Goal: Transaction & Acquisition: Purchase product/service

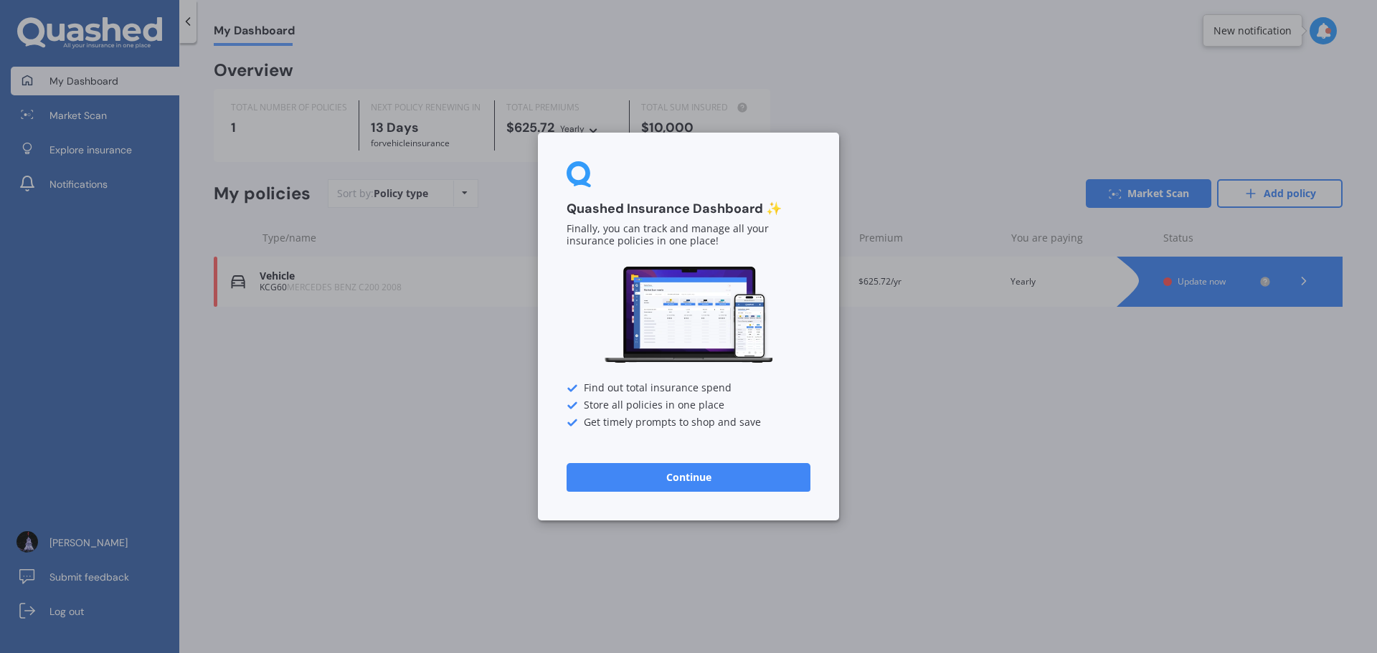
click at [675, 477] on button "Continue" at bounding box center [689, 477] width 244 height 29
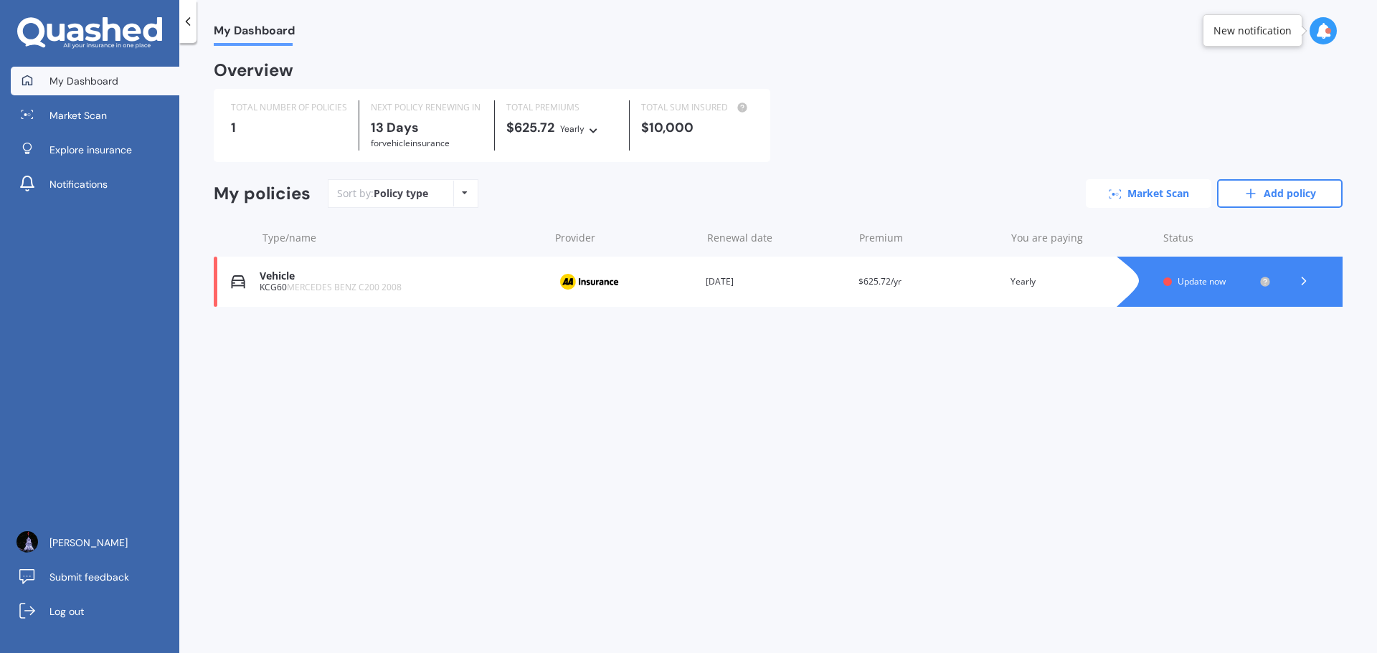
click at [1145, 191] on link "Market Scan" at bounding box center [1149, 193] width 126 height 29
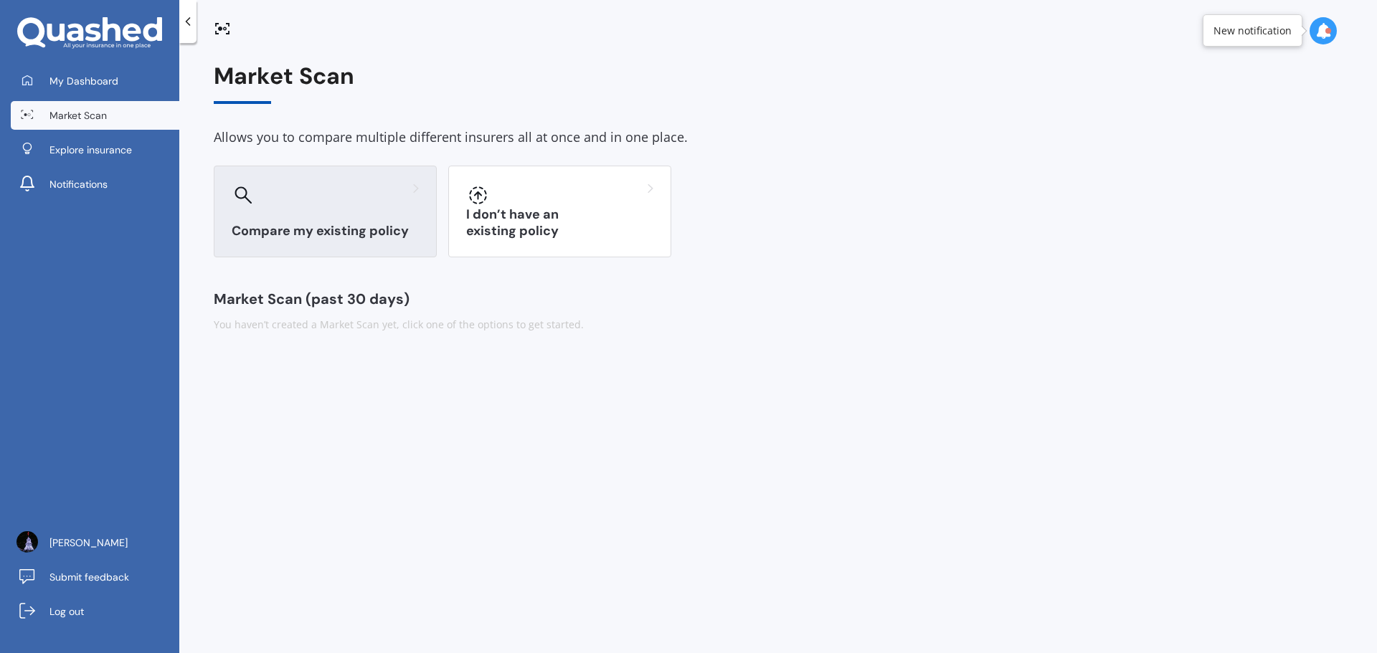
click at [350, 214] on div "Compare my existing policy" at bounding box center [325, 212] width 223 height 92
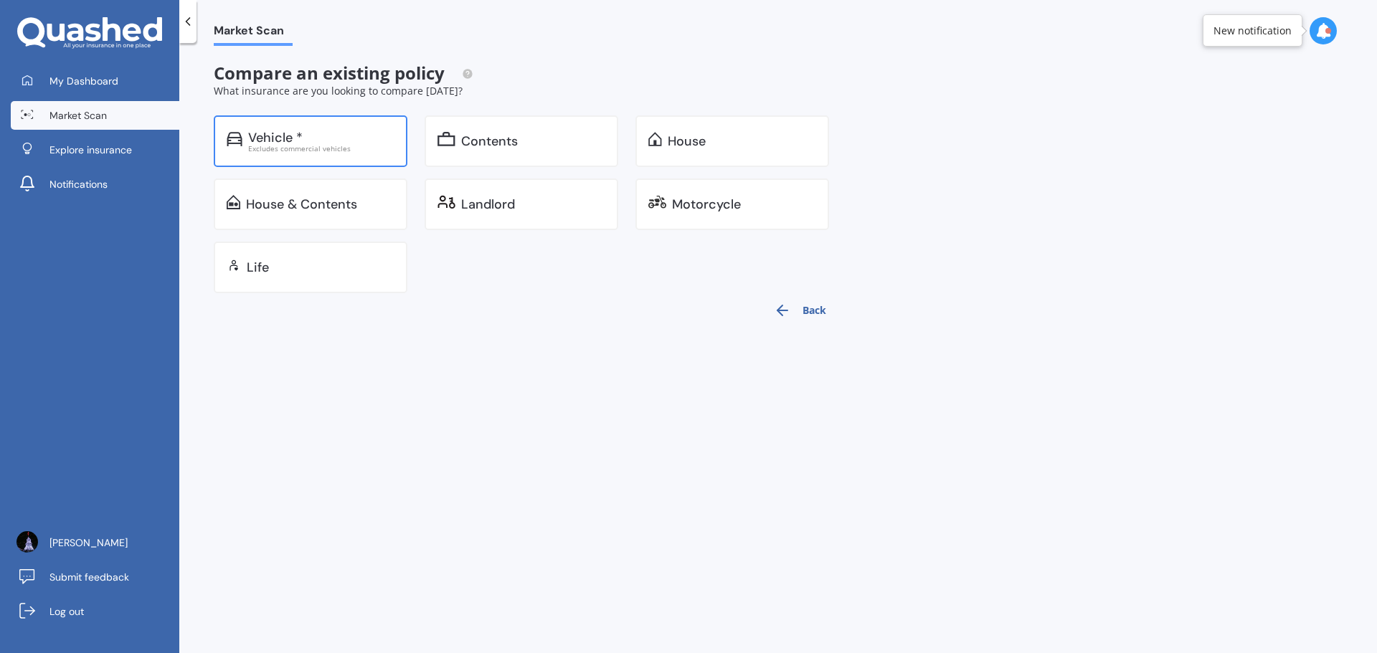
click at [365, 151] on div "Excludes commercial vehicles" at bounding box center [321, 148] width 146 height 7
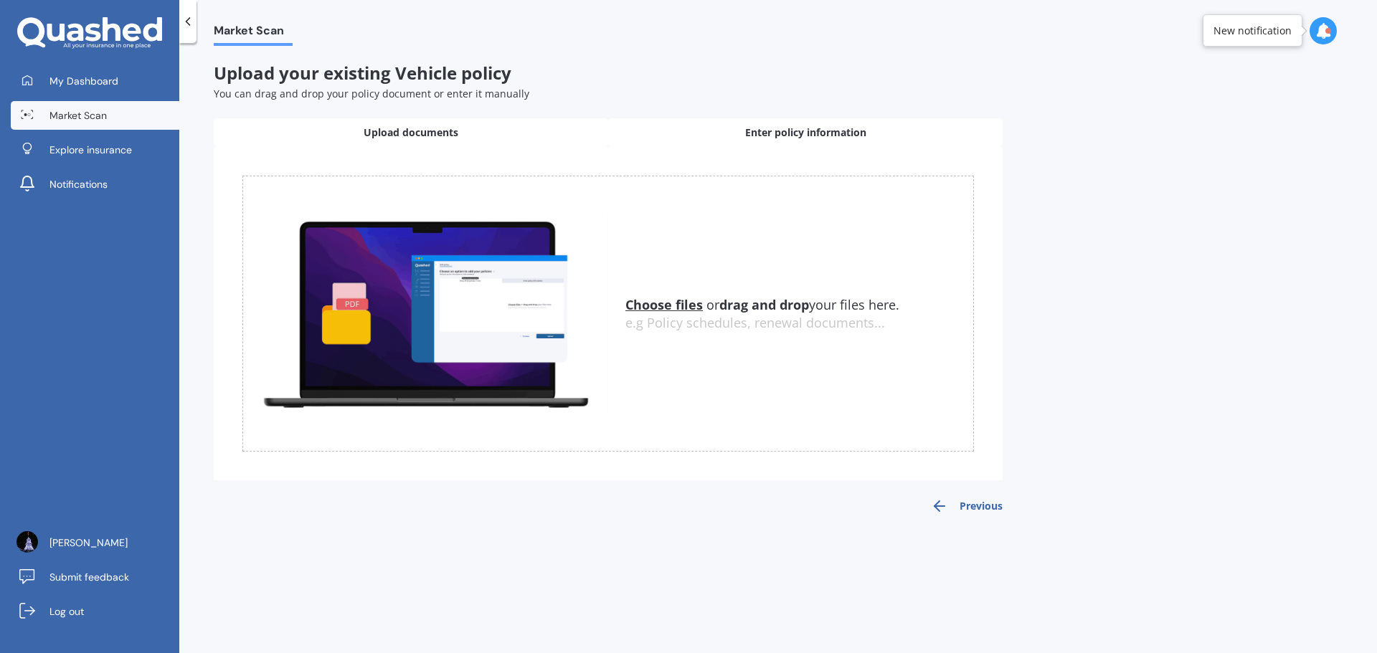
click at [676, 128] on div "Enter policy information" at bounding box center [805, 132] width 394 height 29
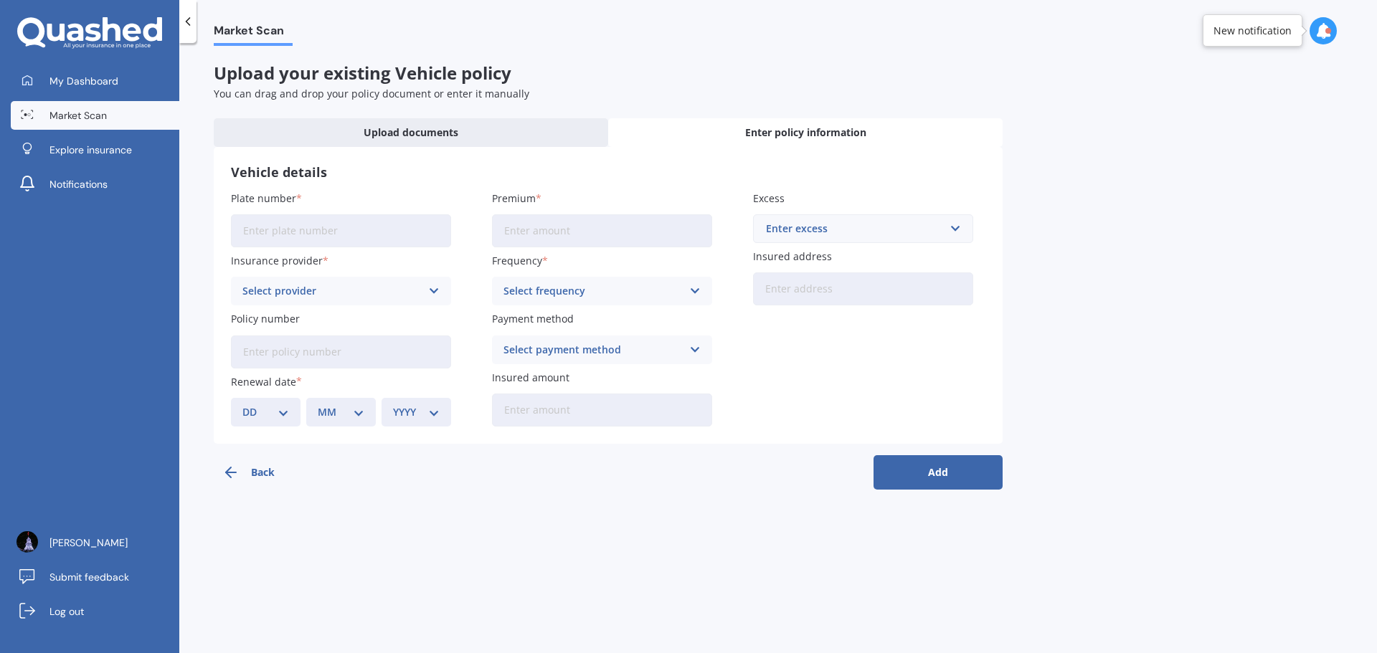
click at [335, 229] on input "Plate number" at bounding box center [341, 230] width 220 height 33
type input "KCG60"
click at [434, 290] on icon at bounding box center [434, 291] width 12 height 16
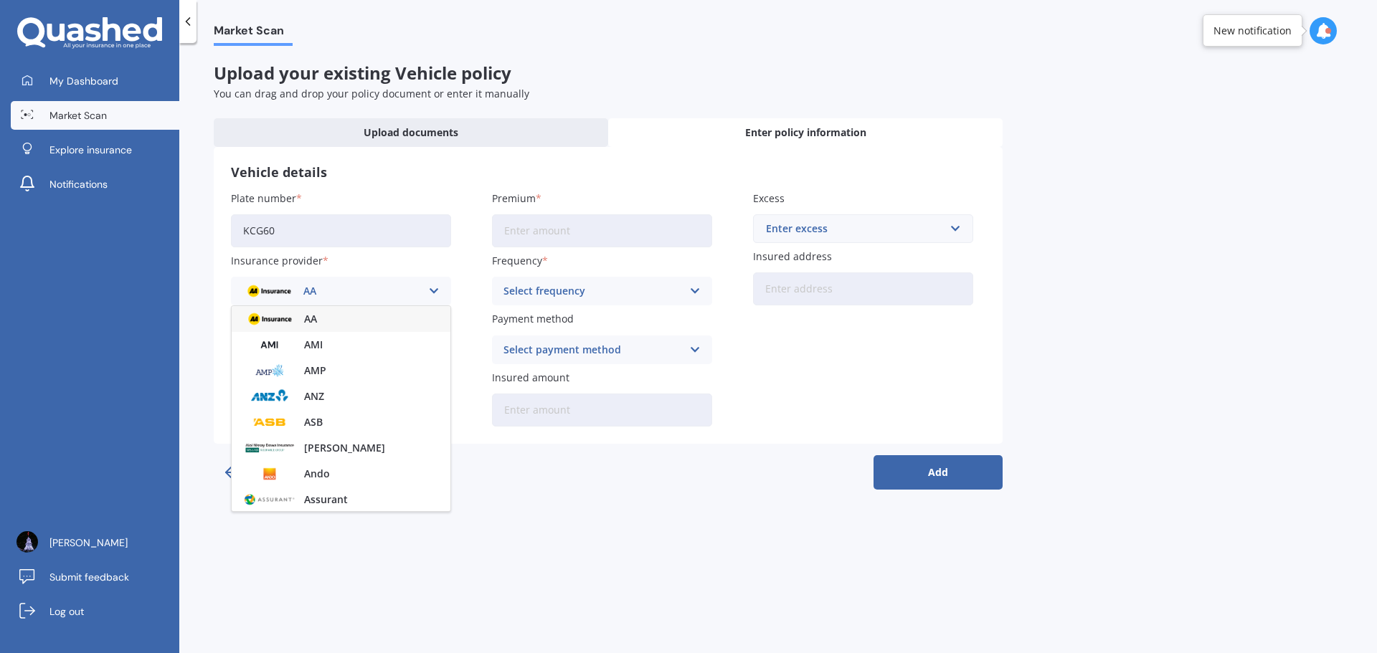
click at [338, 318] on div "AA" at bounding box center [341, 319] width 219 height 26
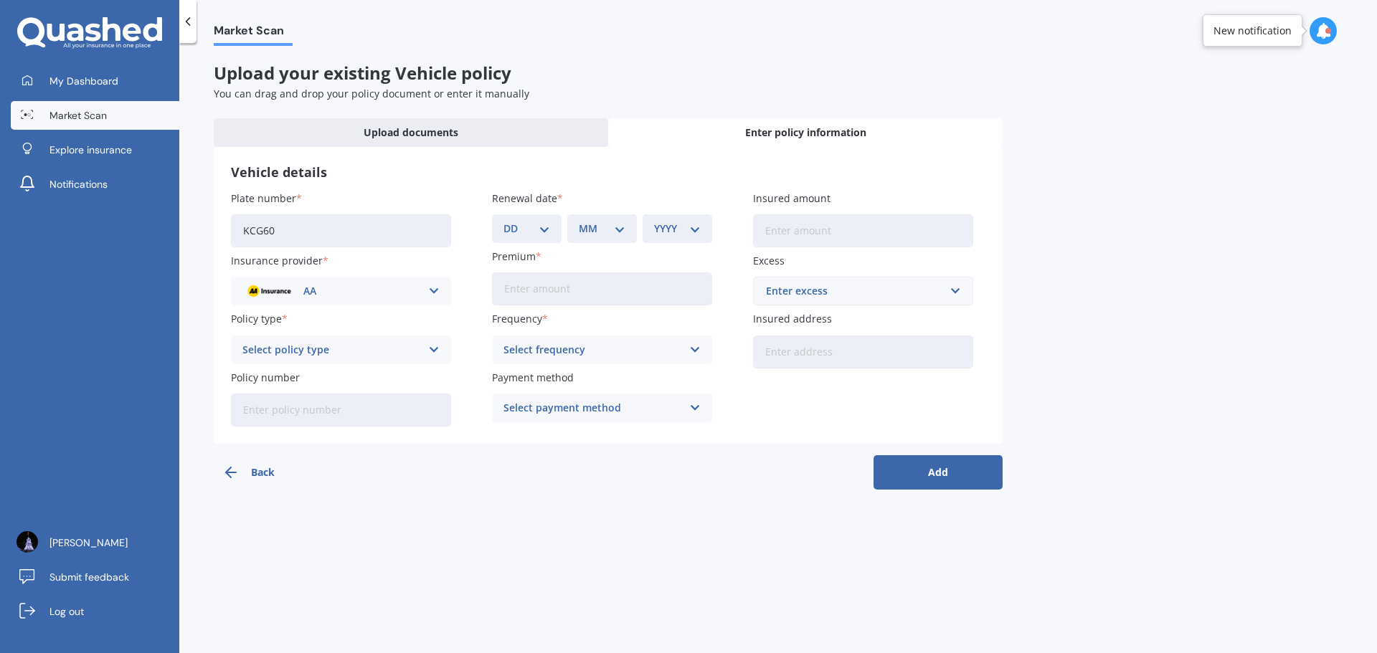
click at [434, 346] on icon at bounding box center [434, 350] width 12 height 16
click at [308, 379] on span "Comprehensive" at bounding box center [281, 378] width 76 height 10
click at [543, 227] on select "DD 01 02 03 04 05 06 07 08 09 10 11 12 13 14 15 16 17 18 19 20 21 22 23 24 25 2…" at bounding box center [527, 229] width 47 height 16
select select "03"
click at [504, 221] on select "DD 01 02 03 04 05 06 07 08 09 10 11 12 13 14 15 16 17 18 19 20 21 22 23 24 25 2…" at bounding box center [527, 229] width 47 height 16
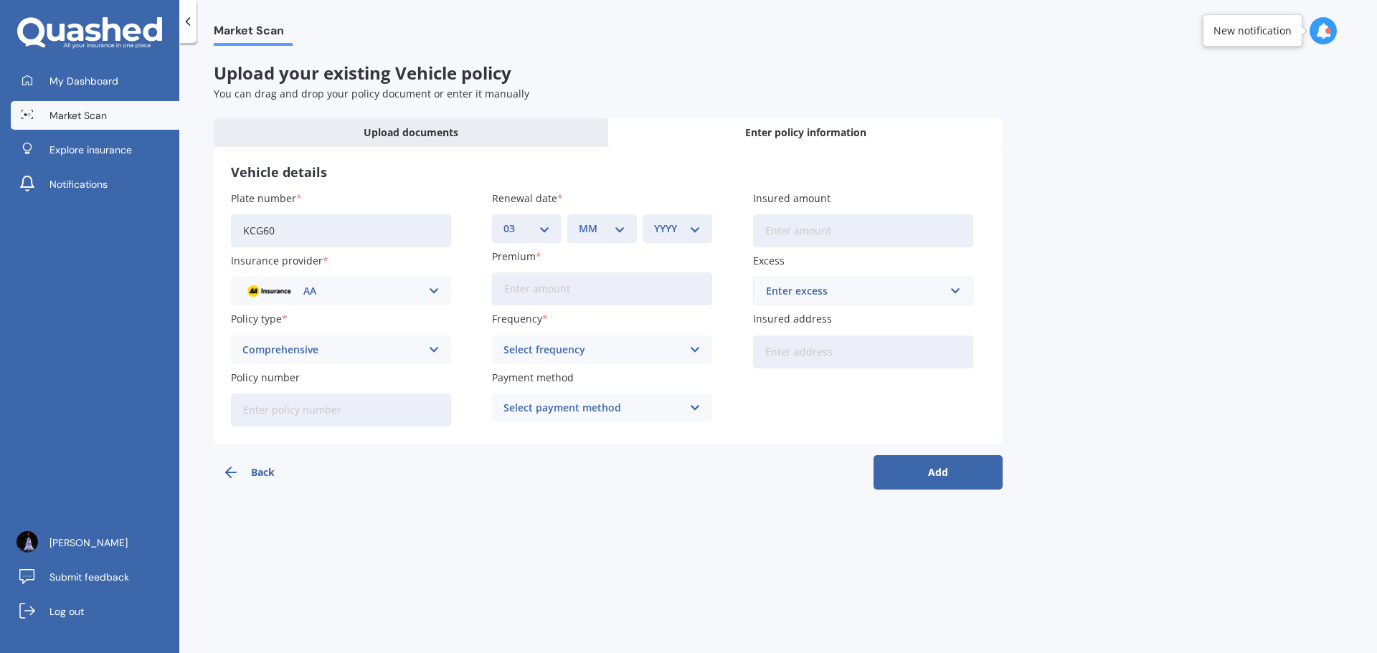
click at [620, 227] on select "MM 01 02 03 04 05 06 07 08 09 10 11 12" at bounding box center [602, 229] width 47 height 16
select select "09"
click at [579, 221] on select "MM 01 02 03 04 05 06 07 08 09 10 11 12" at bounding box center [602, 229] width 47 height 16
click at [693, 231] on select "YYYY 2027 2026 2025 2024 2023 2022 2021 2020 2019 2018 2017 2016 2015 2014 2013…" at bounding box center [677, 229] width 47 height 16
select select "2025"
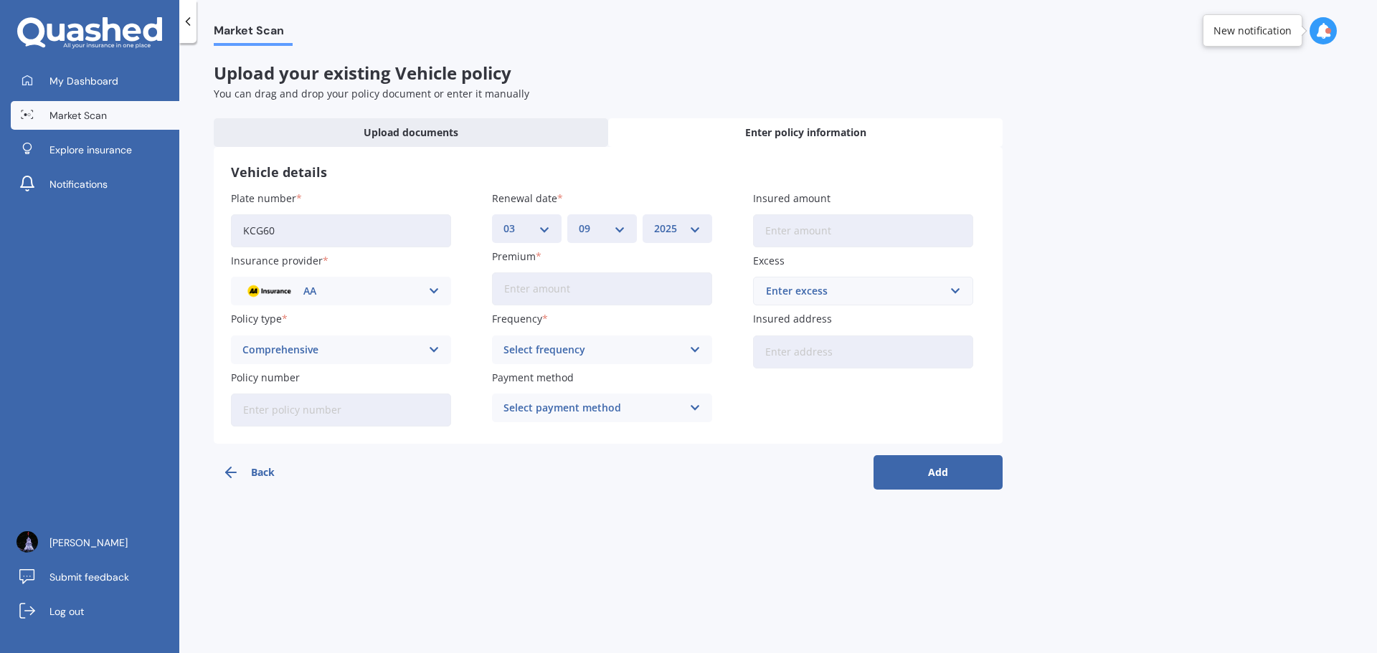
click at [654, 221] on select "YYYY 2027 2026 2025 2024 2023 2022 2021 2020 2019 2018 2017 2016 2015 2014 2013…" at bounding box center [677, 229] width 47 height 16
drag, startPoint x: 90, startPoint y: 80, endPoint x: 103, endPoint y: 85, distance: 12.9
click at [90, 80] on span "My Dashboard" at bounding box center [83, 81] width 69 height 14
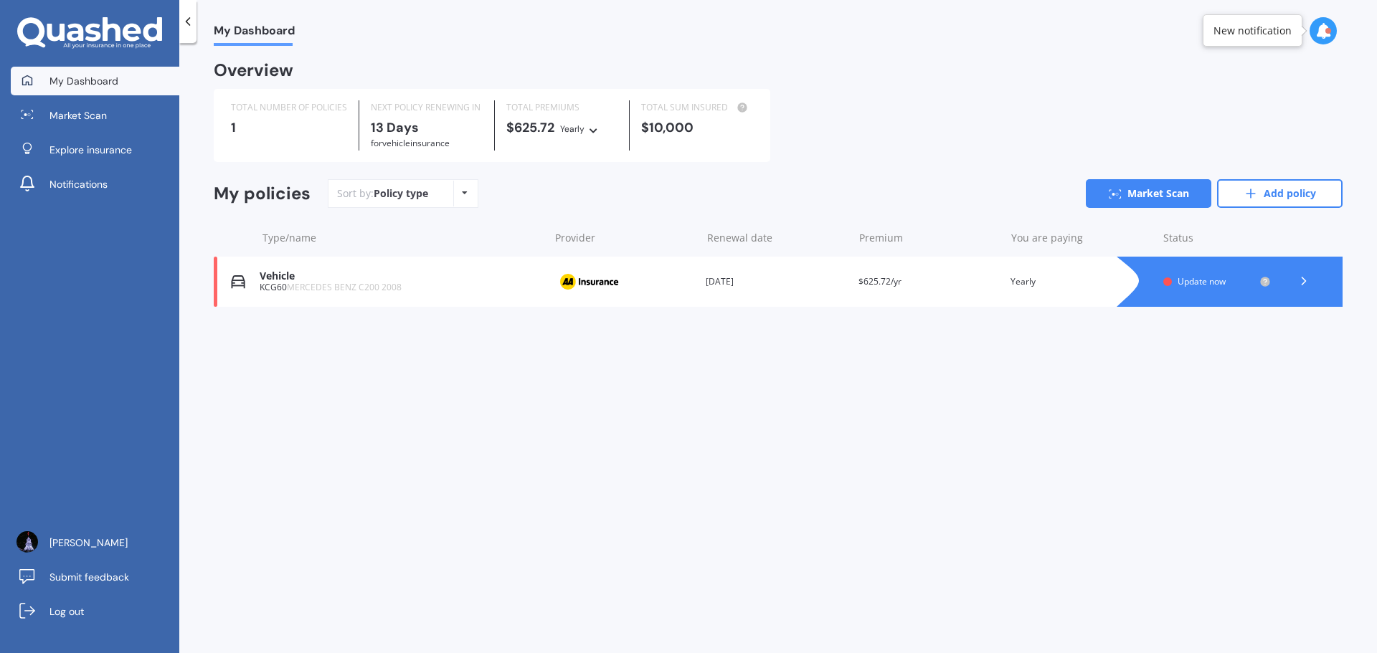
click at [1303, 280] on polyline at bounding box center [1305, 281] width 4 height 7
click at [81, 114] on span "Market Scan" at bounding box center [77, 115] width 57 height 14
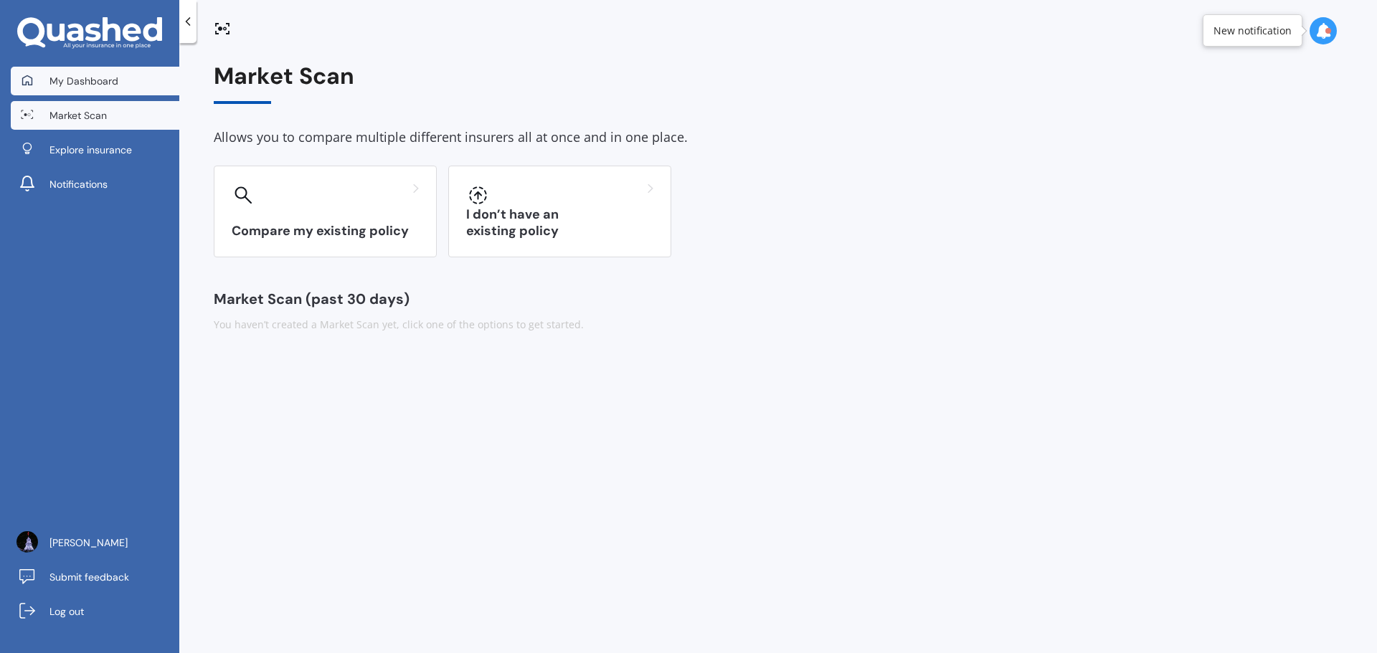
click at [70, 75] on span "My Dashboard" at bounding box center [83, 81] width 69 height 14
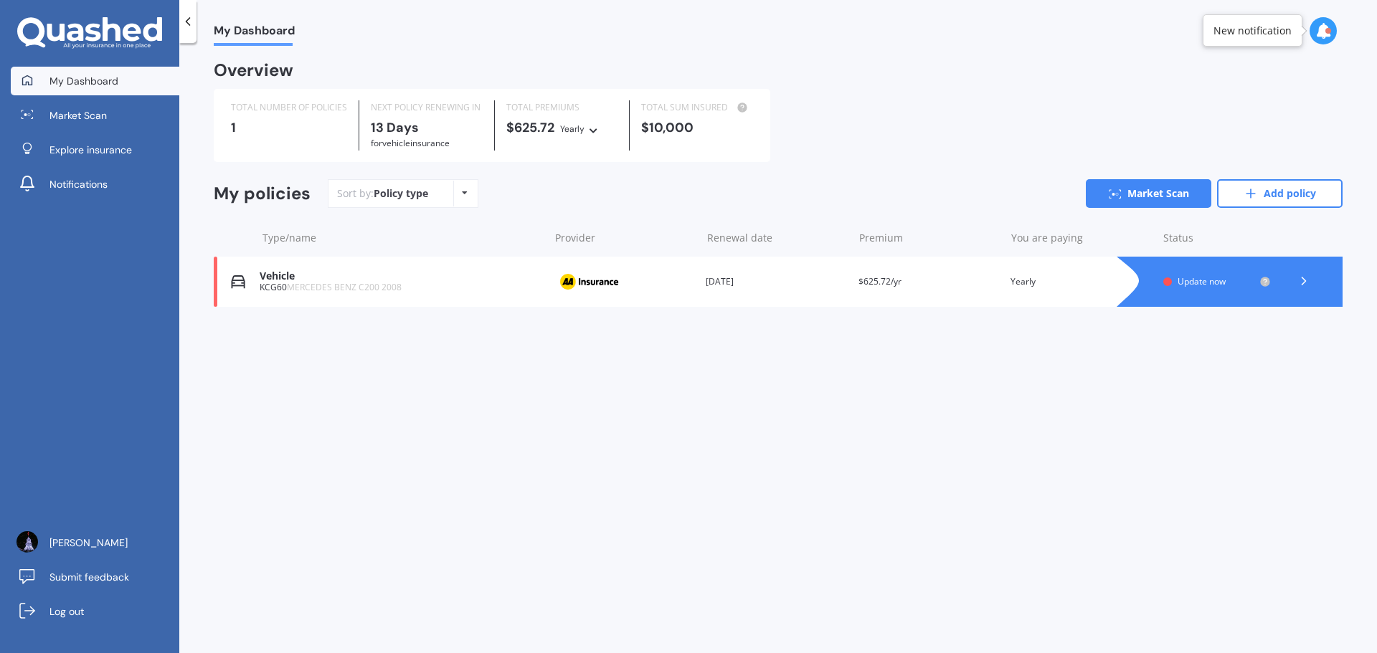
click at [1323, 27] on icon at bounding box center [1323, 31] width 16 height 16
click at [1229, 101] on div "Policy Expiring soon" at bounding box center [1202, 96] width 103 height 16
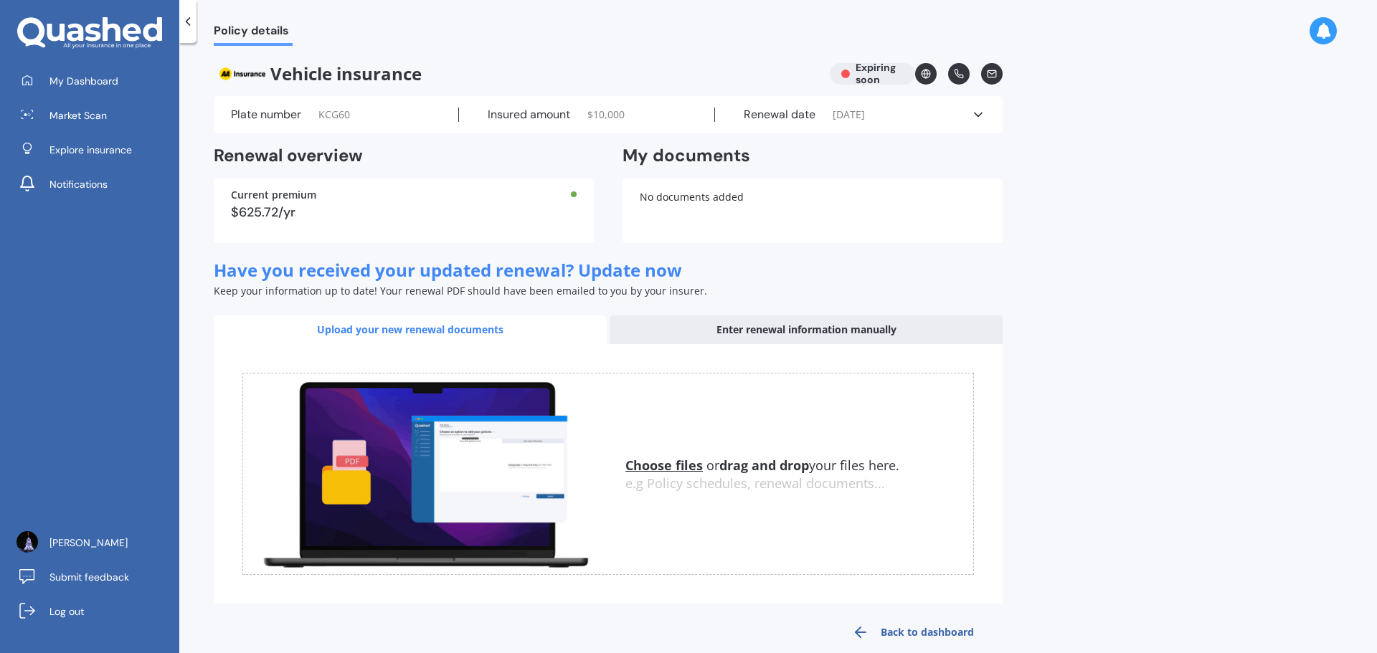
click at [189, 24] on polyline at bounding box center [188, 21] width 4 height 7
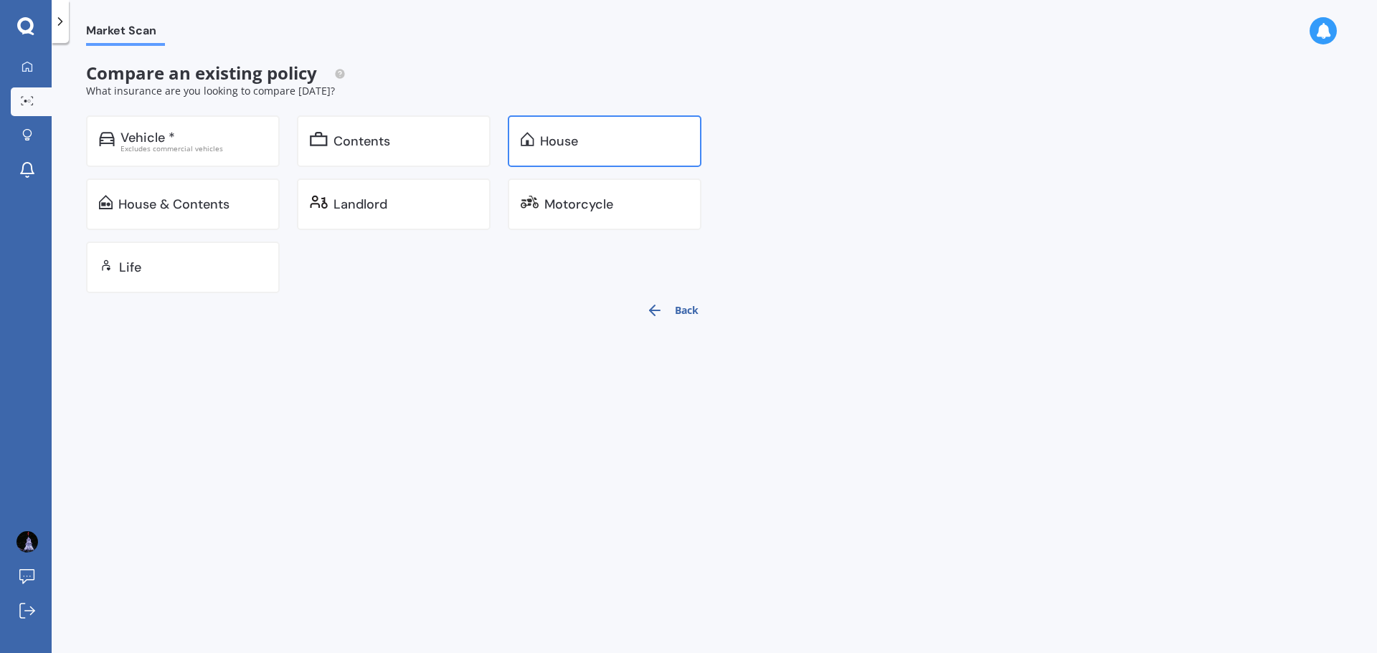
click at [653, 136] on div "House" at bounding box center [614, 141] width 148 height 14
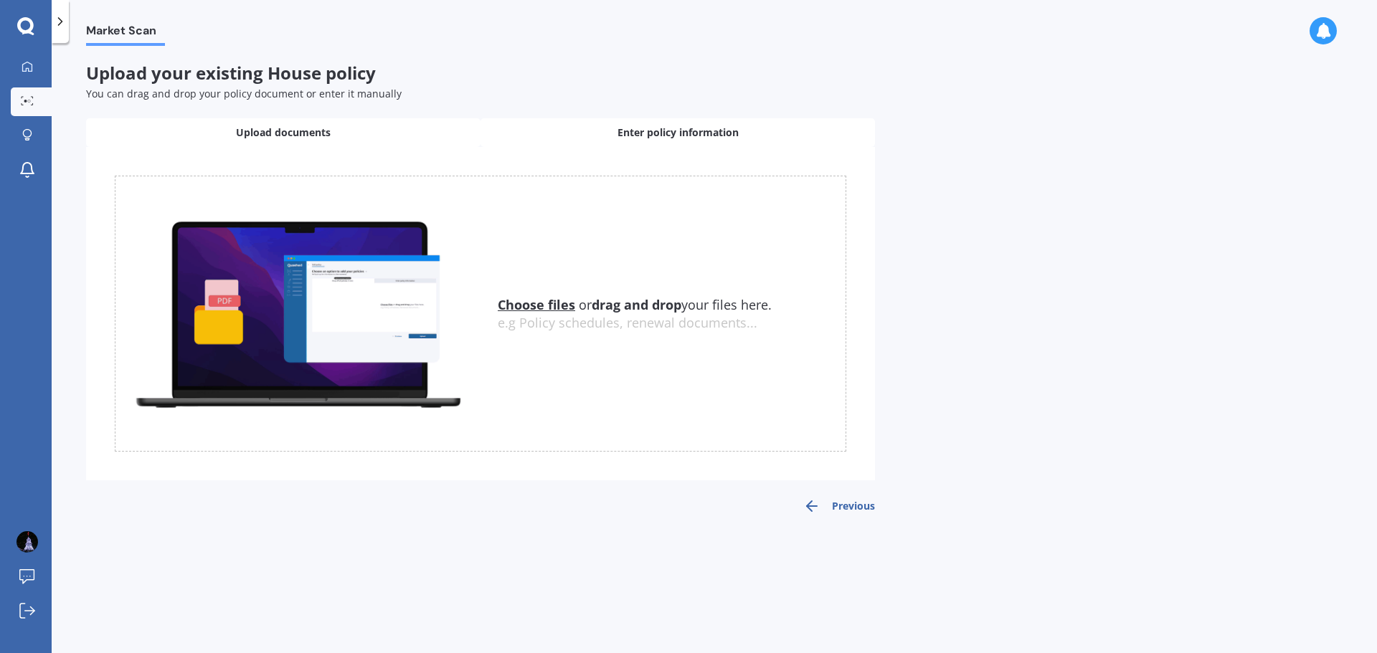
click at [636, 133] on span "Enter policy information" at bounding box center [678, 133] width 121 height 14
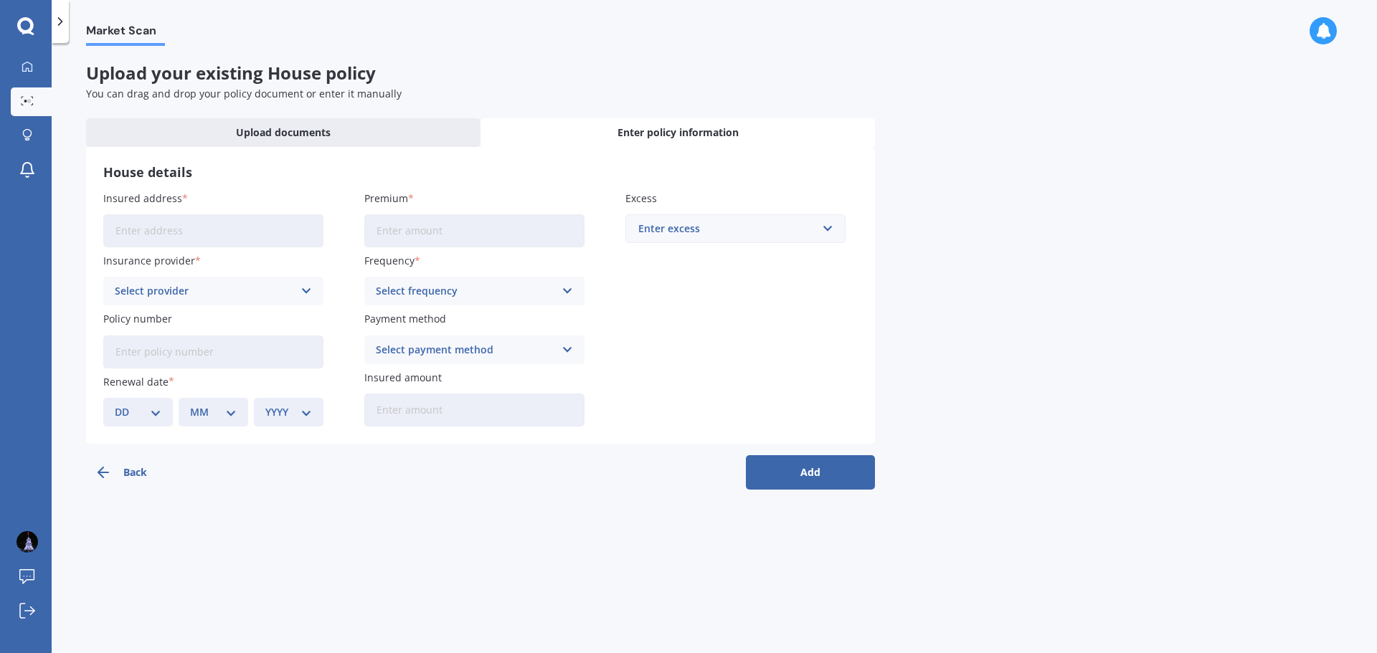
click at [144, 231] on input "Insured address" at bounding box center [213, 230] width 220 height 33
type input "[STREET_ADDRESS] HowickAuckland Howick, Howick 2014"
click at [306, 289] on icon at bounding box center [307, 291] width 12 height 16
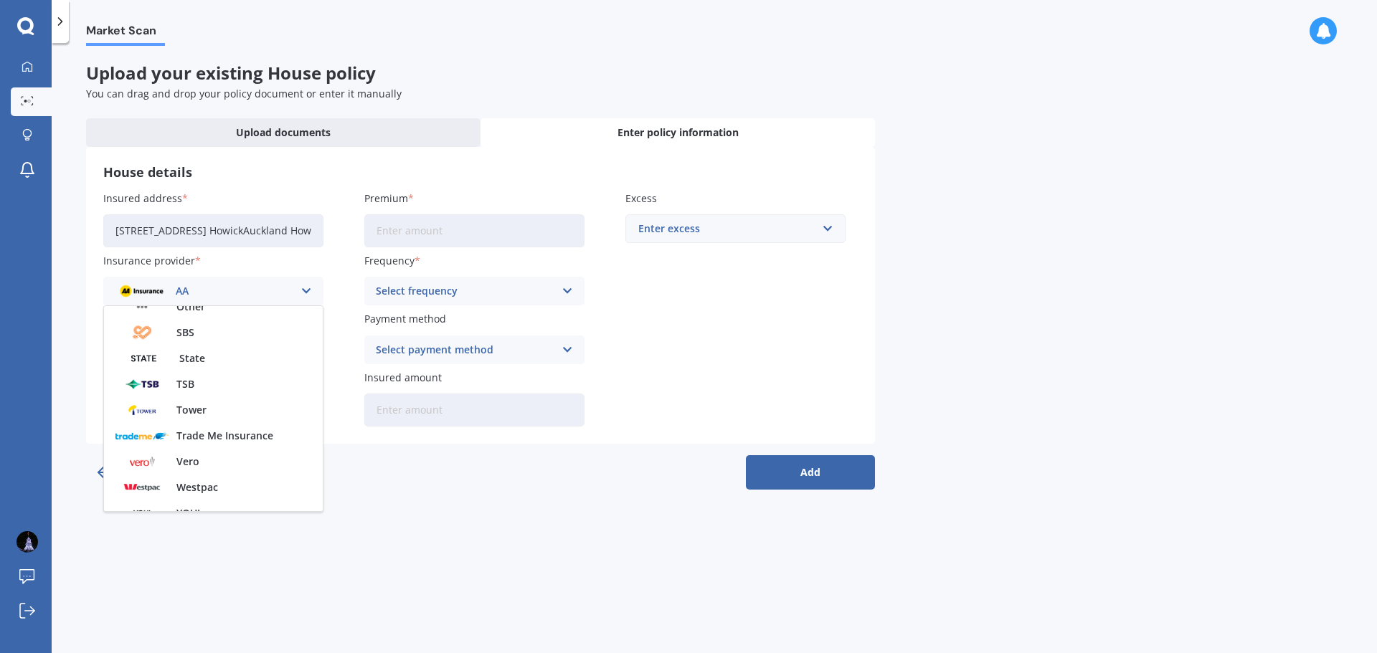
scroll to position [389, 0]
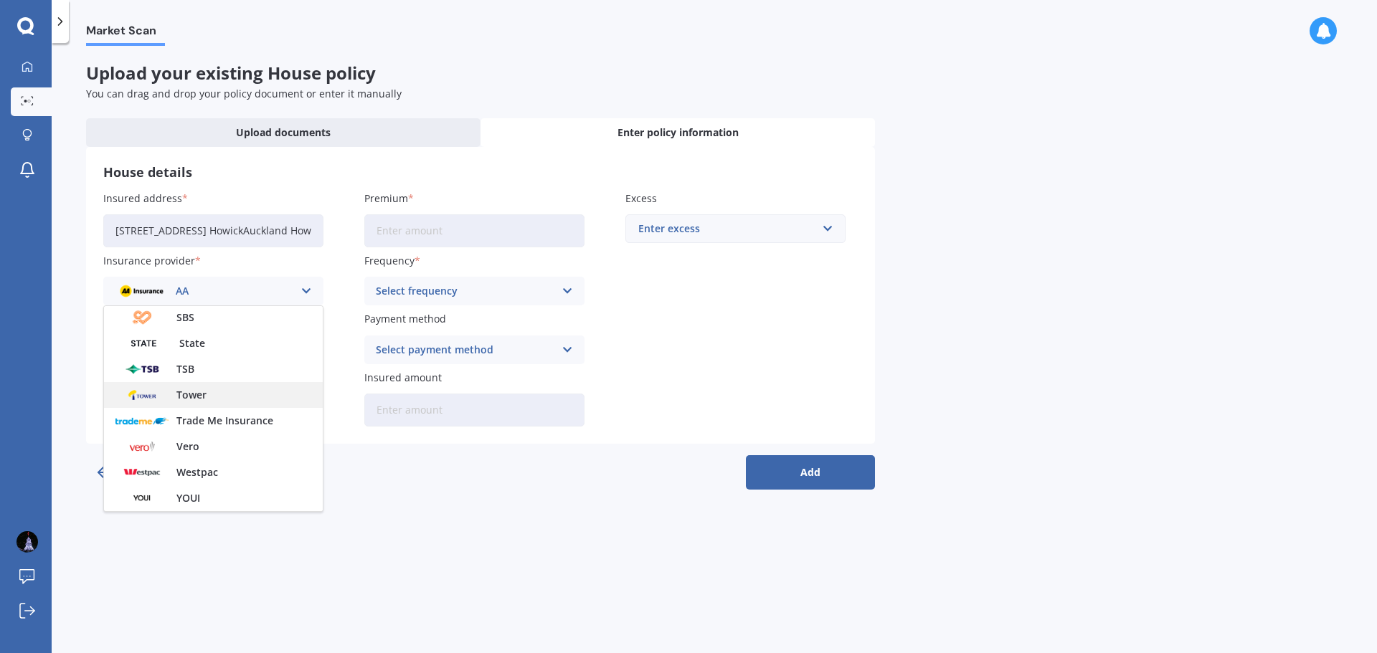
click at [189, 395] on span "Tower" at bounding box center [191, 395] width 30 height 10
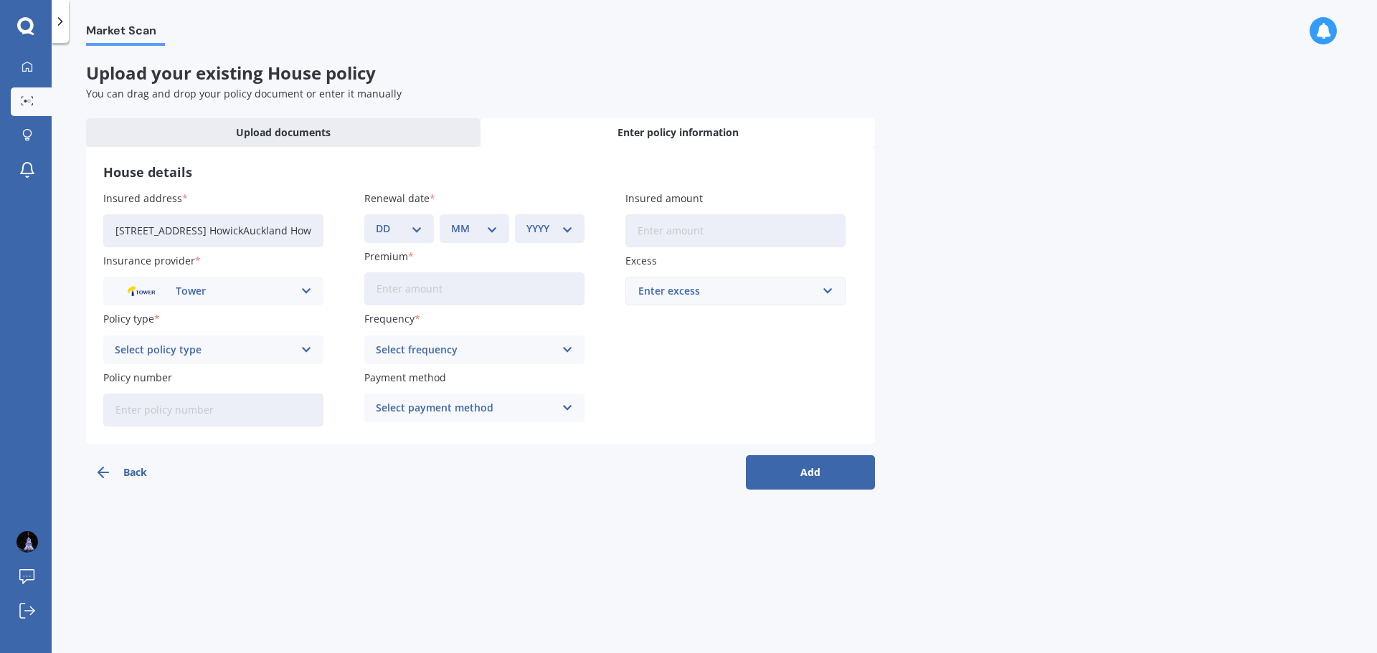
click at [416, 231] on select "DD 01 02 03 04 05 06 07 08 09 10 11 12 13 14 15 16 17 18 19 20 21 22 23 24 25 2…" at bounding box center [399, 229] width 47 height 16
select select "20"
click at [376, 221] on select "DD 01 02 03 04 05 06 07 08 09 10 11 12 13 14 15 16 17 18 19 20 21 22 23 24 25 2…" at bounding box center [399, 229] width 47 height 16
click at [488, 225] on select "MM 01 02 03 04 05 06 07 08 09 10 11 12" at bounding box center [474, 229] width 47 height 16
select select "10"
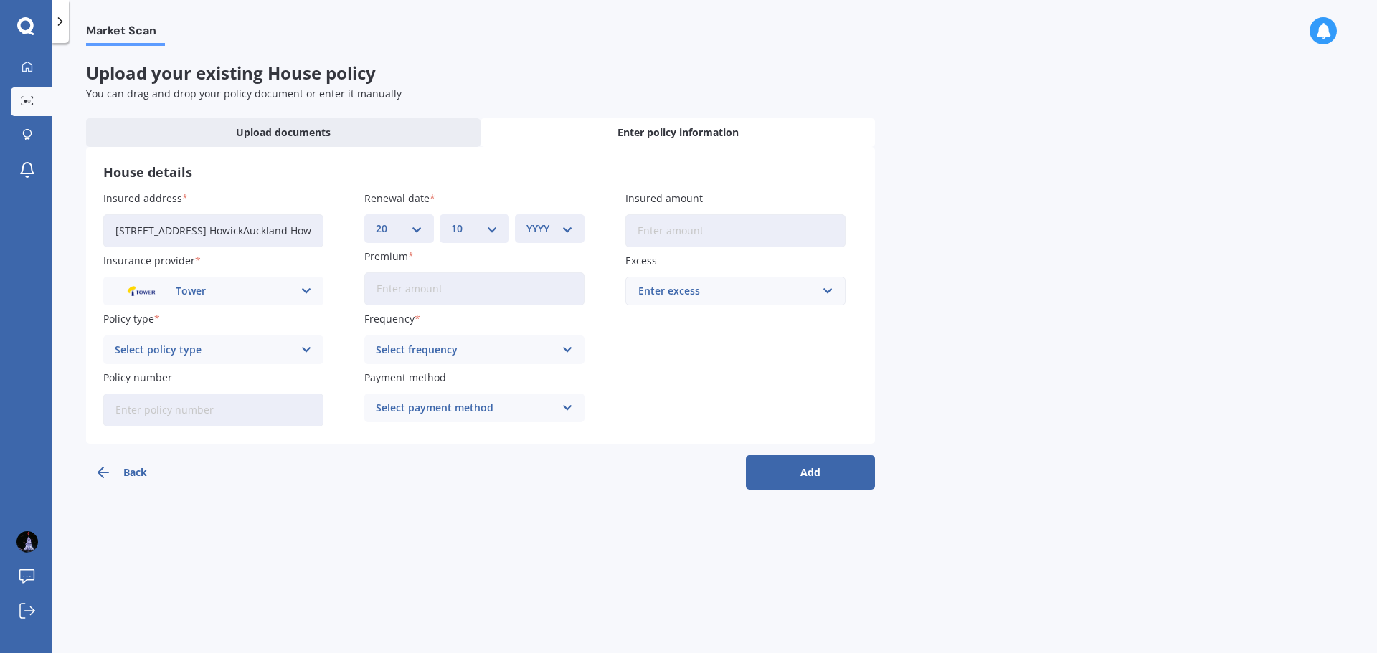
click at [451, 221] on select "MM 01 02 03 04 05 06 07 08 09 10 11 12" at bounding box center [474, 229] width 47 height 16
click at [567, 228] on select "YYYY 2027 2026 2025 2024 2023 2022 2021 2020 2019 2018 2017 2016 2015 2014 2013…" at bounding box center [549, 229] width 47 height 16
select select "2025"
click at [526, 221] on select "YYYY 2027 2026 2025 2024 2023 2022 2021 2020 2019 2018 2017 2016 2015 2014 2013…" at bounding box center [549, 229] width 47 height 16
click at [685, 234] on input "Insured amount" at bounding box center [735, 230] width 220 height 33
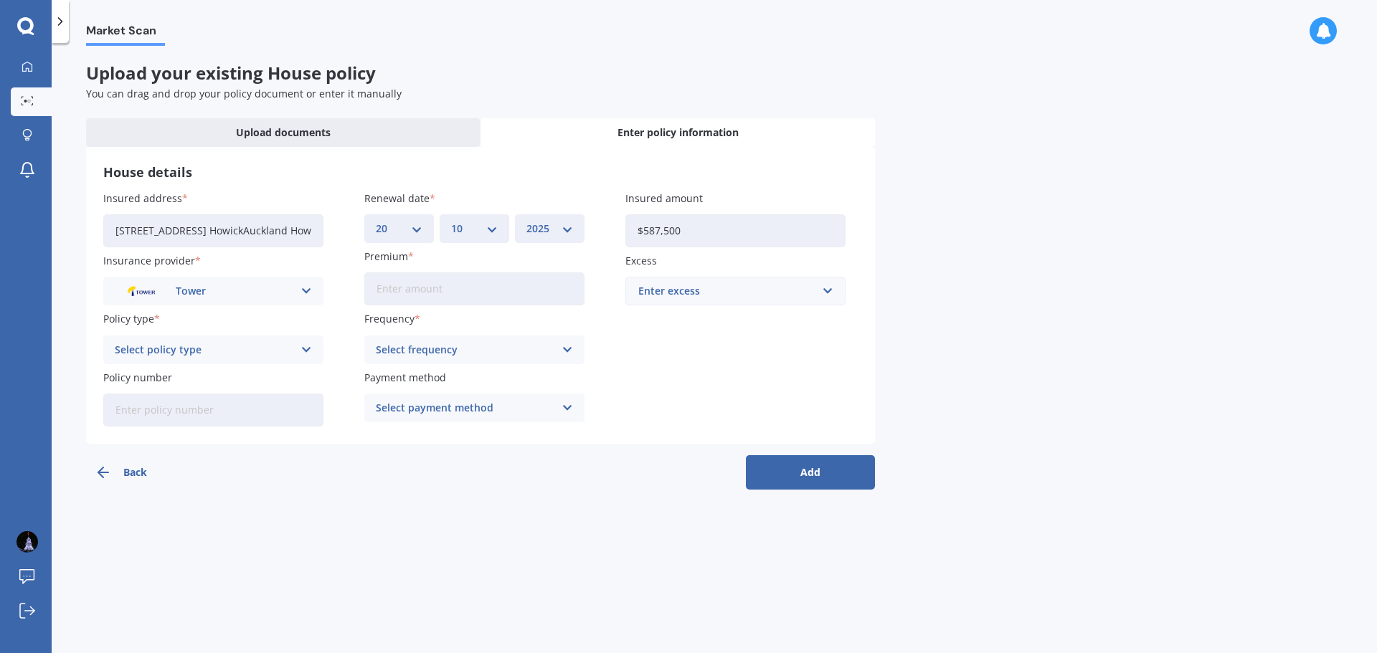
type input "$587,500"
click at [562, 349] on icon at bounding box center [568, 350] width 12 height 16
click at [400, 379] on span "Yearly" at bounding box center [392, 378] width 30 height 10
click at [305, 350] on icon at bounding box center [307, 350] width 12 height 16
click at [159, 379] on span "Standard Cover" at bounding box center [153, 378] width 76 height 10
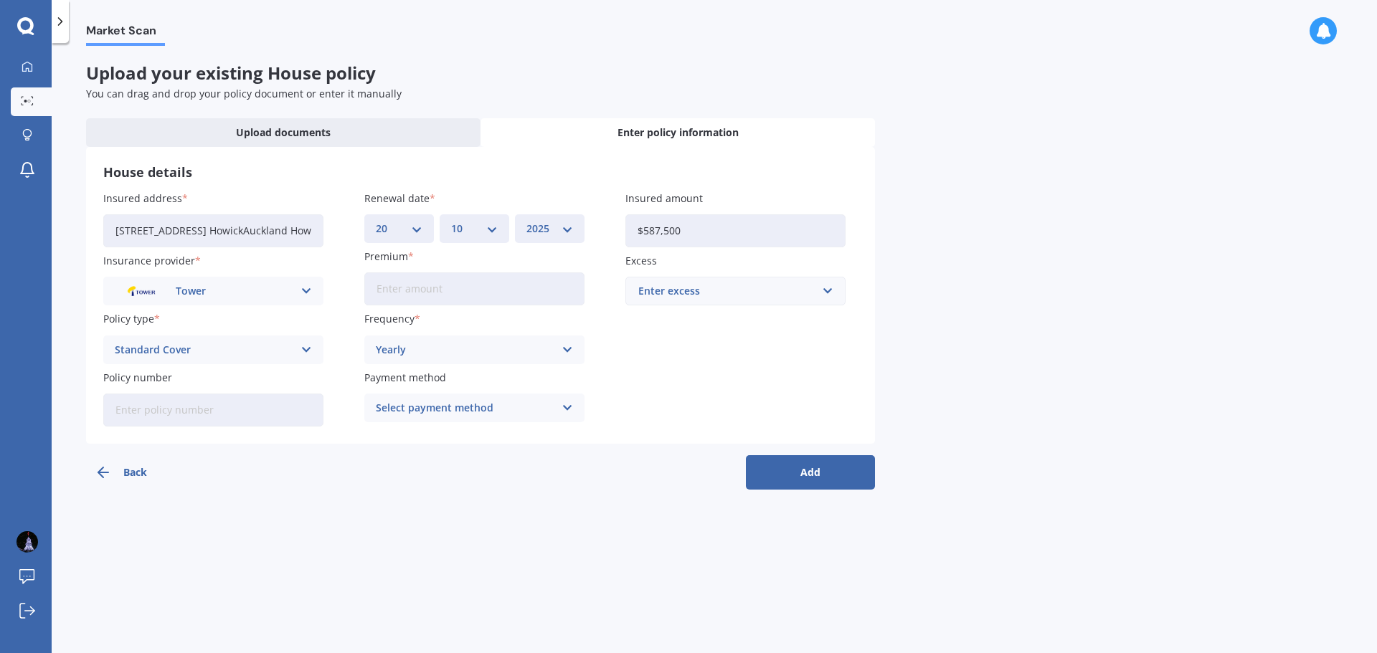
click at [823, 469] on button "Add" at bounding box center [810, 472] width 129 height 34
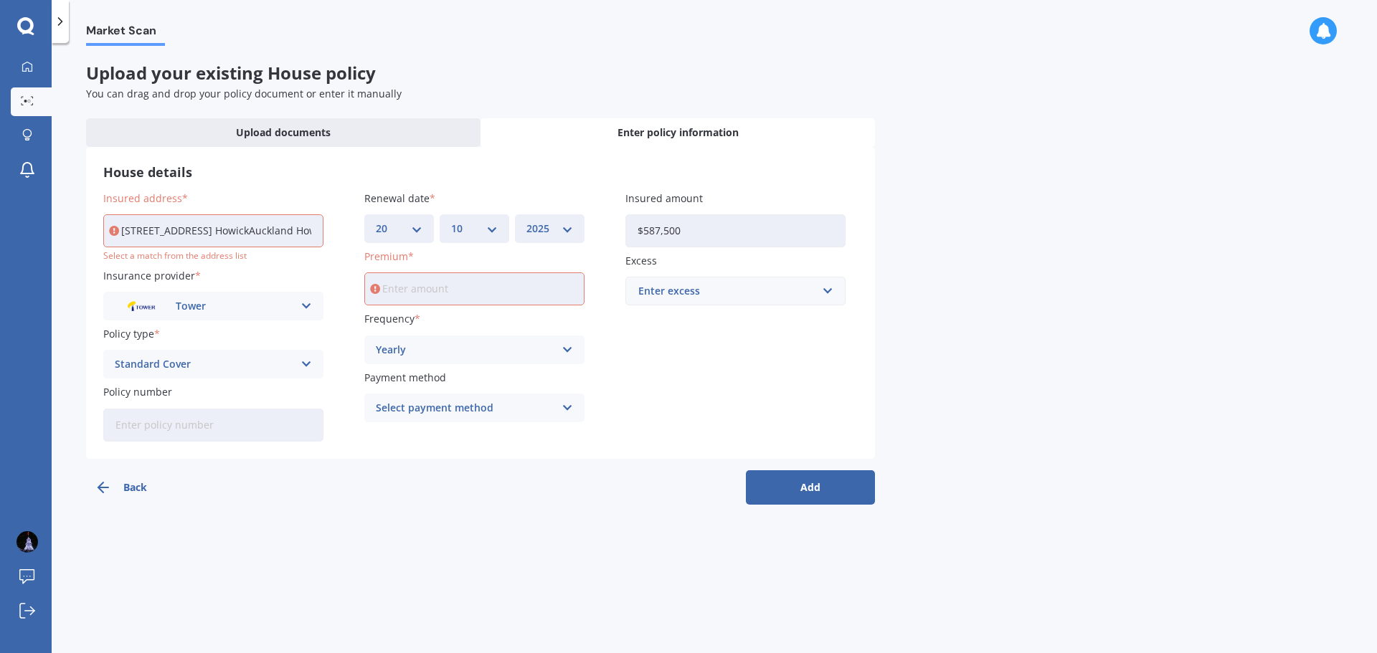
click at [236, 233] on input "[STREET_ADDRESS] HowickAuckland Howick, Howick 2014" at bounding box center [213, 230] width 220 height 33
click at [232, 232] on input "[STREET_ADDRESS] HowickAuckland Howick, Howick 2014" at bounding box center [213, 230] width 220 height 33
type input "[STREET_ADDRESS] 2014"
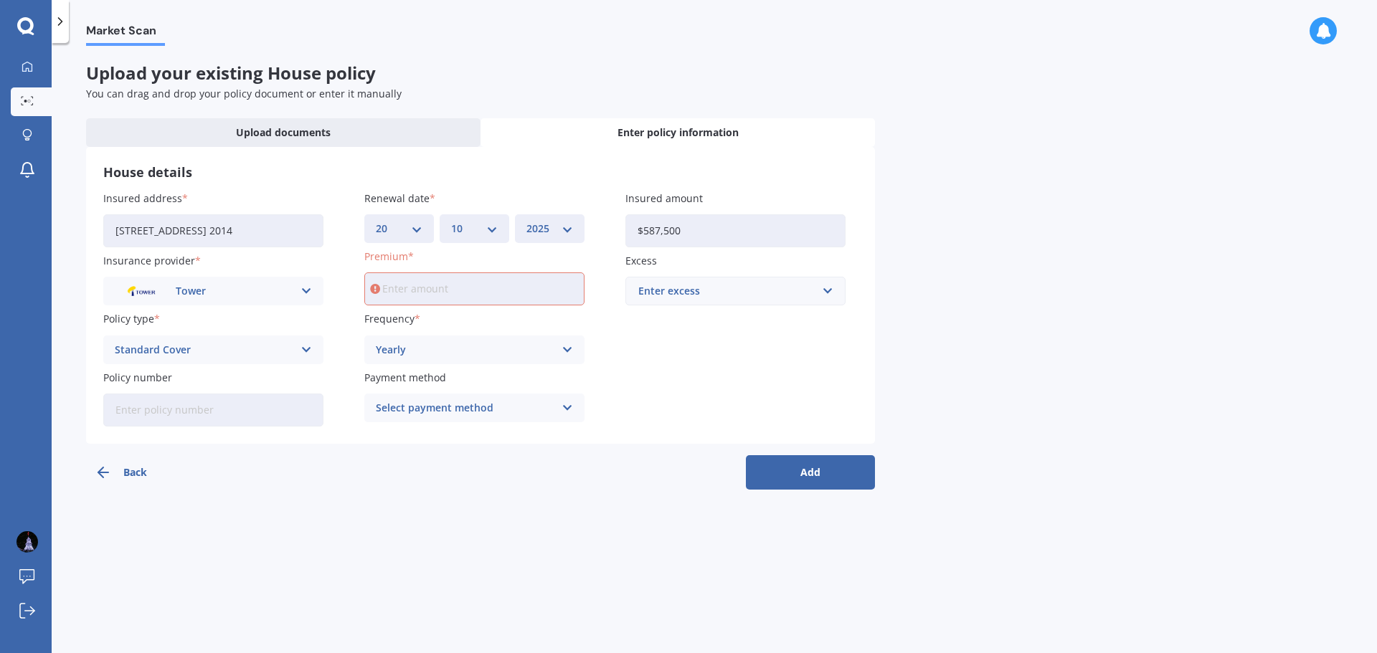
click at [188, 409] on input "Policy number" at bounding box center [213, 410] width 220 height 33
paste input "P00001218857"
type input "P00001218857"
click at [424, 285] on input "Premium" at bounding box center [474, 289] width 220 height 33
paste input "$1,280.16"
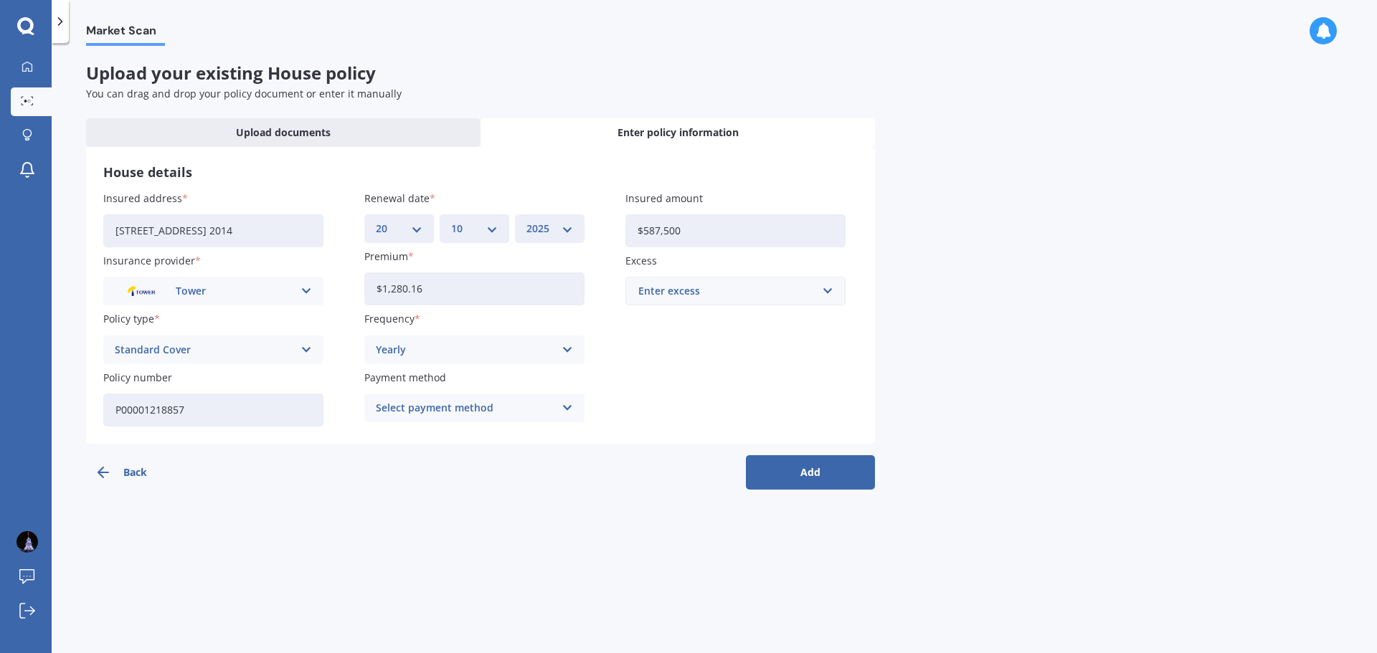
type input "$1,280.16"
click at [785, 465] on button "Add" at bounding box center [810, 472] width 129 height 34
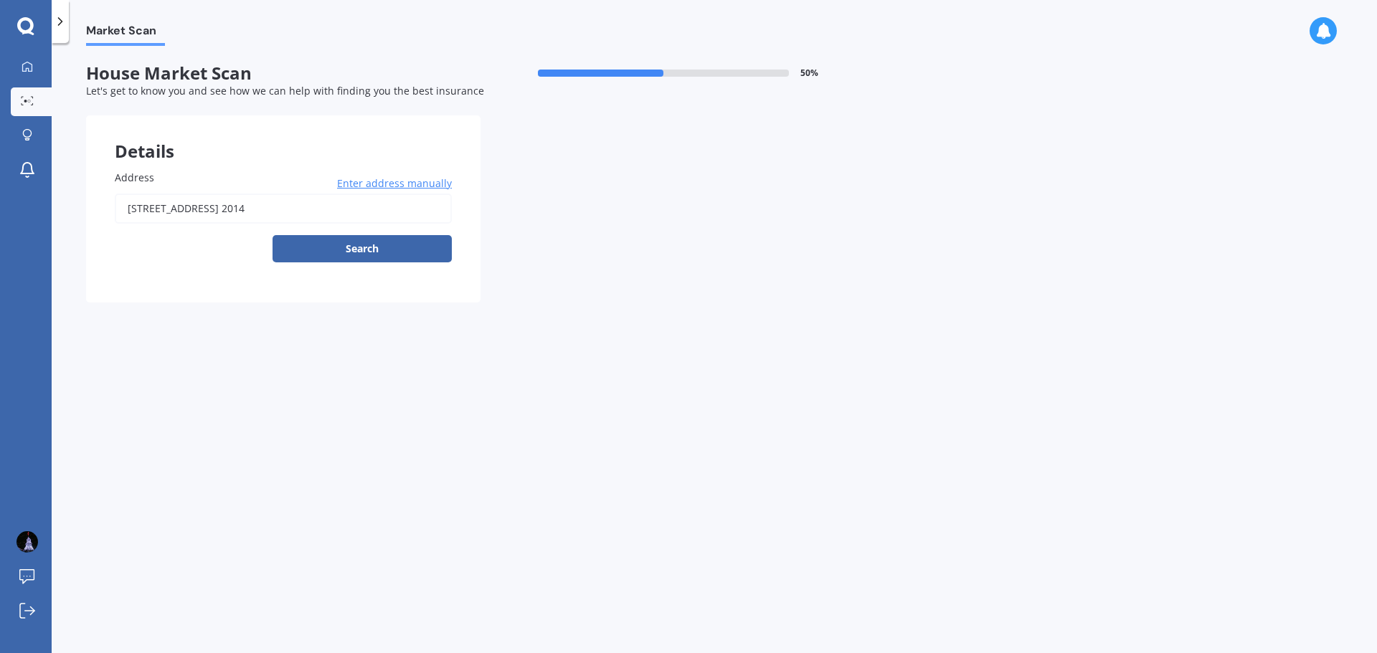
click at [356, 205] on input "[STREET_ADDRESS] 2014" at bounding box center [283, 209] width 337 height 30
type input "[STREET_ADDRESS] 2014"
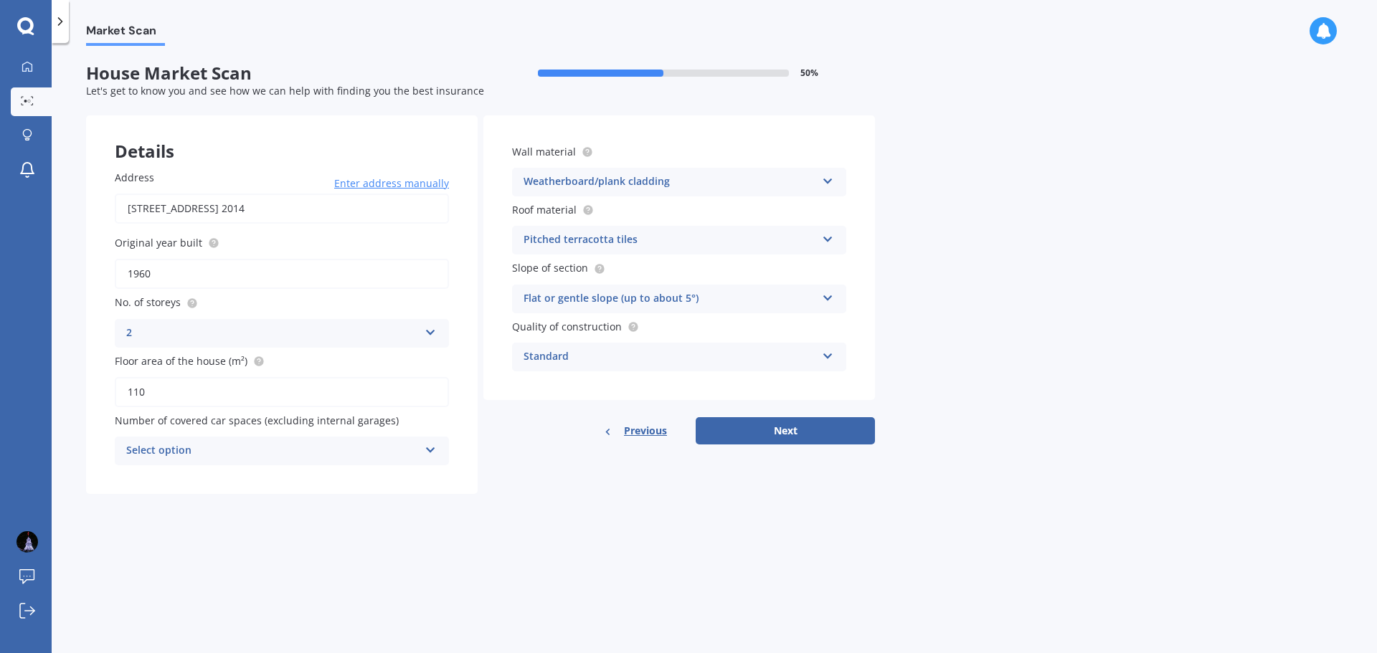
click at [825, 237] on icon at bounding box center [828, 237] width 12 height 10
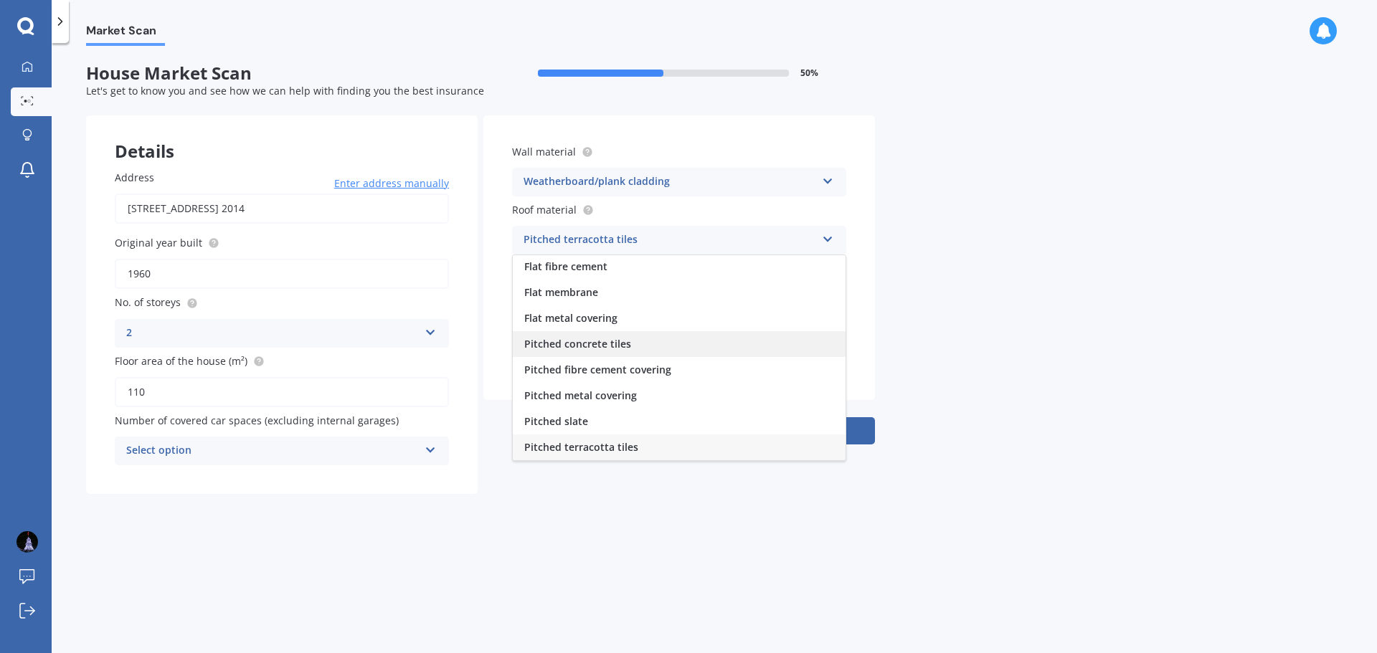
click at [601, 347] on span "Pitched concrete tiles" at bounding box center [577, 344] width 107 height 14
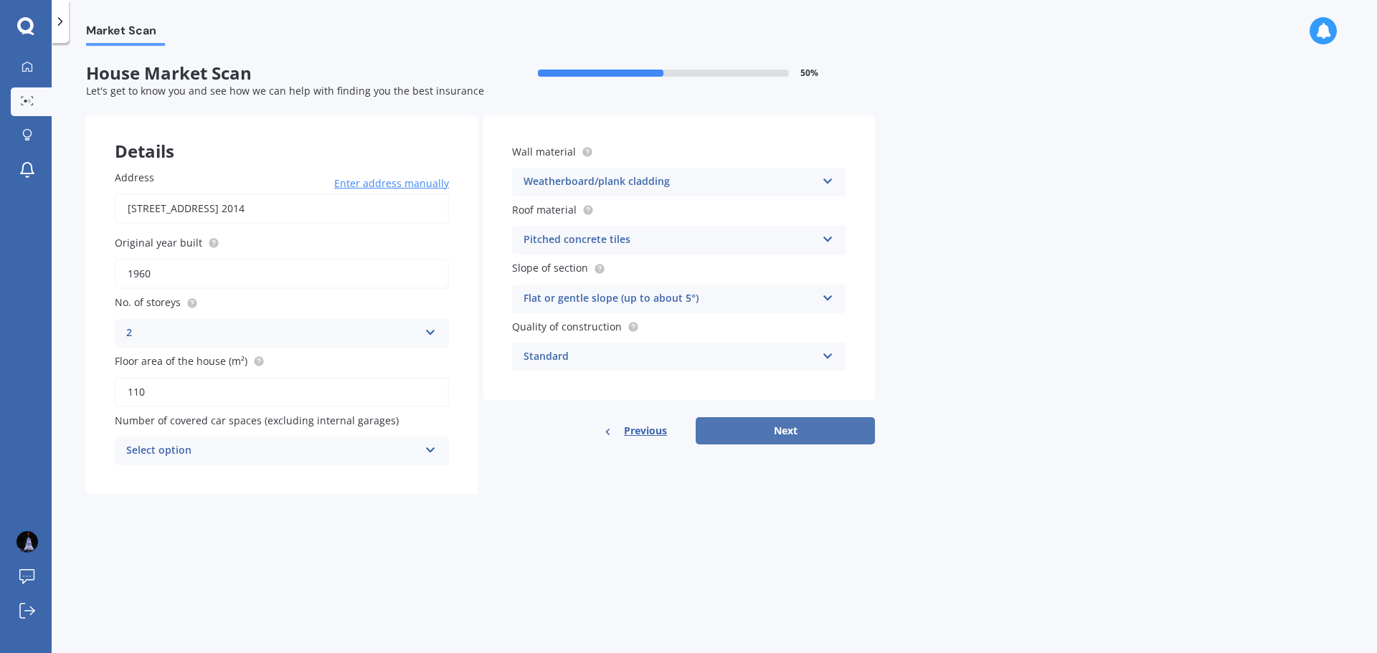
click at [777, 432] on button "Next" at bounding box center [785, 430] width 179 height 27
click at [430, 450] on icon at bounding box center [430, 448] width 12 height 10
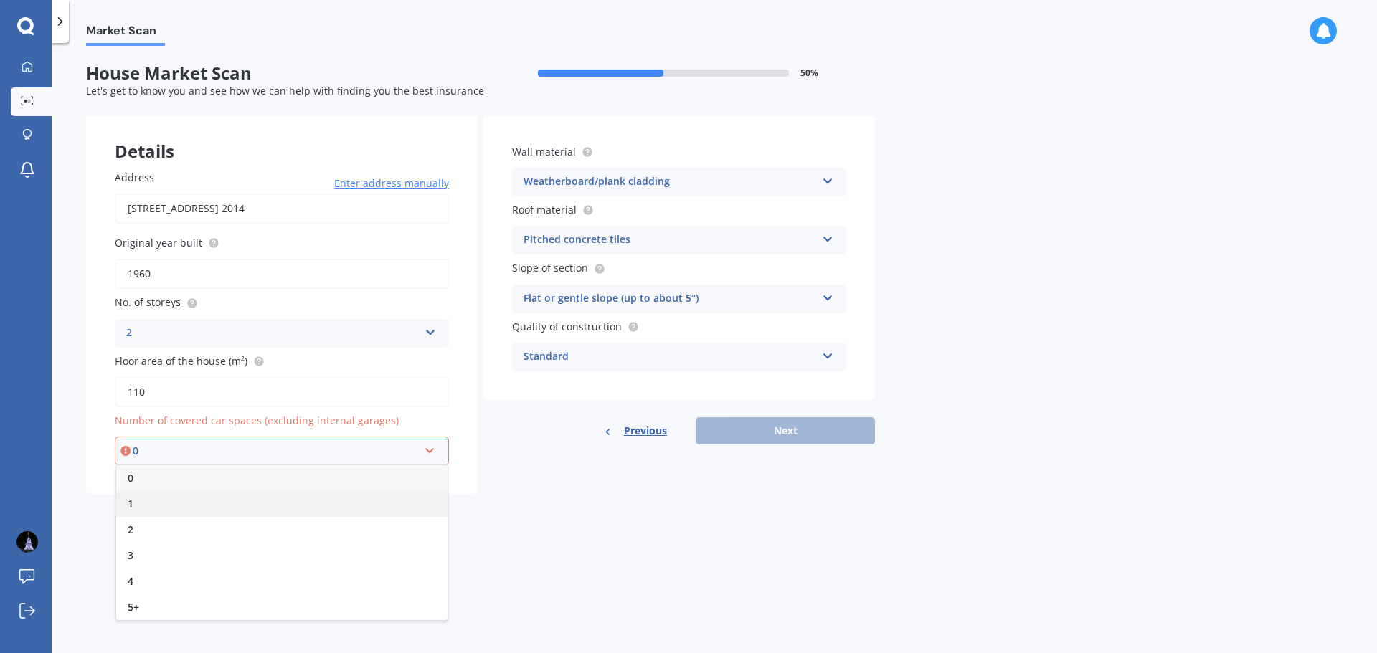
click at [127, 504] on div "1" at bounding box center [281, 504] width 331 height 26
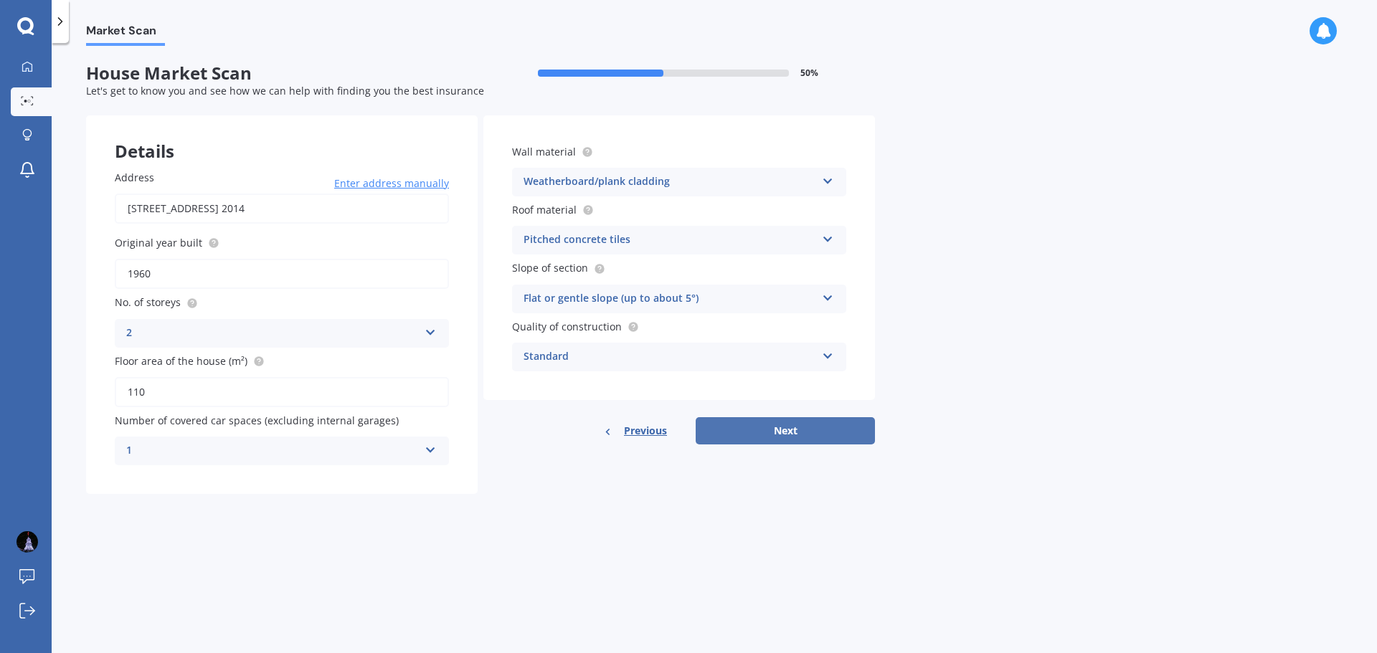
click at [752, 432] on button "Next" at bounding box center [785, 430] width 179 height 27
select select "14"
select select "07"
select select "1970"
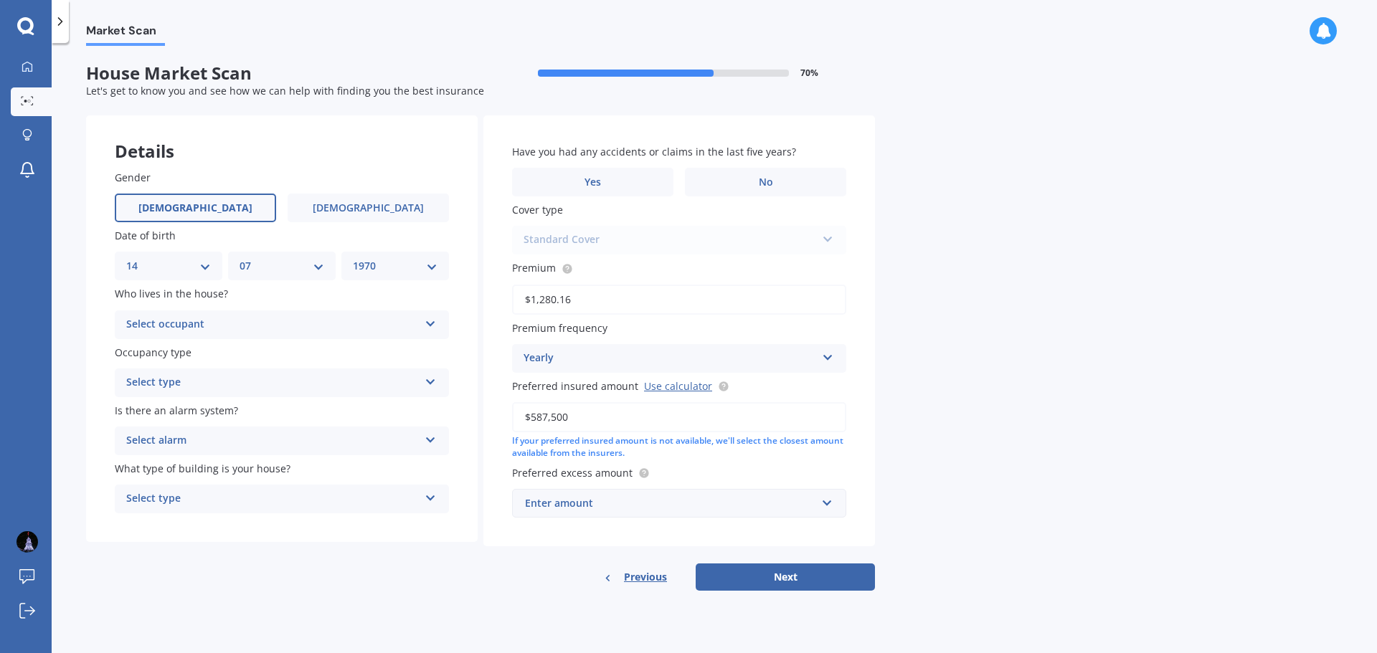
click at [428, 382] on icon at bounding box center [431, 379] width 12 height 10
click at [168, 411] on span "Permanent" at bounding box center [154, 411] width 55 height 14
click at [431, 438] on icon at bounding box center [431, 437] width 12 height 10
click at [175, 495] on span "Yes, not monitored" at bounding box center [174, 495] width 95 height 14
click at [431, 498] on icon at bounding box center [431, 496] width 12 height 10
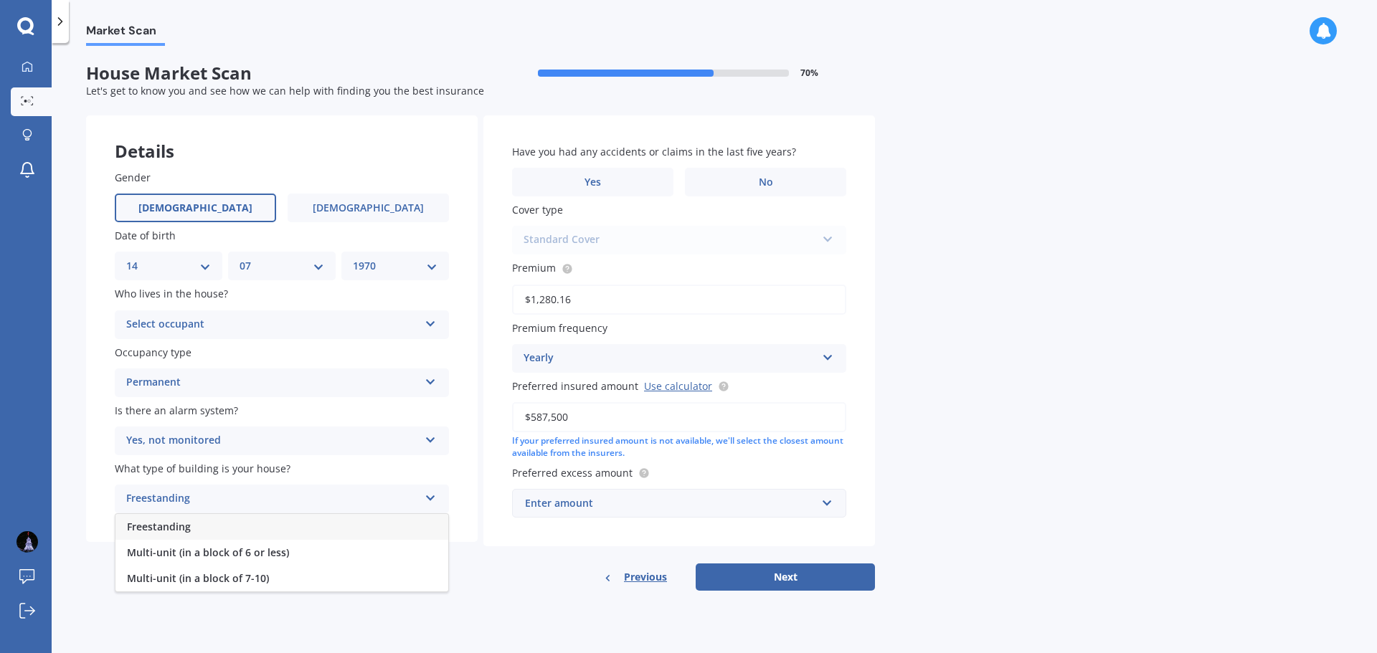
click at [156, 528] on span "Freestanding" at bounding box center [159, 527] width 64 height 14
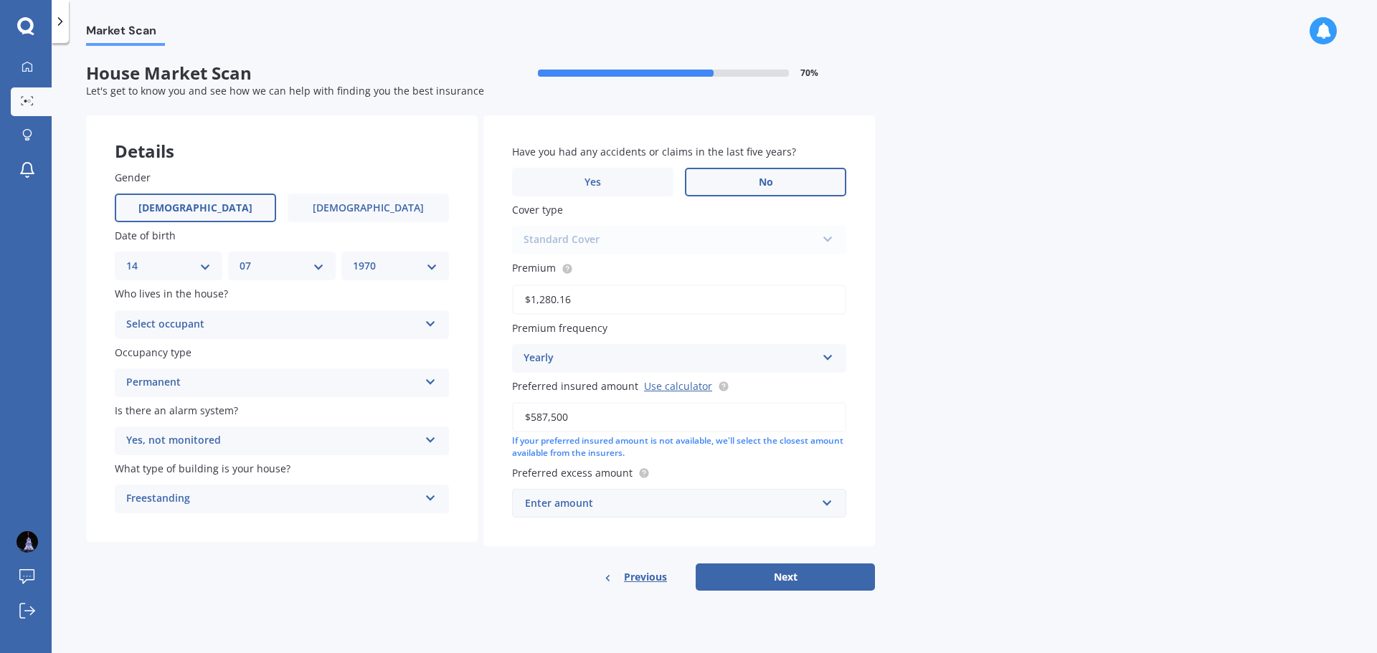
click at [726, 181] on label "No" at bounding box center [765, 182] width 161 height 29
click at [0, 0] on input "No" at bounding box center [0, 0] width 0 height 0
click at [789, 576] on button "Next" at bounding box center [785, 577] width 179 height 27
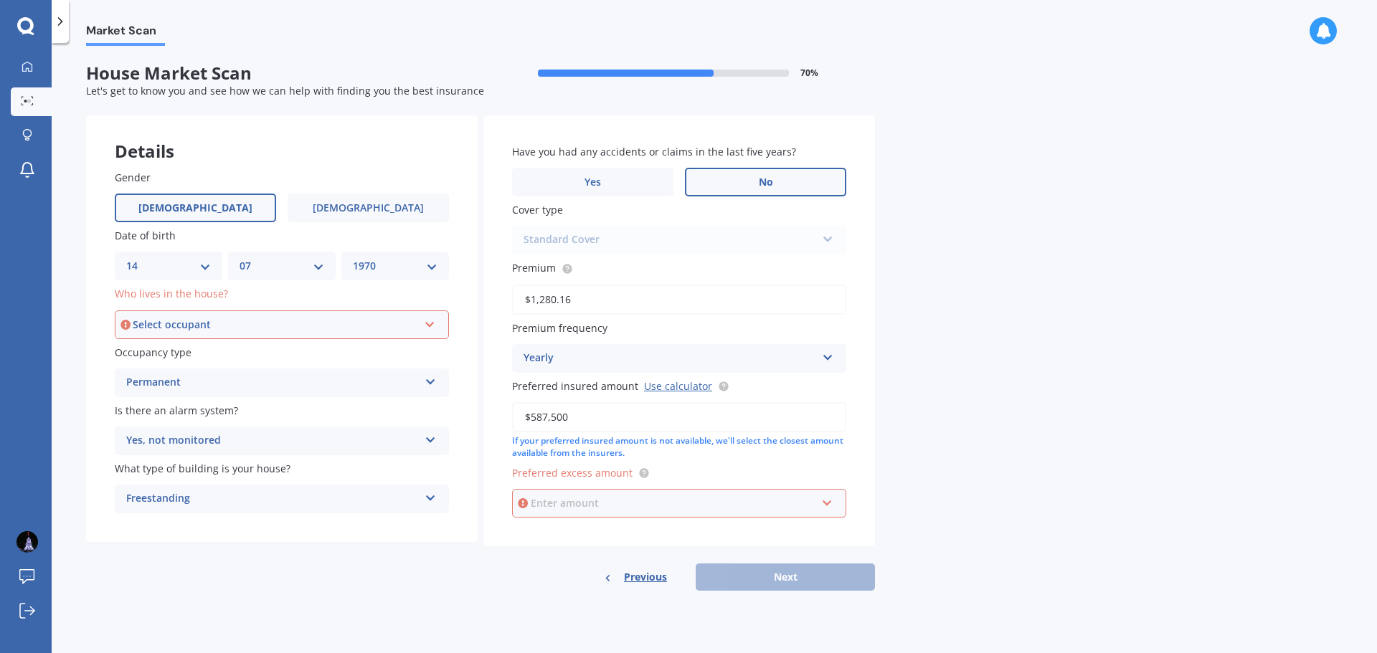
click at [824, 505] on input "text" at bounding box center [674, 503] width 321 height 27
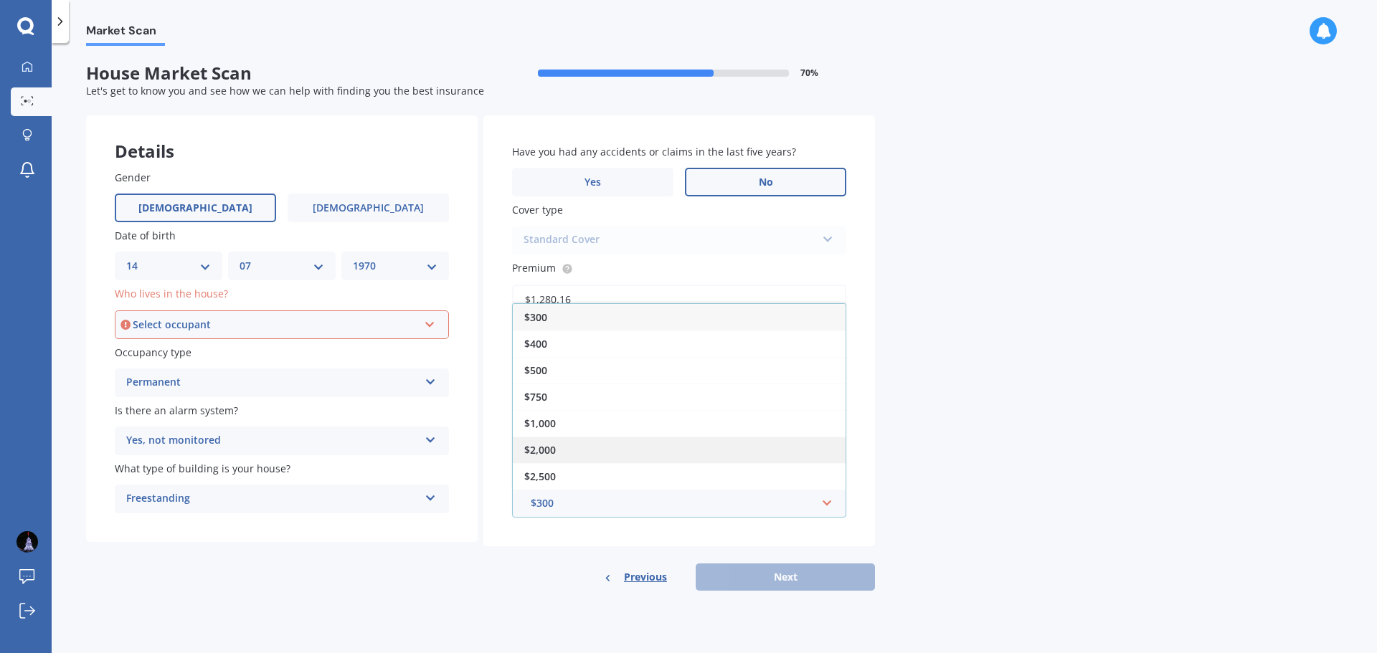
click at [544, 450] on span "$2,000" at bounding box center [540, 450] width 32 height 14
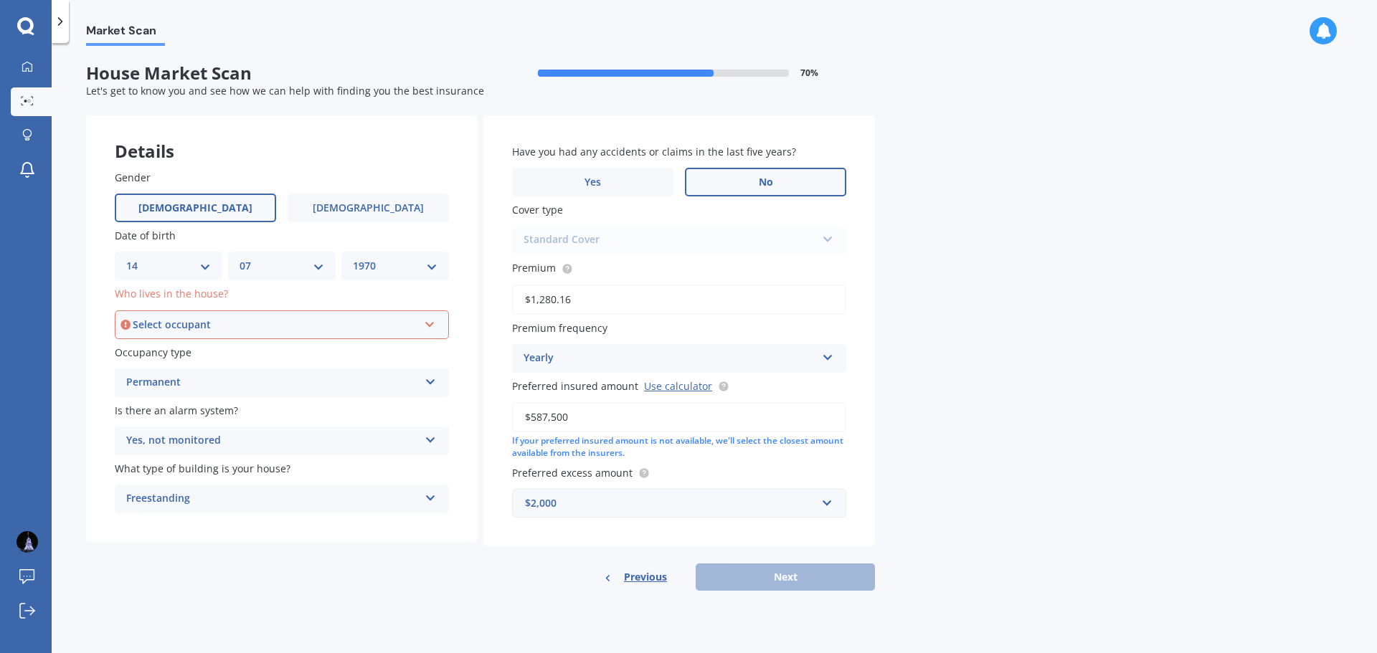
click at [428, 321] on icon at bounding box center [430, 322] width 12 height 10
click at [154, 353] on span "Owner" at bounding box center [144, 352] width 32 height 14
click at [772, 574] on button "Next" at bounding box center [785, 577] width 179 height 27
select select "14"
select select "07"
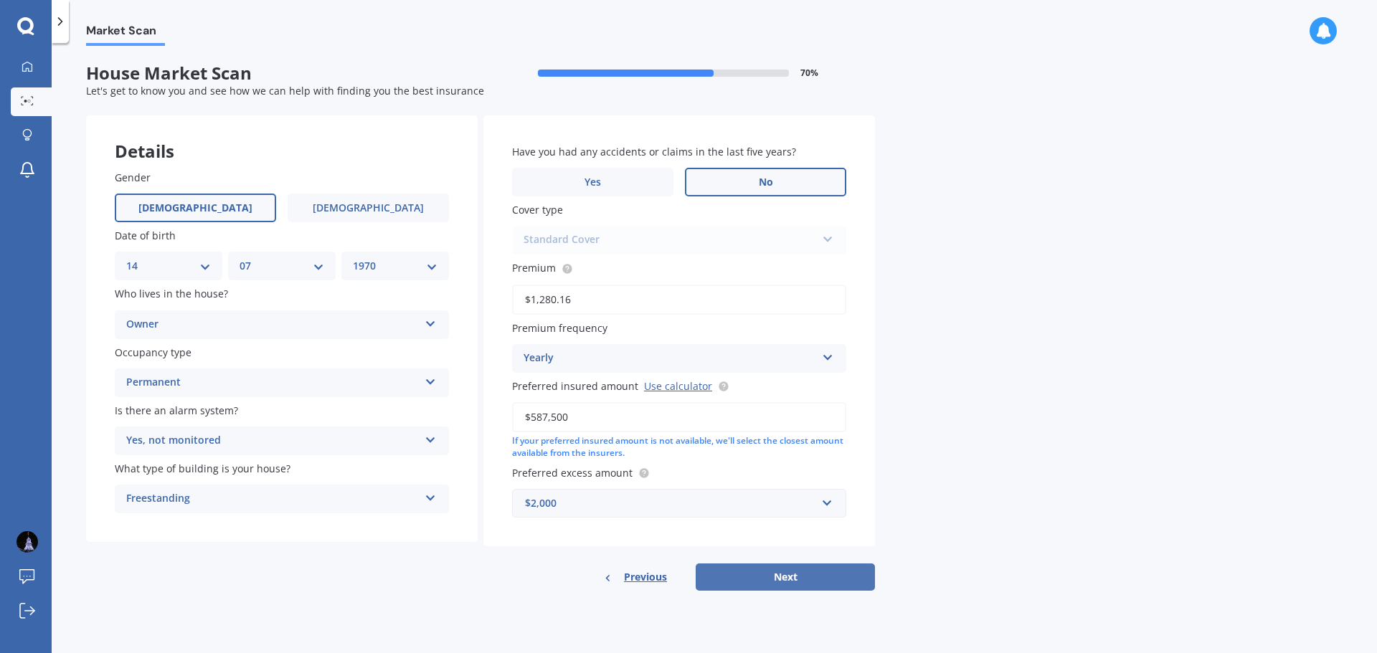
select select "1970"
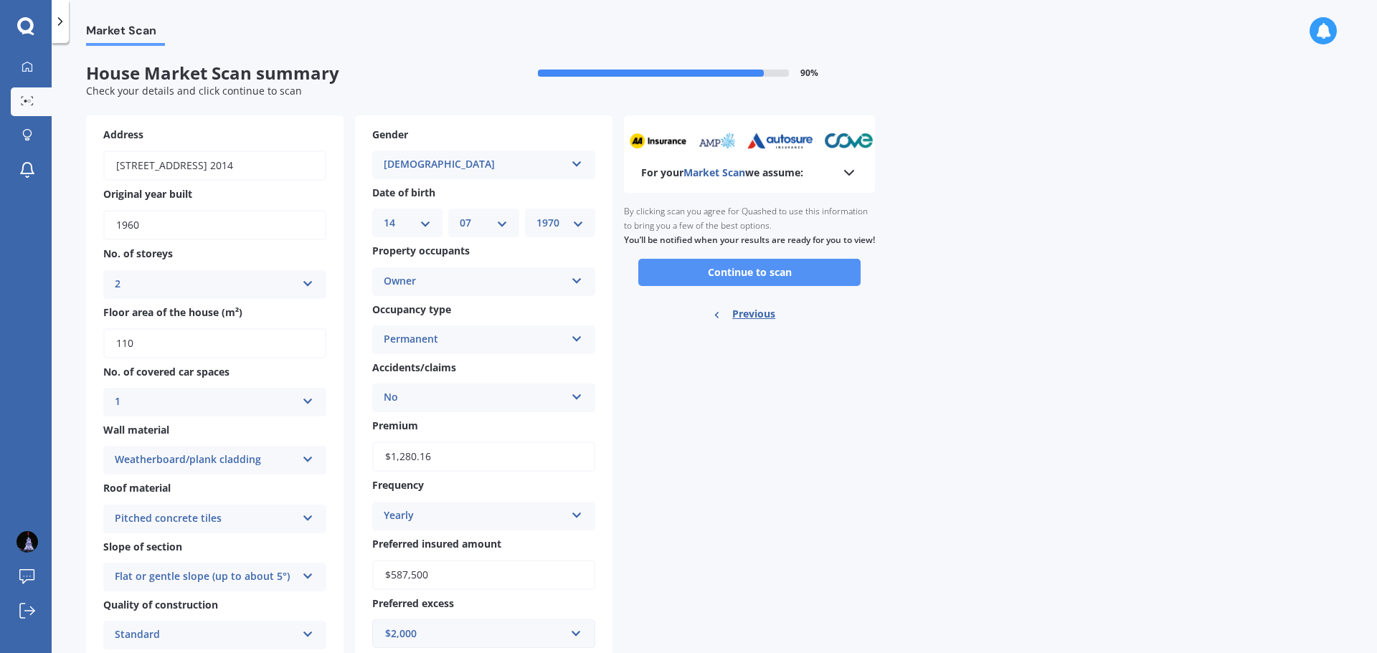
click at [740, 286] on button "Continue to scan" at bounding box center [749, 272] width 222 height 27
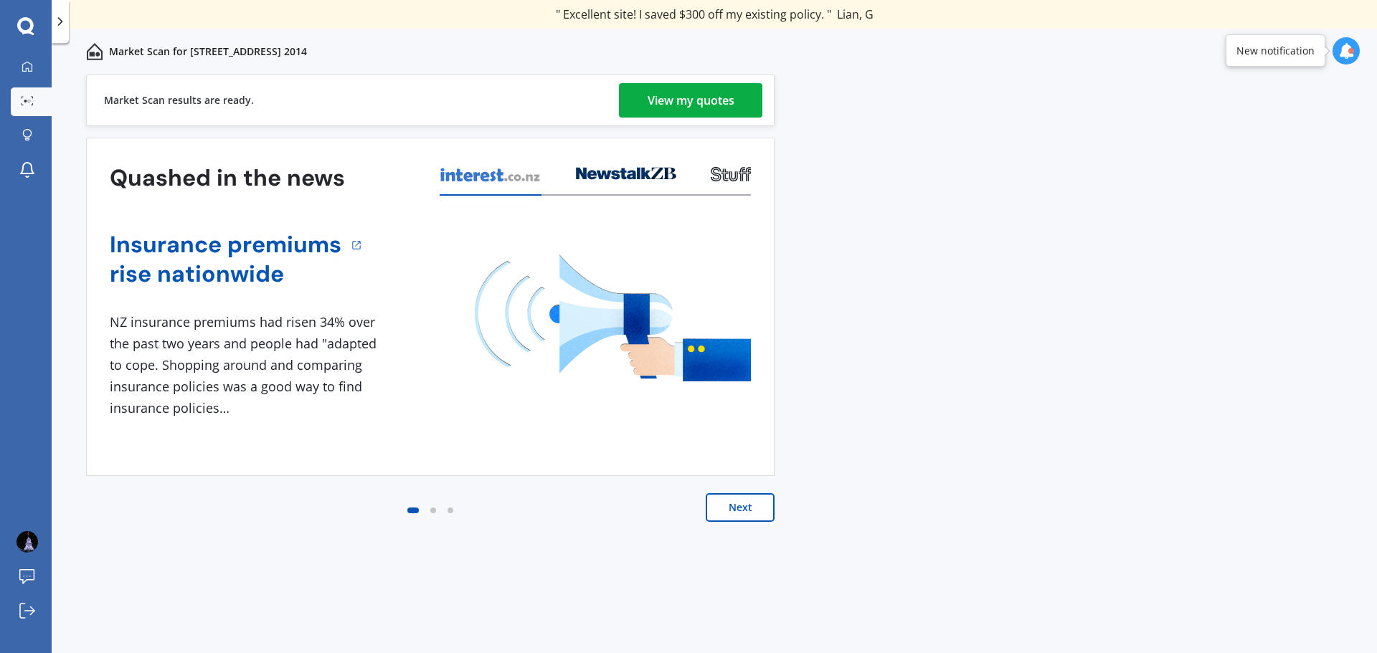
click at [671, 102] on div "View my quotes" at bounding box center [691, 100] width 87 height 34
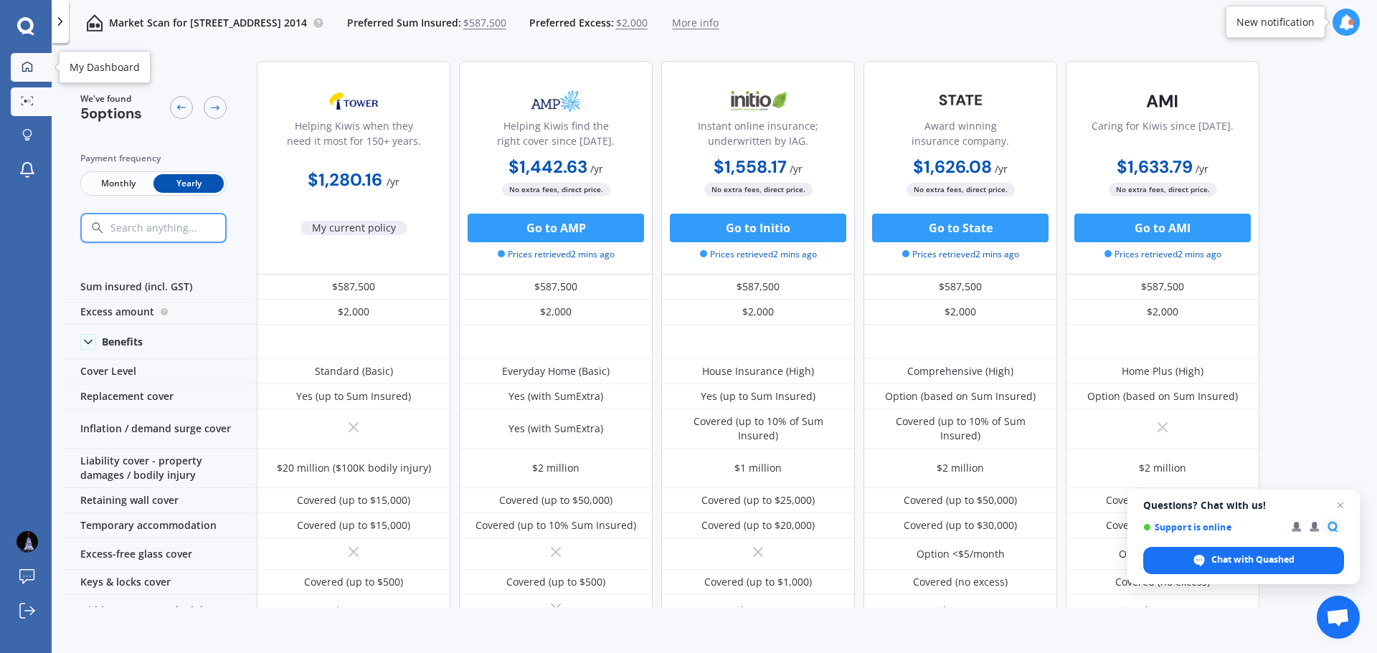
click at [27, 68] on icon at bounding box center [27, 66] width 10 height 10
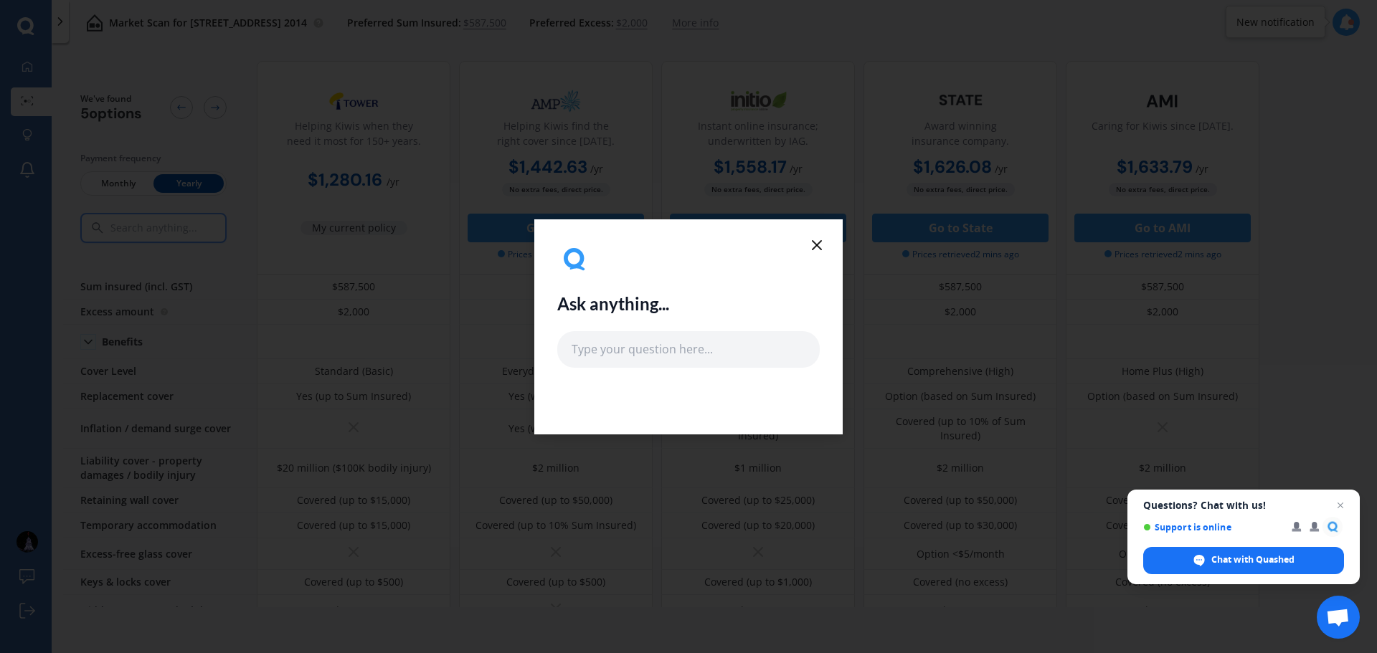
click at [818, 245] on line at bounding box center [817, 245] width 9 height 9
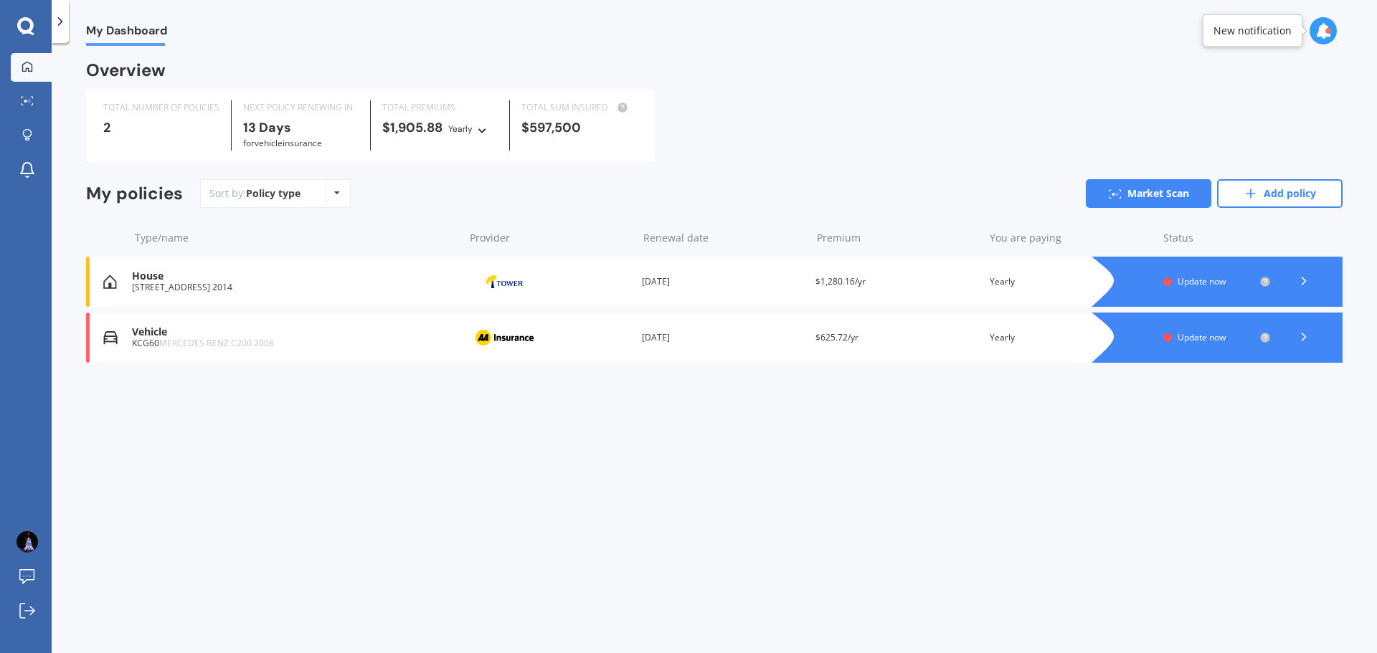
click at [160, 339] on div "Vehicle" at bounding box center [294, 332] width 325 height 12
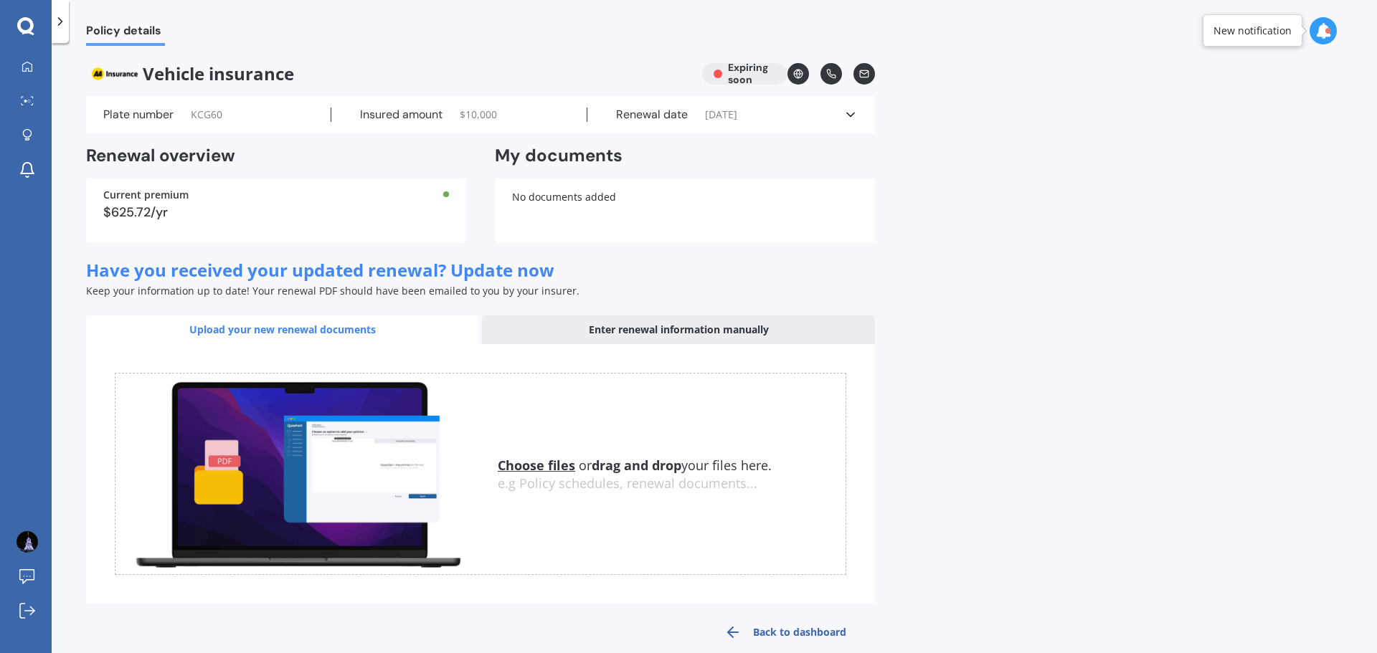
click at [261, 108] on div "Plate number KCG60" at bounding box center [217, 115] width 228 height 14
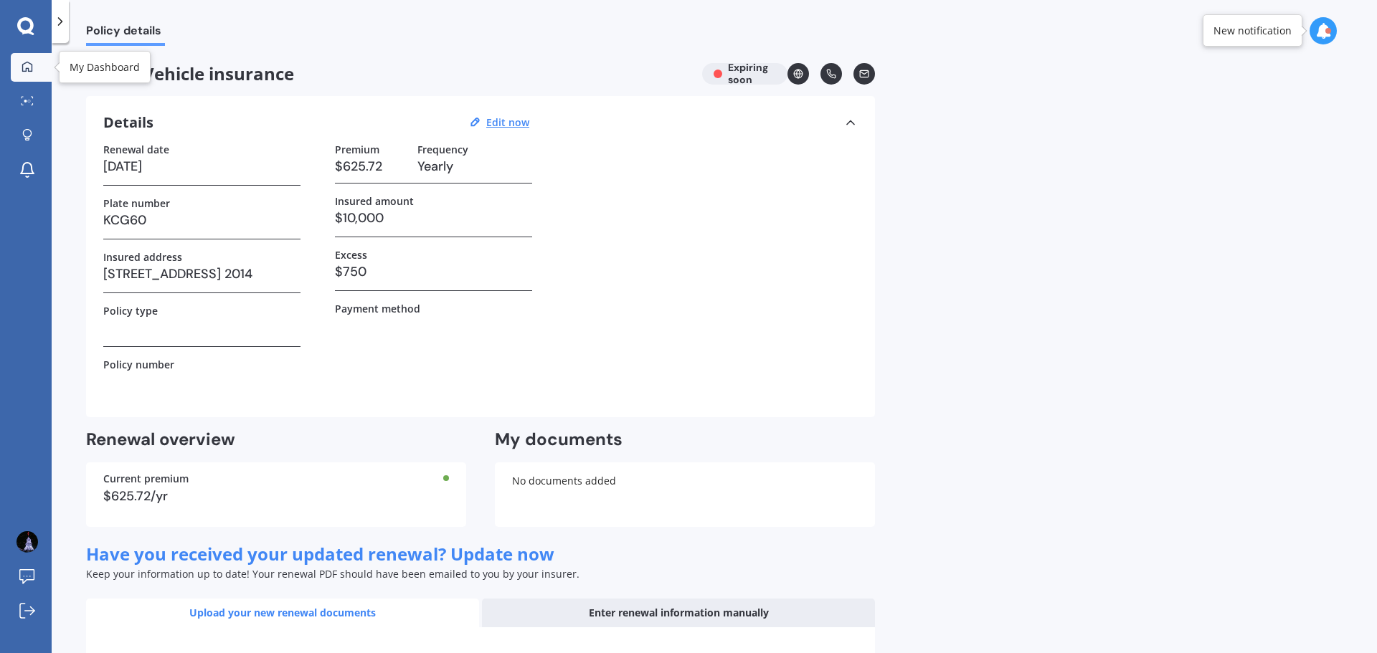
click at [28, 67] on icon at bounding box center [27, 66] width 11 height 11
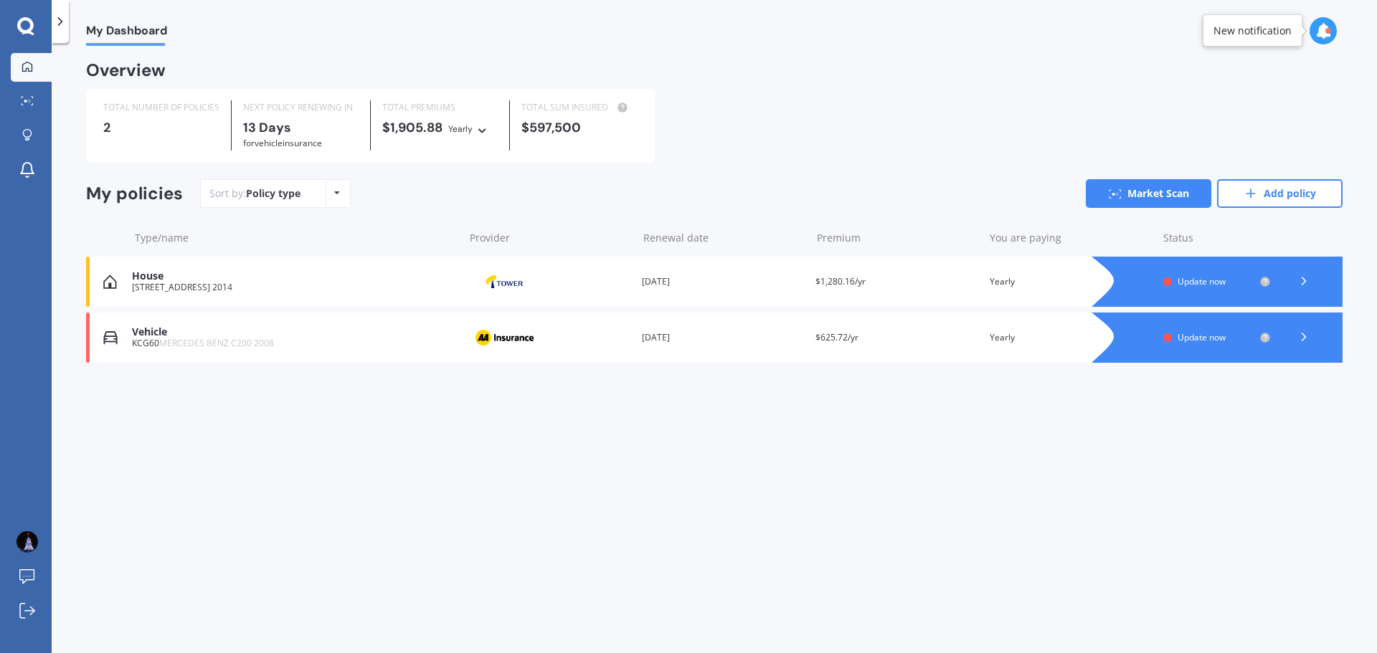
click at [235, 334] on div "Vehicle" at bounding box center [294, 332] width 325 height 12
click at [1301, 336] on icon at bounding box center [1304, 337] width 14 height 14
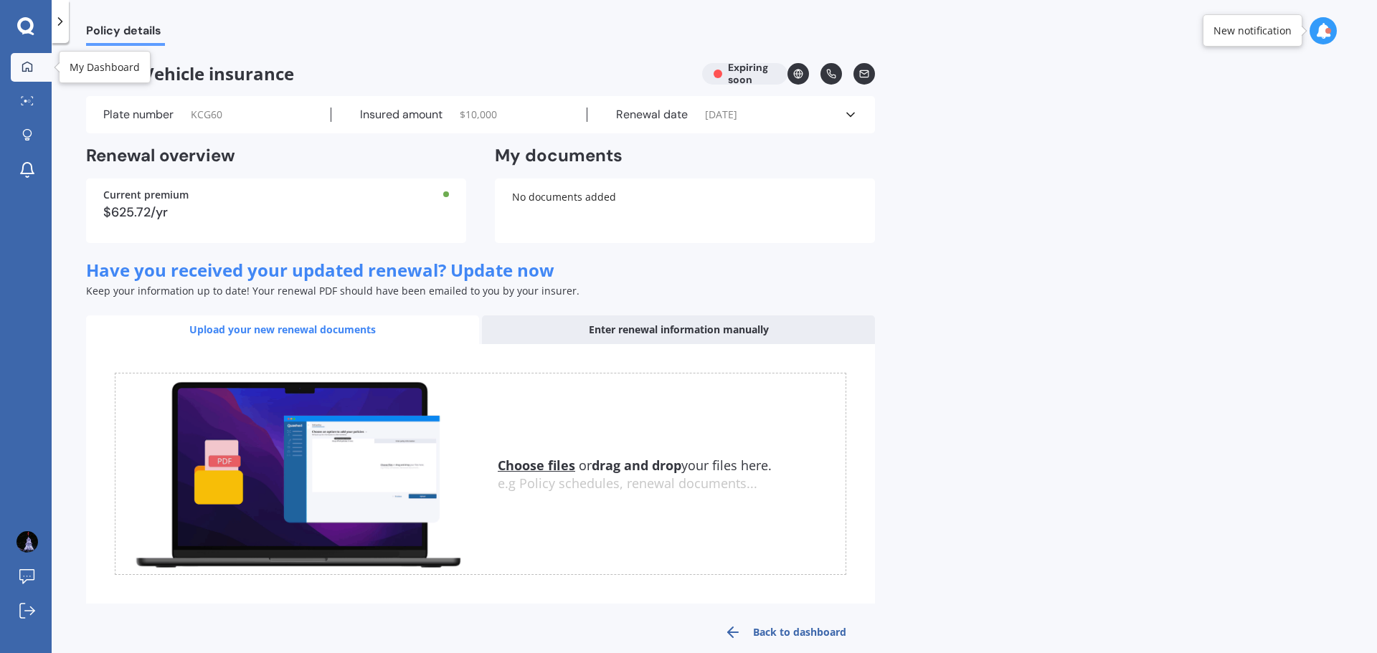
click at [19, 68] on div at bounding box center [27, 67] width 22 height 13
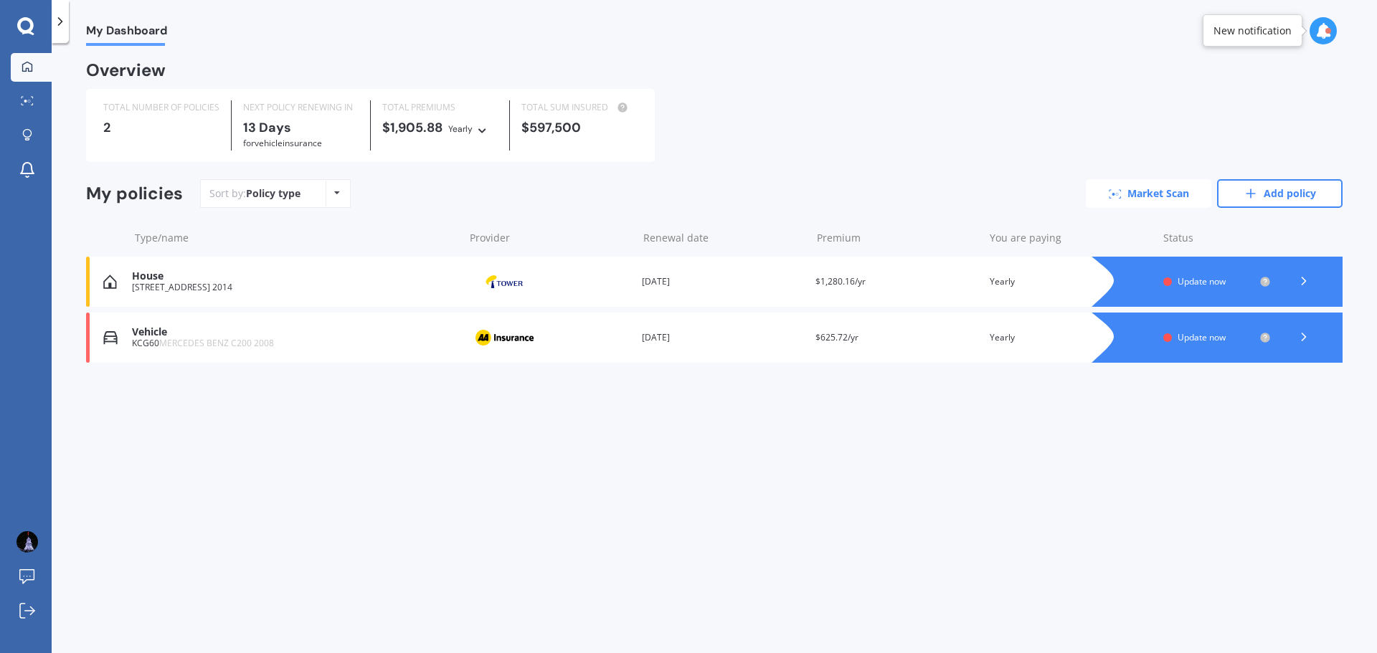
click at [1150, 193] on link "Market Scan" at bounding box center [1149, 193] width 126 height 29
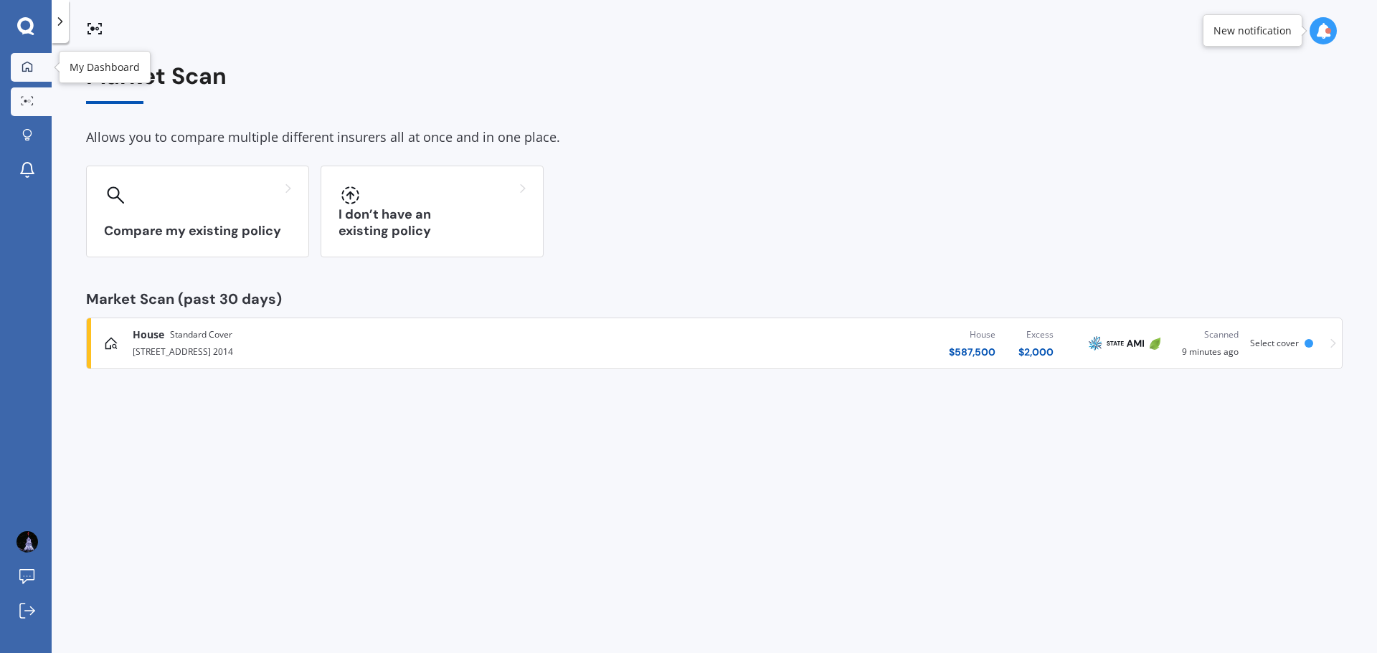
click at [22, 54] on link "My Dashboard" at bounding box center [31, 67] width 41 height 29
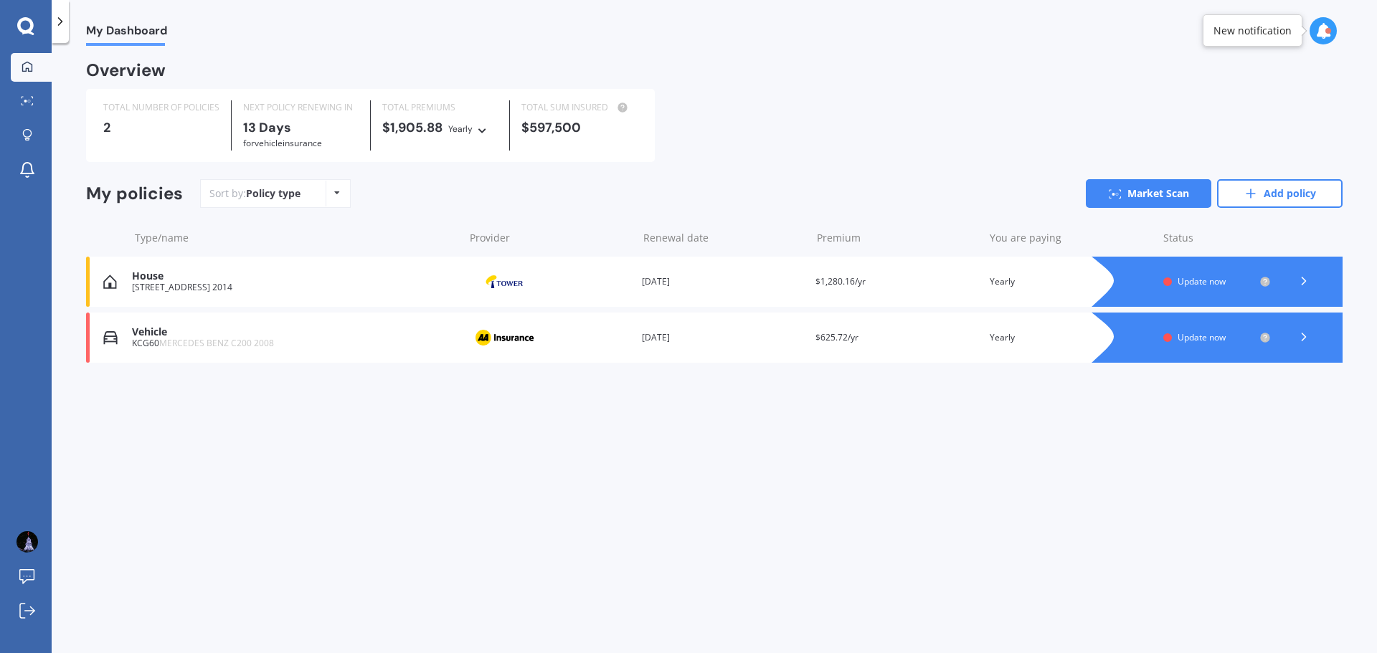
click at [181, 334] on div "Vehicle" at bounding box center [294, 332] width 325 height 12
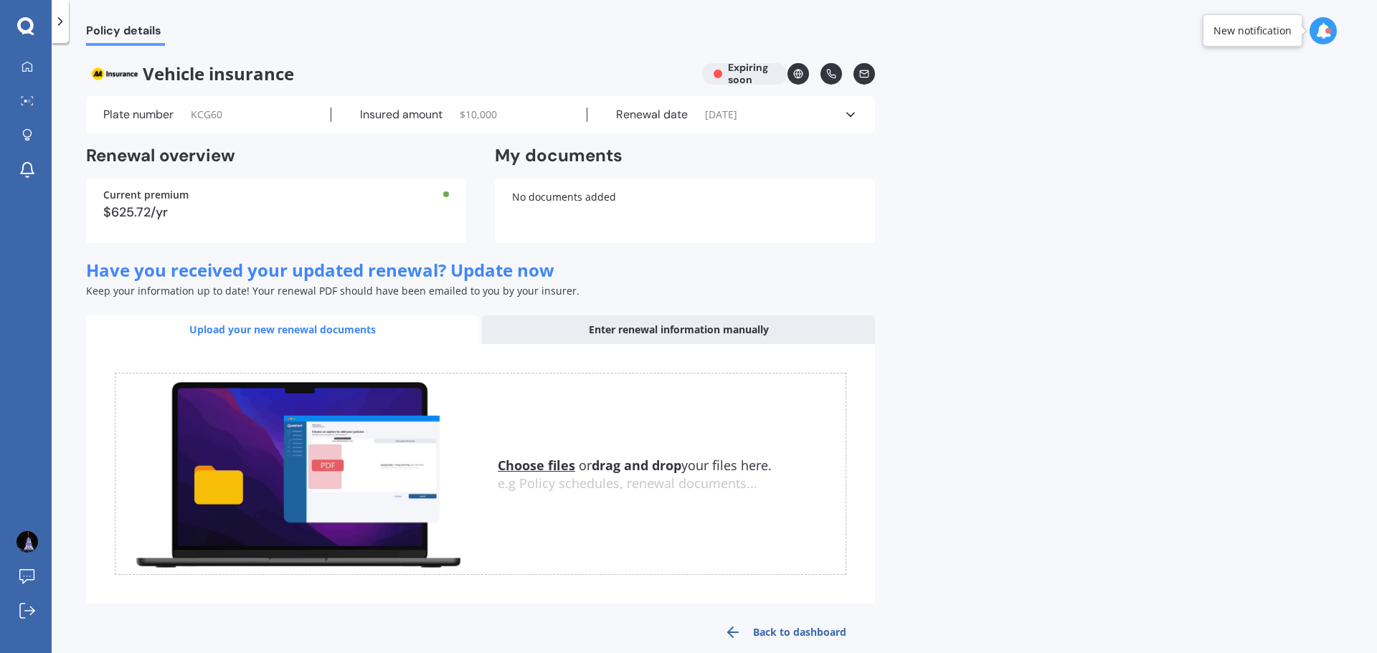
click at [615, 332] on div "Enter renewal information manually" at bounding box center [678, 330] width 393 height 29
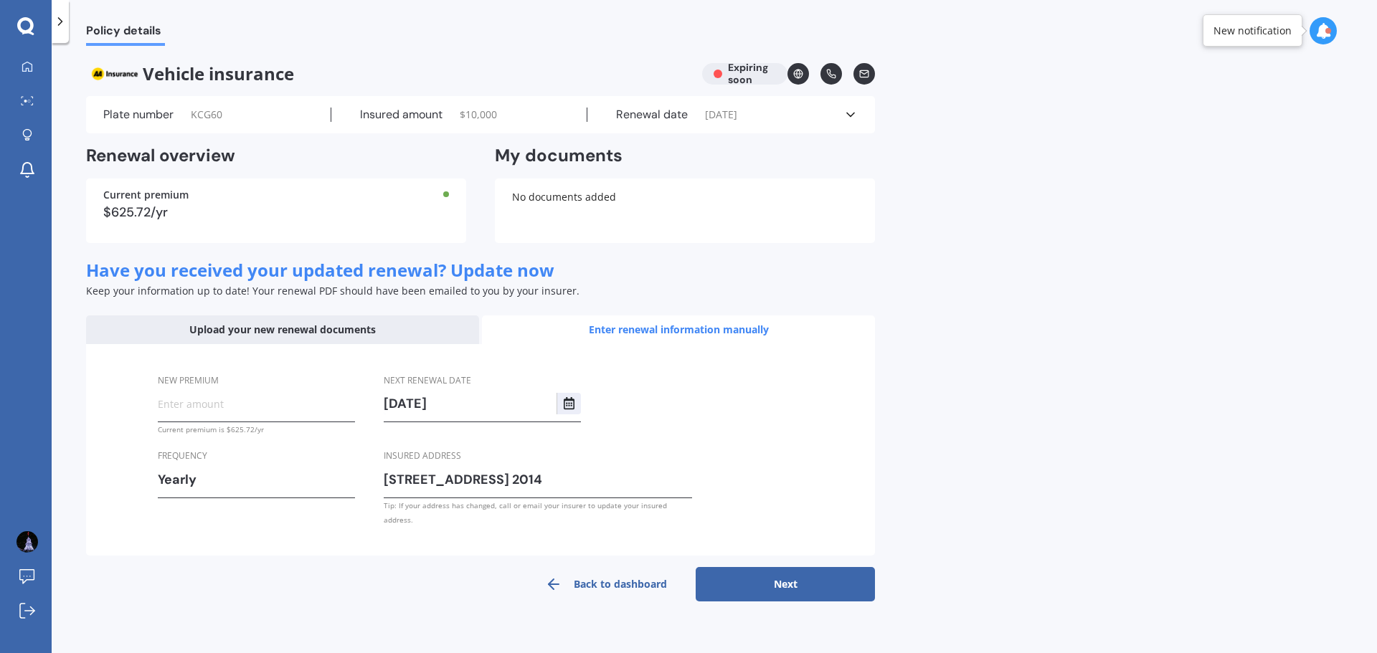
click at [201, 405] on input "New premium" at bounding box center [256, 404] width 197 height 22
paste input "$737.59"
type input "$737.59"
click at [770, 573] on button "Next" at bounding box center [785, 584] width 179 height 34
select select "03"
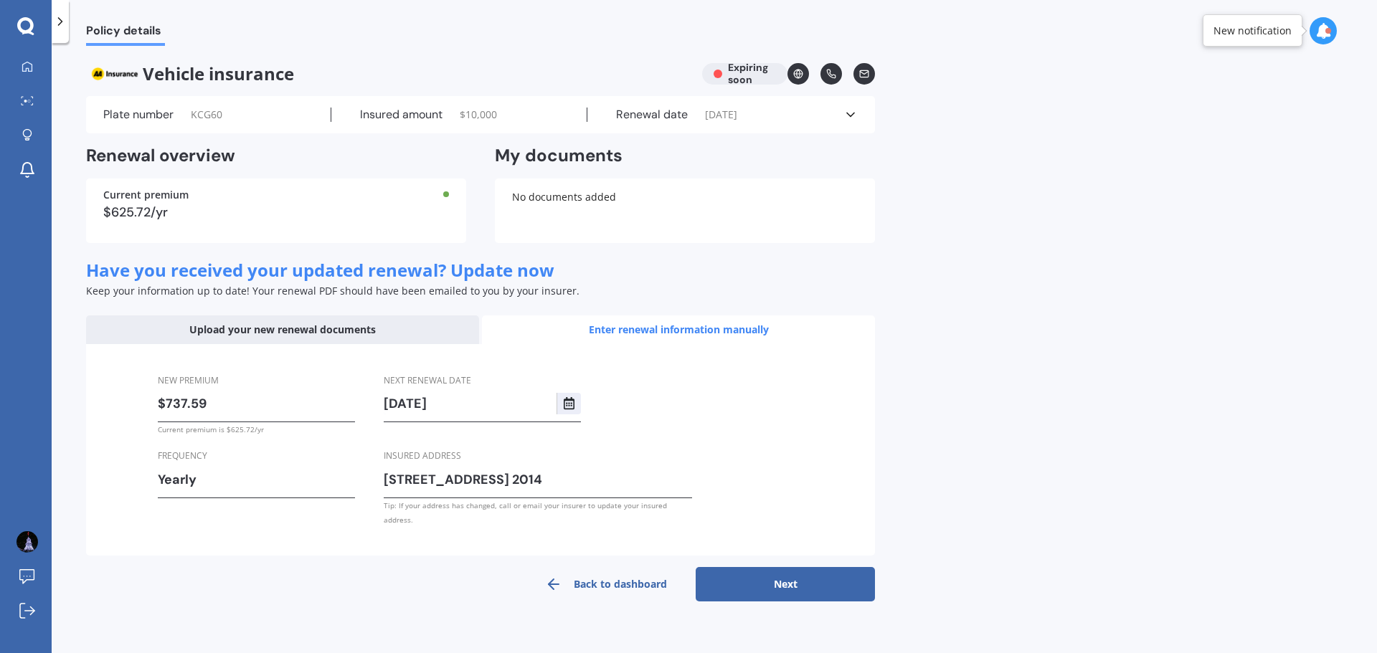
select select "10"
select select "2026"
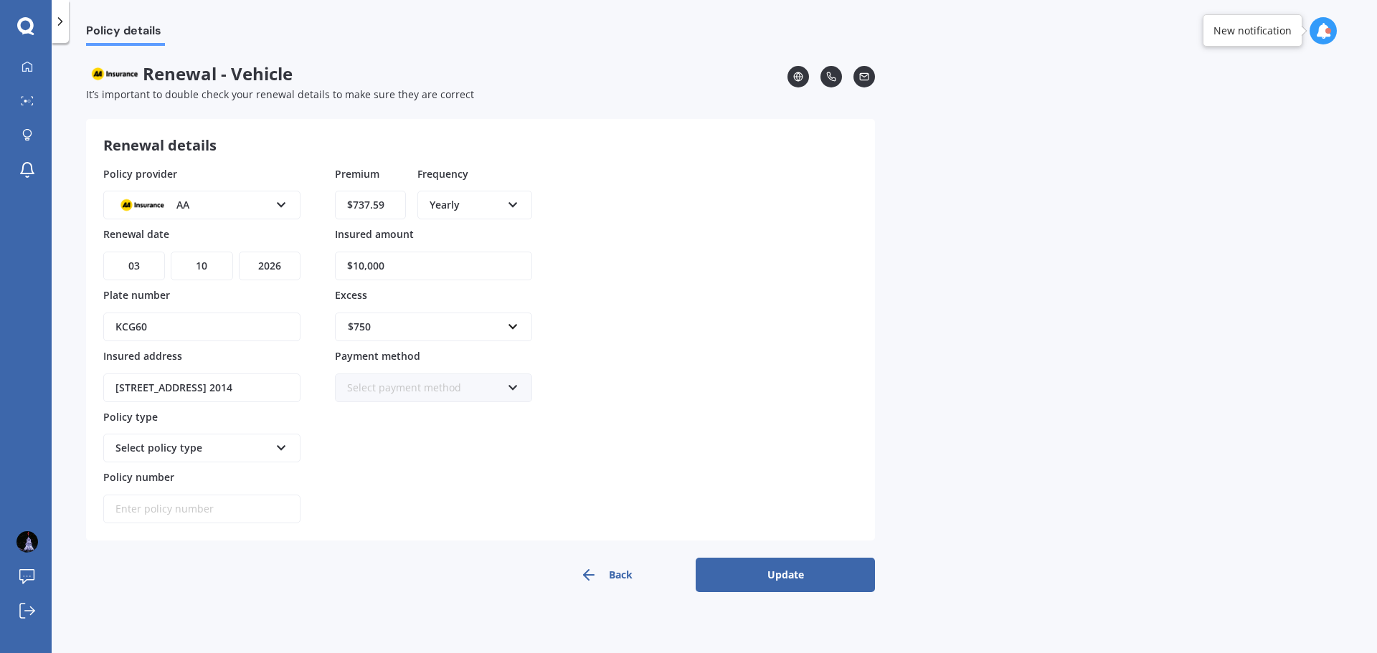
click at [151, 268] on select "DD 01 02 03 04 05 06 07 08 09 10 11 12 13 14 15 16 17 18 19 20 21 22 23 24 25 2…" at bounding box center [134, 266] width 62 height 29
select select "24"
click at [103, 252] on select "DD 01 02 03 04 05 06 07 08 09 10 11 12 13 14 15 16 17 18 19 20 21 22 23 24 25 2…" at bounding box center [134, 266] width 62 height 29
click at [216, 265] on select "MM 01 02 03 04 05 06 07 08 09 10 11 12" at bounding box center [202, 266] width 62 height 29
select select "09"
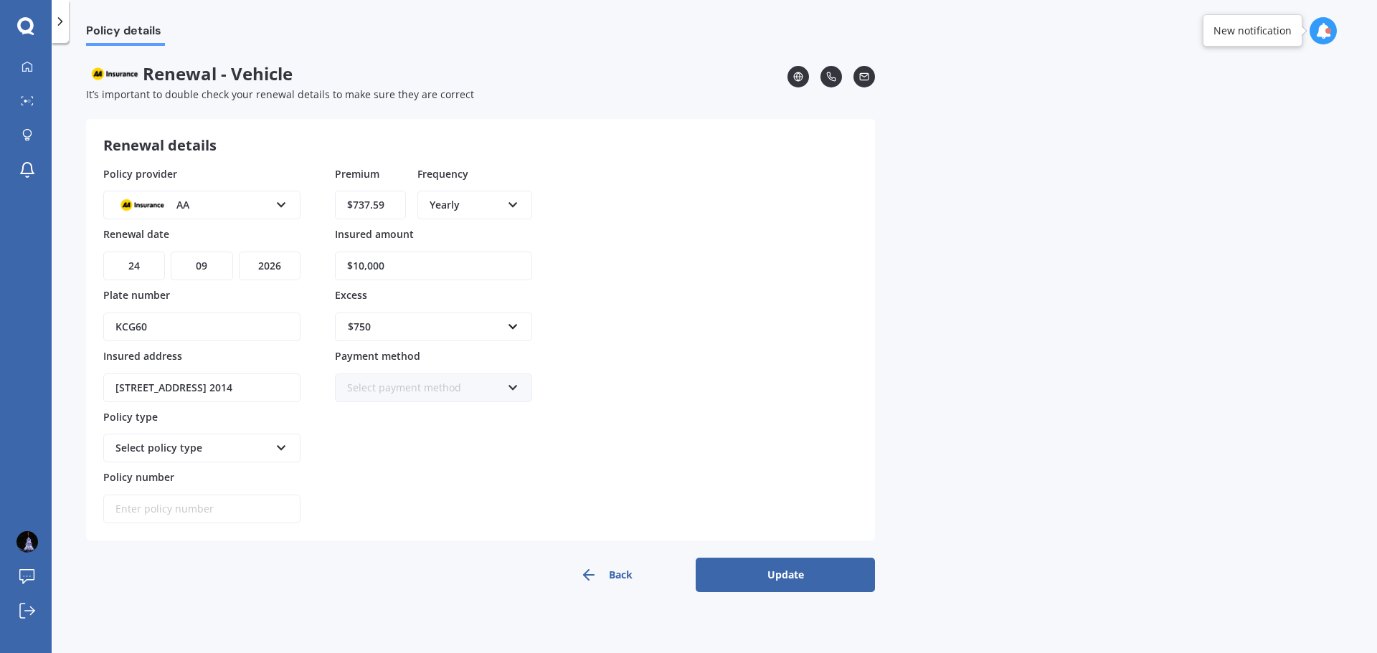
click at [171, 252] on select "MM 01 02 03 04 05 06 07 08 09 10 11 12" at bounding box center [202, 266] width 62 height 29
click at [278, 270] on select "YYYY 2027 2026 2025 2024 2023 2022 2021 2020 2019 2018 2017 2016 2015 2014 2013…" at bounding box center [270, 266] width 62 height 29
select select "2025"
click at [239, 252] on select "YYYY 2027 2026 2025 2024 2023 2022 2021 2020 2019 2018 2017 2016 2015 2014 2013…" at bounding box center [270, 266] width 62 height 29
click at [282, 448] on icon at bounding box center [281, 445] width 12 height 10
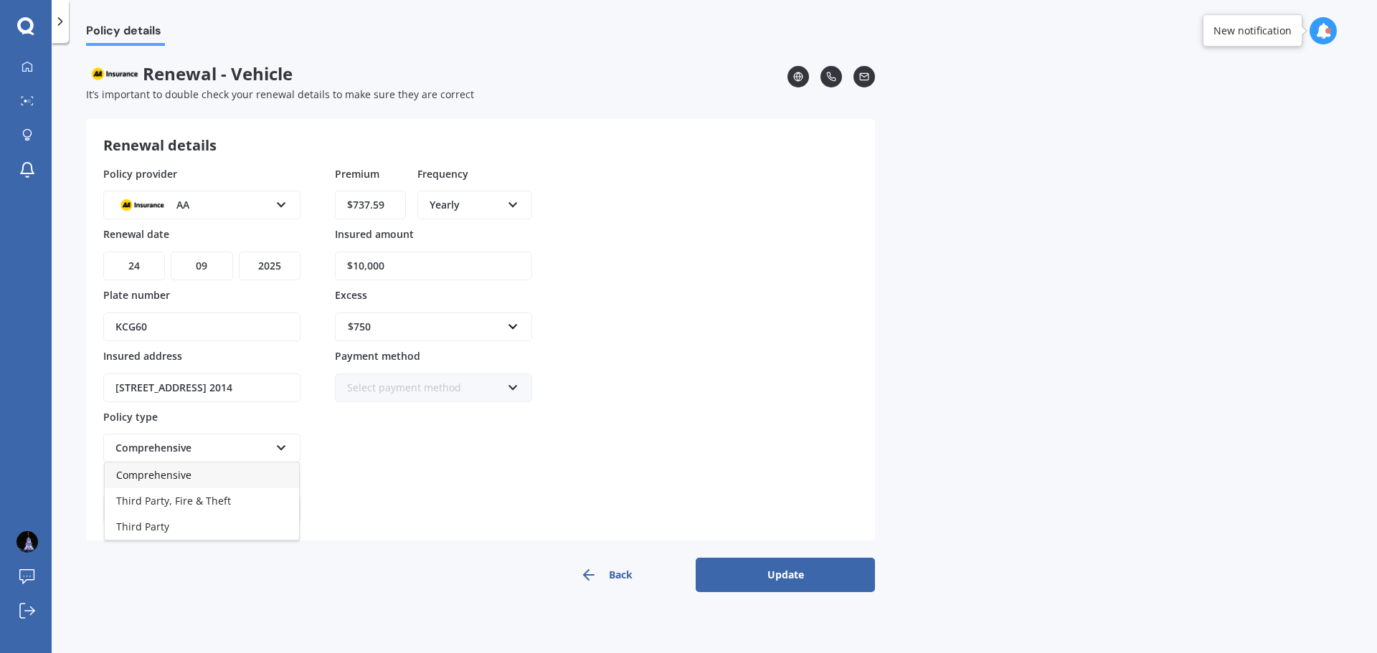
click at [145, 477] on span "Comprehensive" at bounding box center [153, 475] width 75 height 14
click at [185, 511] on input "Policy number" at bounding box center [201, 509] width 197 height 29
paste input "737.59"
drag, startPoint x: 182, startPoint y: 510, endPoint x: 59, endPoint y: 512, distance: 123.4
click at [62, 512] on div "Policy details Renewal - Vehicle It’s important to double check your renewal de…" at bounding box center [714, 351] width 1325 height 610
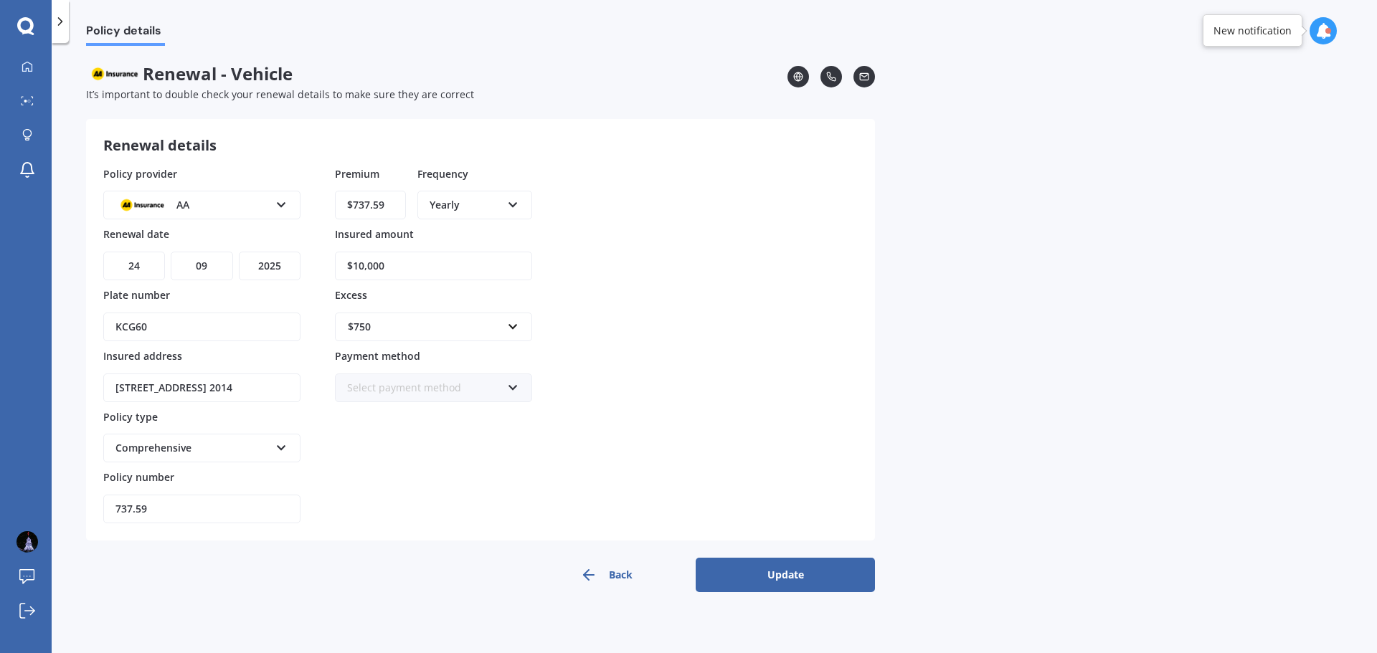
paste input "AMV010833993"
type input "AMV010833993"
click at [513, 387] on icon at bounding box center [513, 385] width 12 height 10
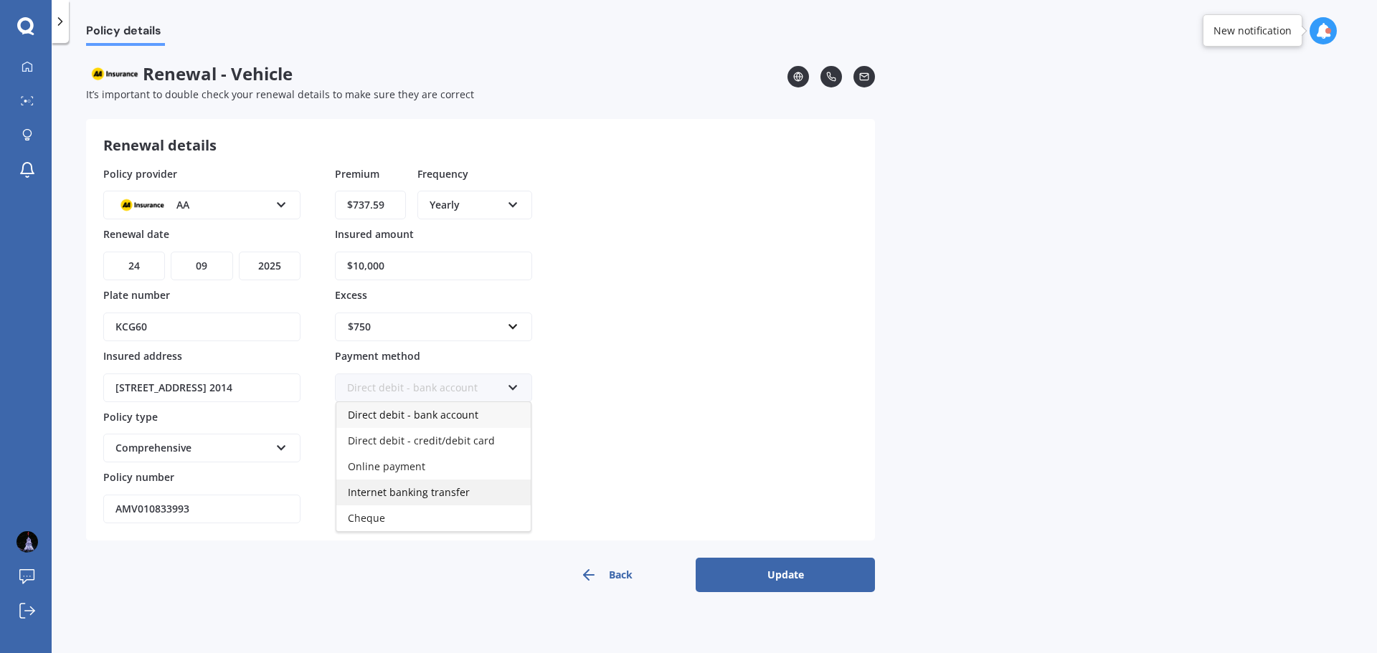
click at [432, 493] on span "Internet banking transfer" at bounding box center [409, 493] width 122 height 14
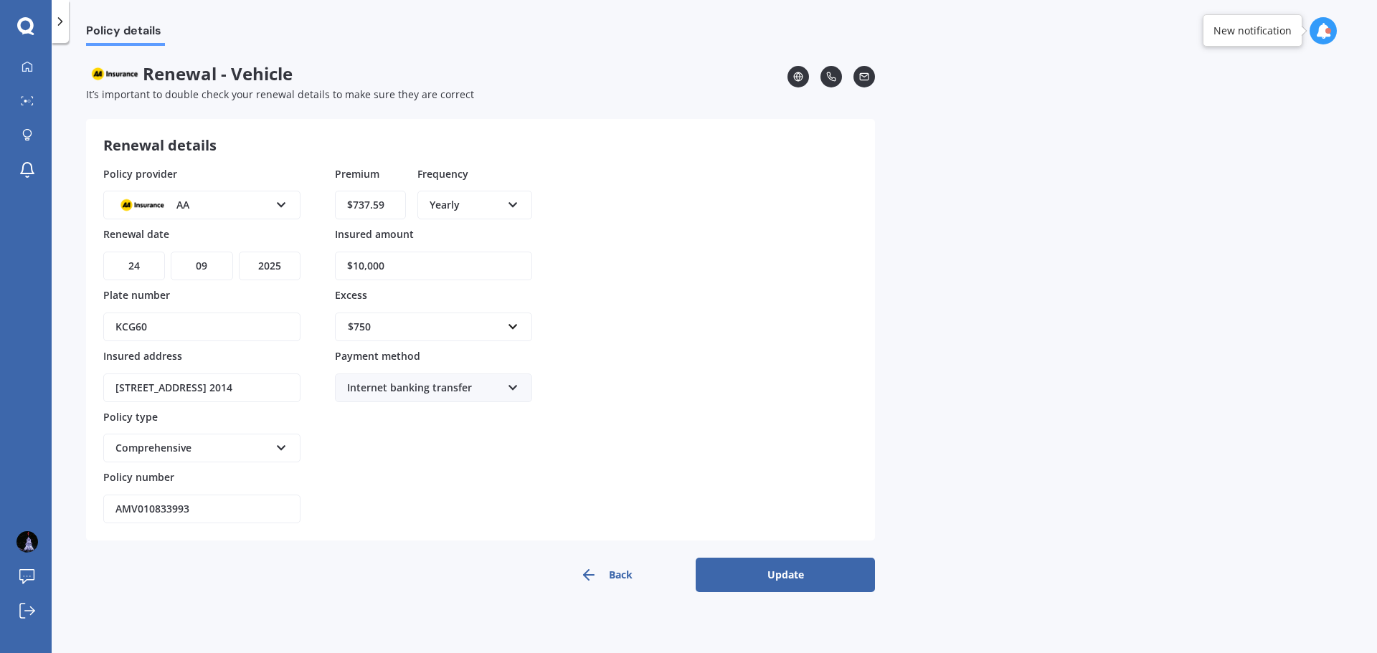
click at [780, 575] on button "Update" at bounding box center [785, 575] width 179 height 34
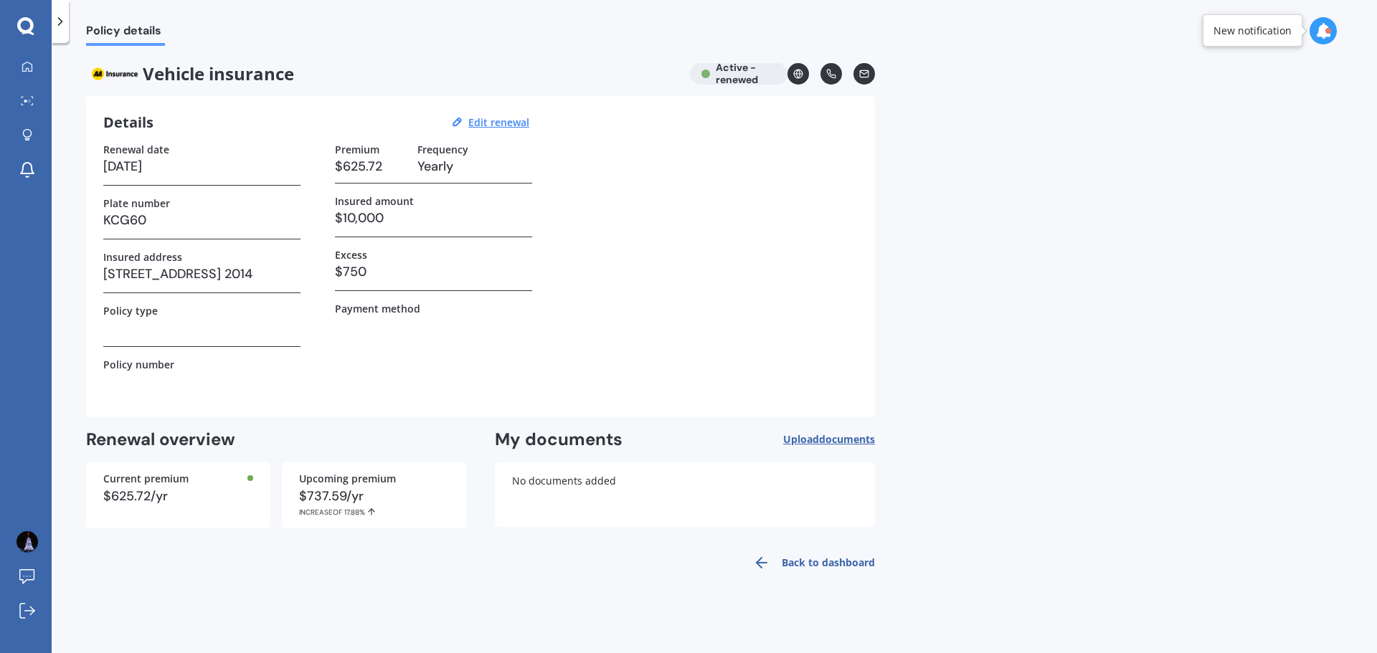
click at [65, 22] on icon at bounding box center [60, 21] width 14 height 14
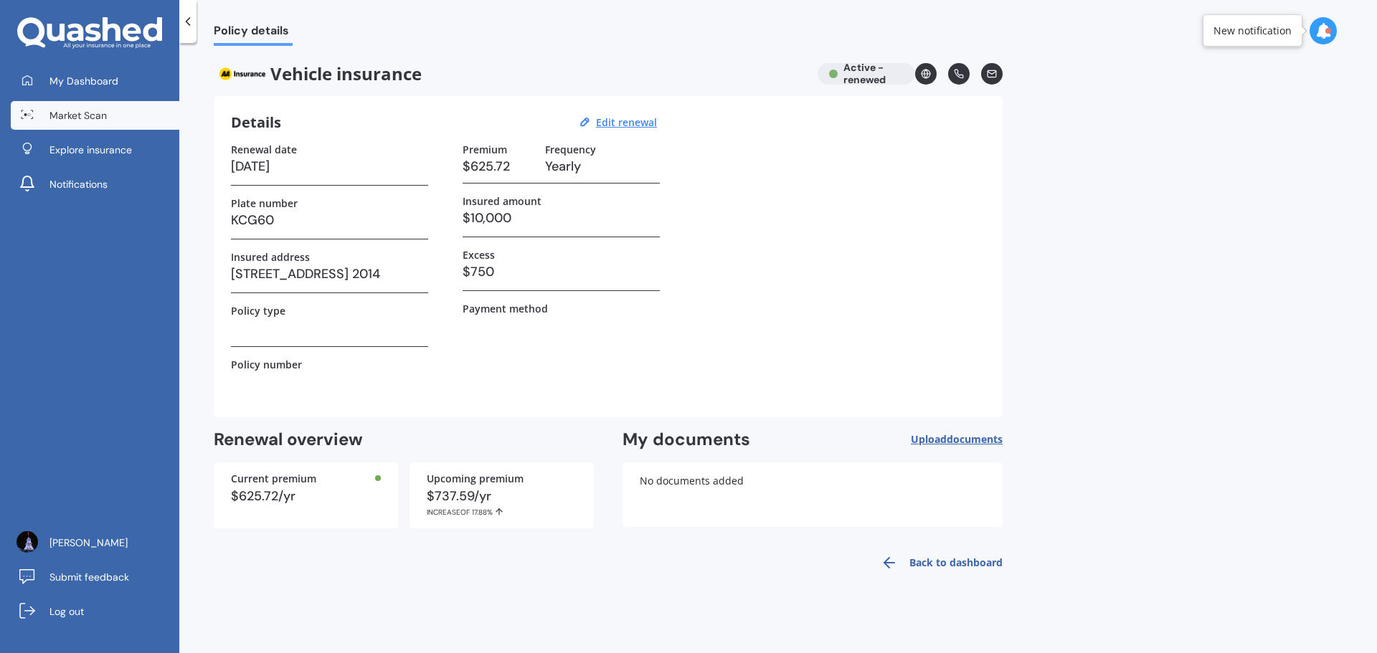
click at [105, 113] on span "Market Scan" at bounding box center [77, 115] width 57 height 14
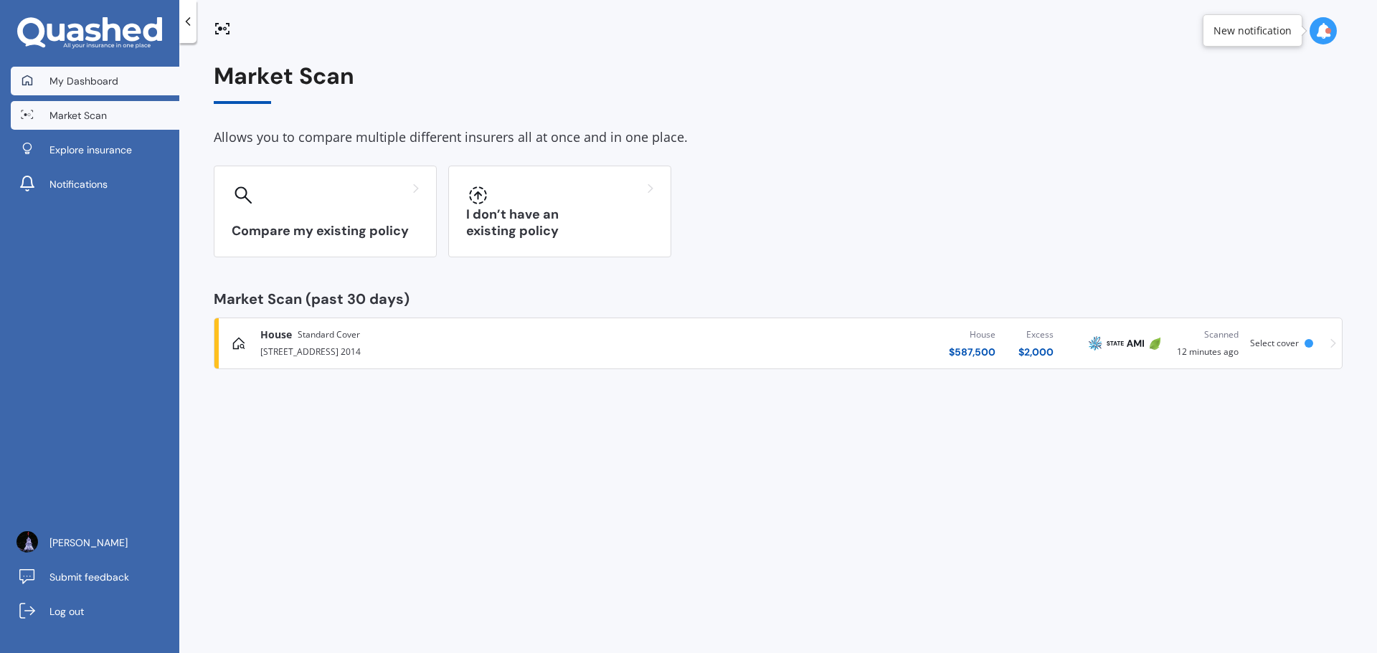
click at [87, 79] on span "My Dashboard" at bounding box center [83, 81] width 69 height 14
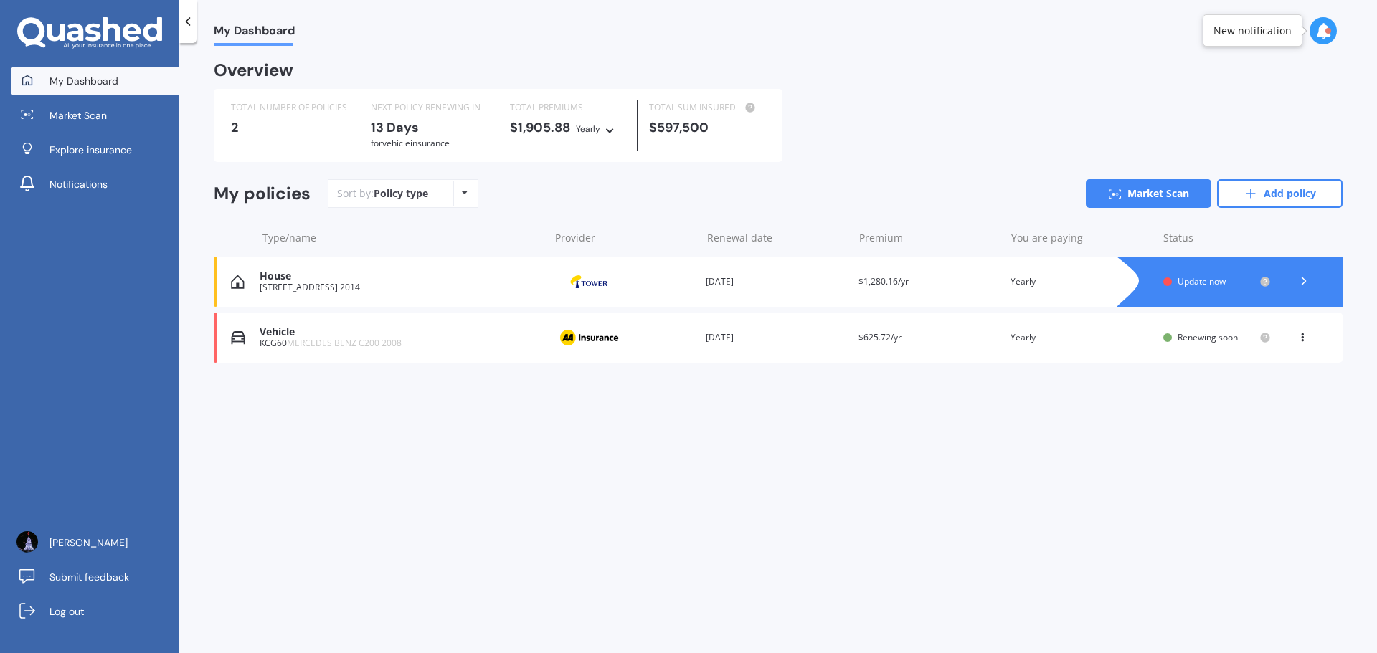
click at [1192, 343] on span "Renewing soon" at bounding box center [1208, 337] width 60 height 12
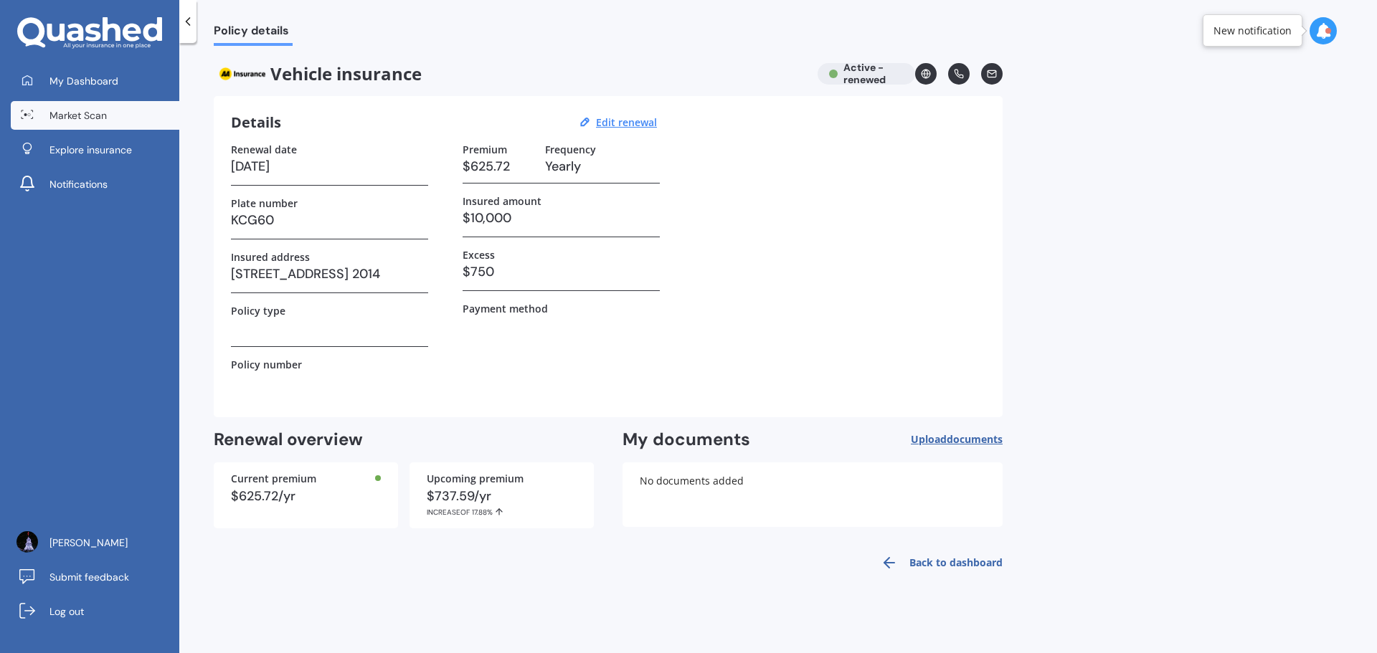
click at [67, 111] on span "Market Scan" at bounding box center [77, 115] width 57 height 14
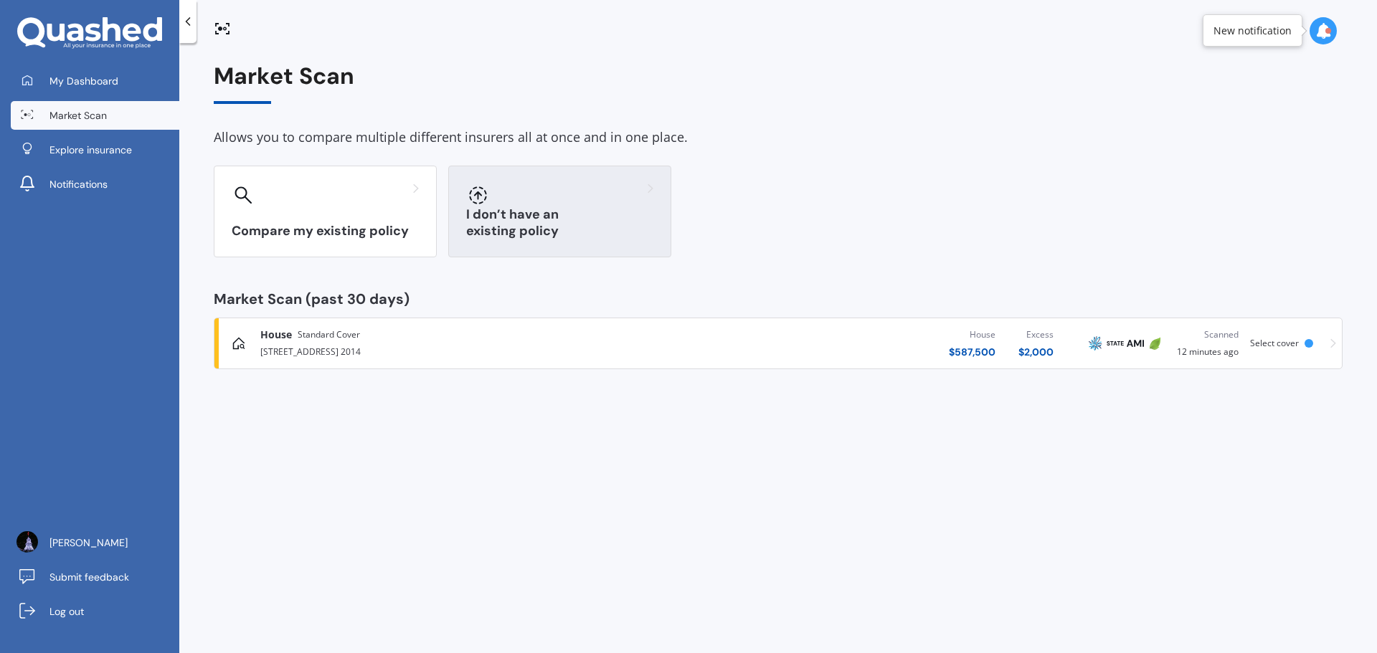
click at [552, 218] on div "I don’t have an existing policy" at bounding box center [559, 212] width 223 height 92
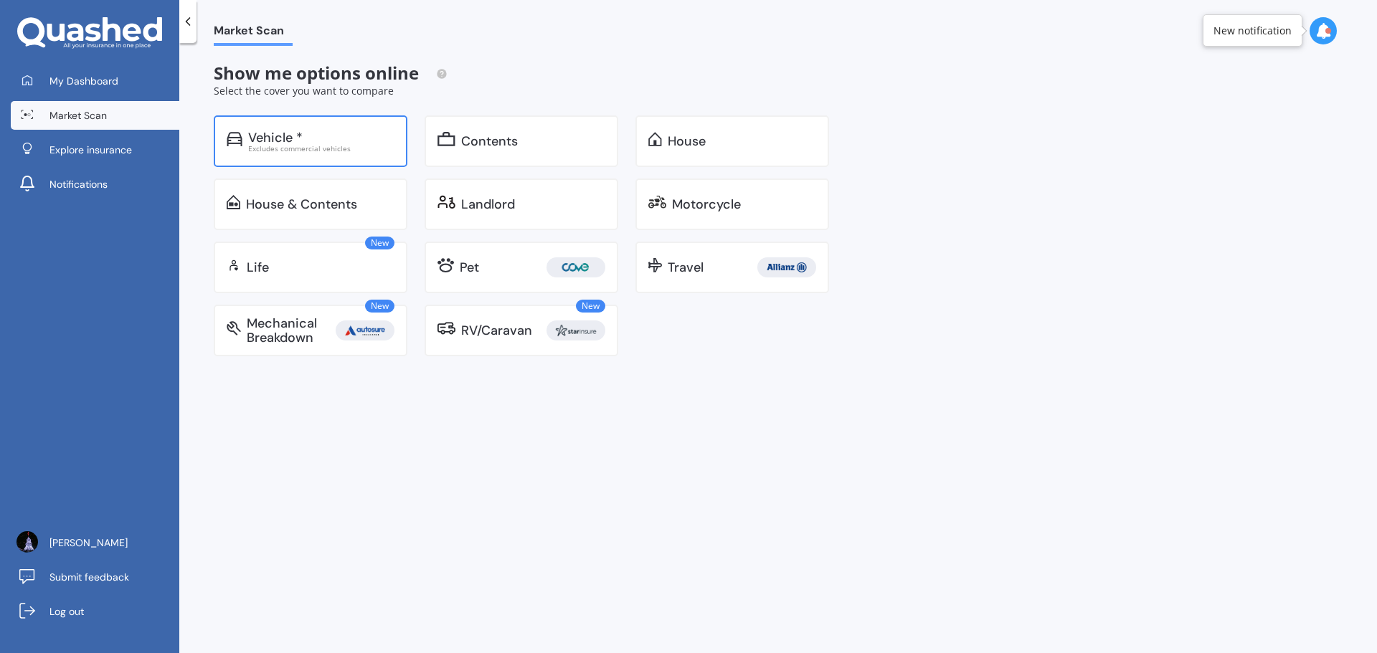
click at [336, 140] on div "Vehicle *" at bounding box center [321, 138] width 146 height 14
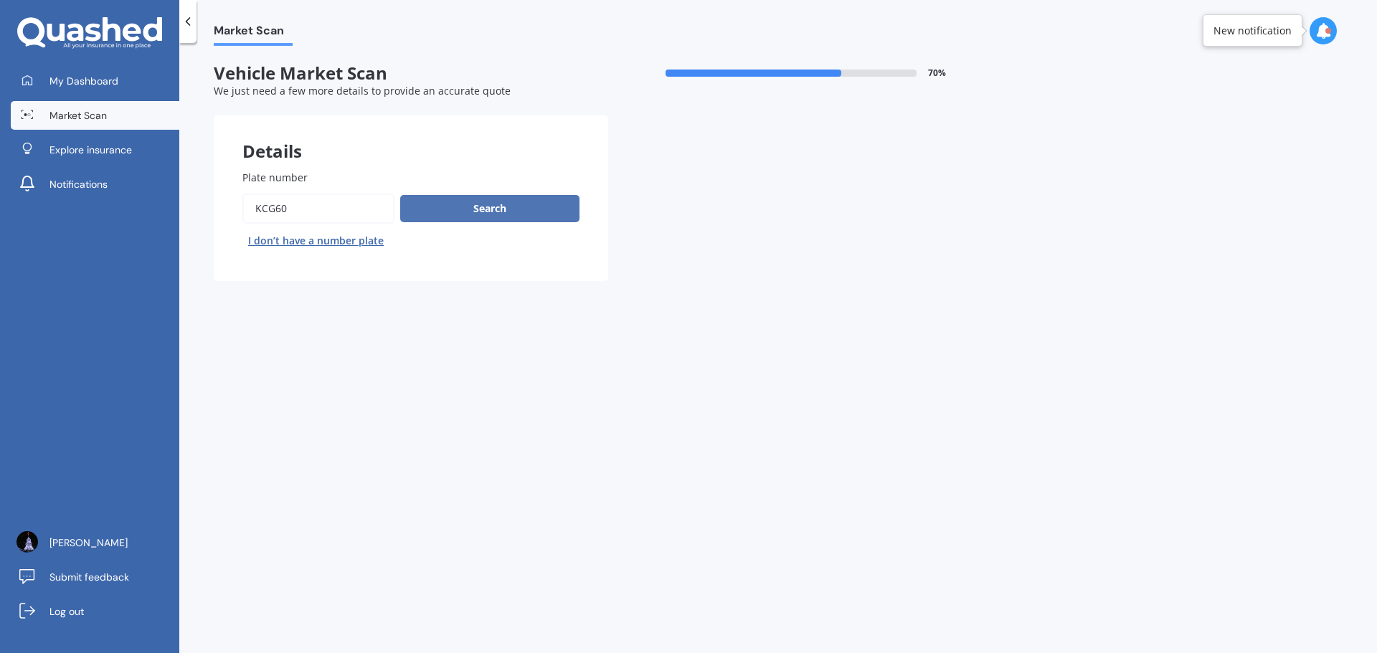
click at [463, 206] on button "Search" at bounding box center [489, 208] width 179 height 27
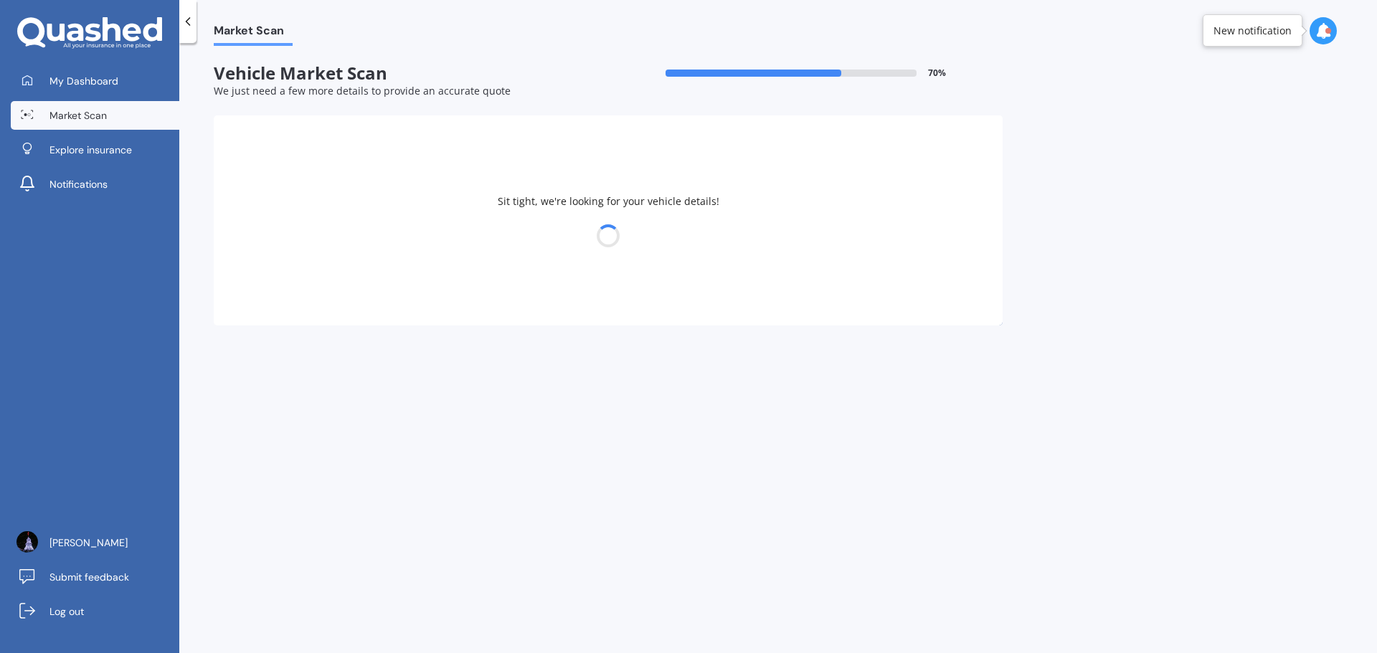
select select "14"
select select "07"
select select "1970"
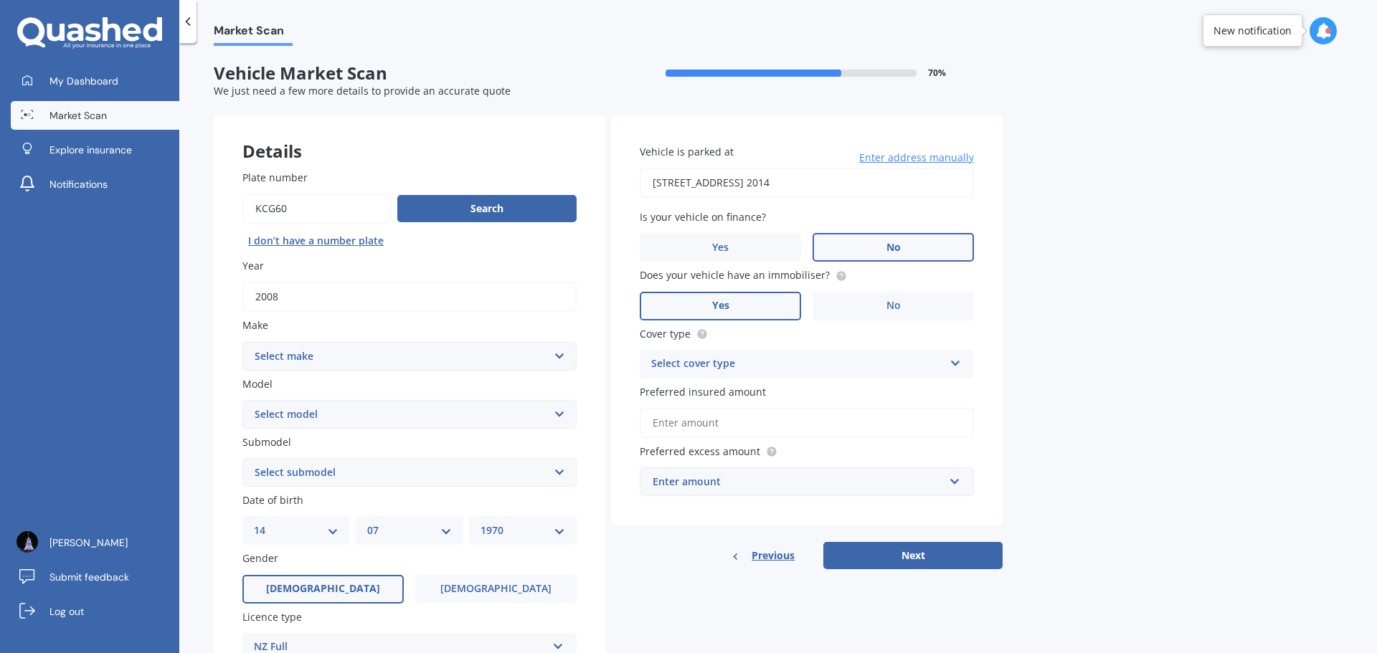
click at [558, 356] on select "Select make AC ALFA ROMEO ASTON [PERSON_NAME] AUDI AUSTIN BEDFORD Bentley BMW B…" at bounding box center [409, 356] width 334 height 29
select select "MERCEDES BENZ"
click at [242, 342] on select "Select make AC ALFA ROMEO ASTON [PERSON_NAME] AUDI AUSTIN BEDFORD Bentley BMW B…" at bounding box center [409, 356] width 334 height 29
click at [556, 413] on select "Select model 190 200 220 230 240 250 260 280 300 320 350 380 400 420 450 500 55…" at bounding box center [409, 414] width 334 height 29
select select "C200"
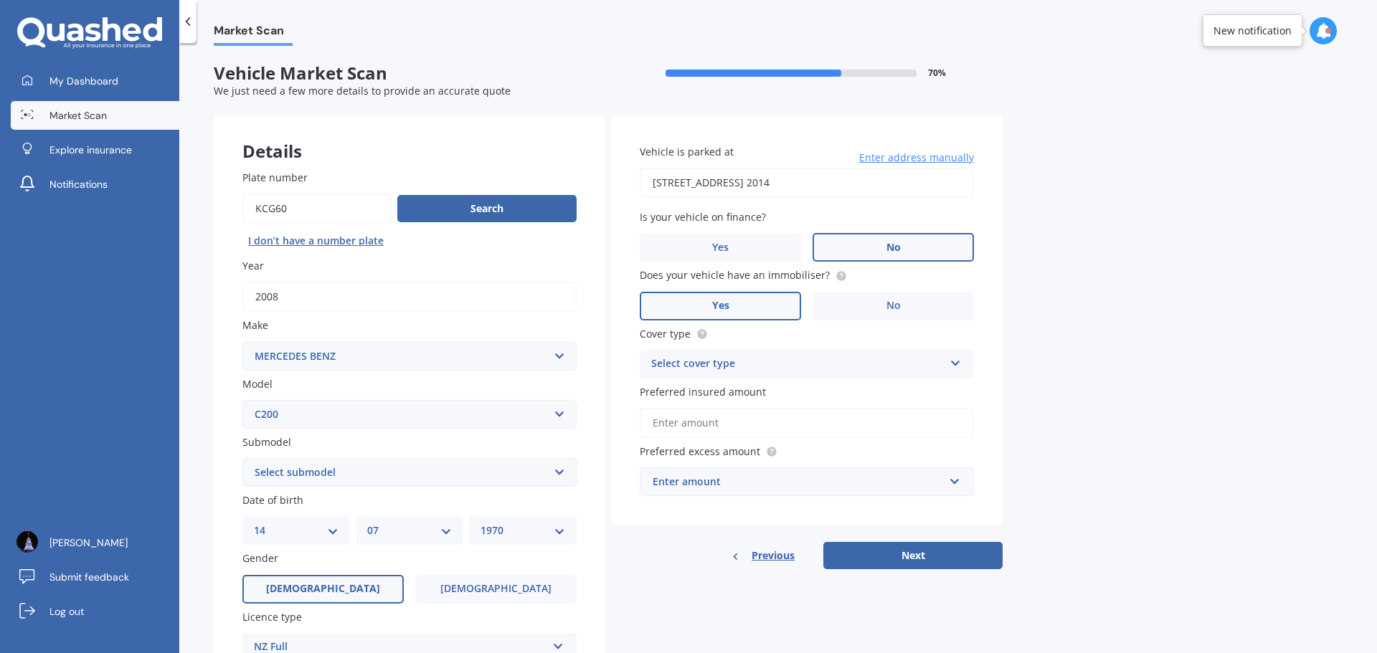
click at [242, 400] on select "Select model 190 200 220 230 240 250 260 280 300 320 350 380 400 420 450 500 55…" at bounding box center [409, 414] width 334 height 29
click at [558, 468] on select "Select submodel Sedan 4dr 9G Tronic 9sp 1.5T/15.0kW Piston - Elec" at bounding box center [409, 472] width 334 height 29
select select "SEDAN 4DR 9G TRONIC 9SP 1.5T/15.0KW PISTON - ELEC"
click at [242, 458] on select "Select submodel Sedan 4dr 9G Tronic 9sp 1.5T/15.0kW Piston - Elec" at bounding box center [409, 472] width 334 height 29
click at [955, 359] on icon at bounding box center [956, 361] width 12 height 10
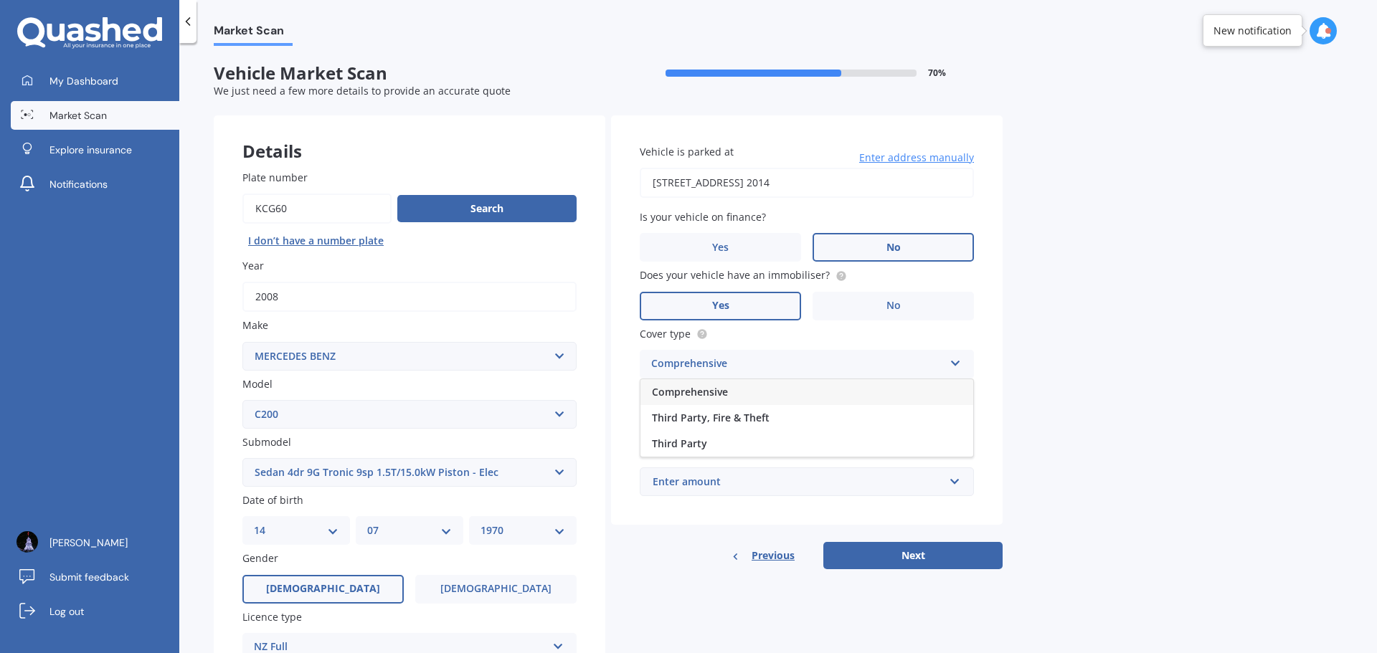
click at [705, 393] on span "Comprehensive" at bounding box center [690, 392] width 76 height 14
click at [737, 424] on input "Preferred insured amount" at bounding box center [807, 423] width 334 height 30
type input "$10,000"
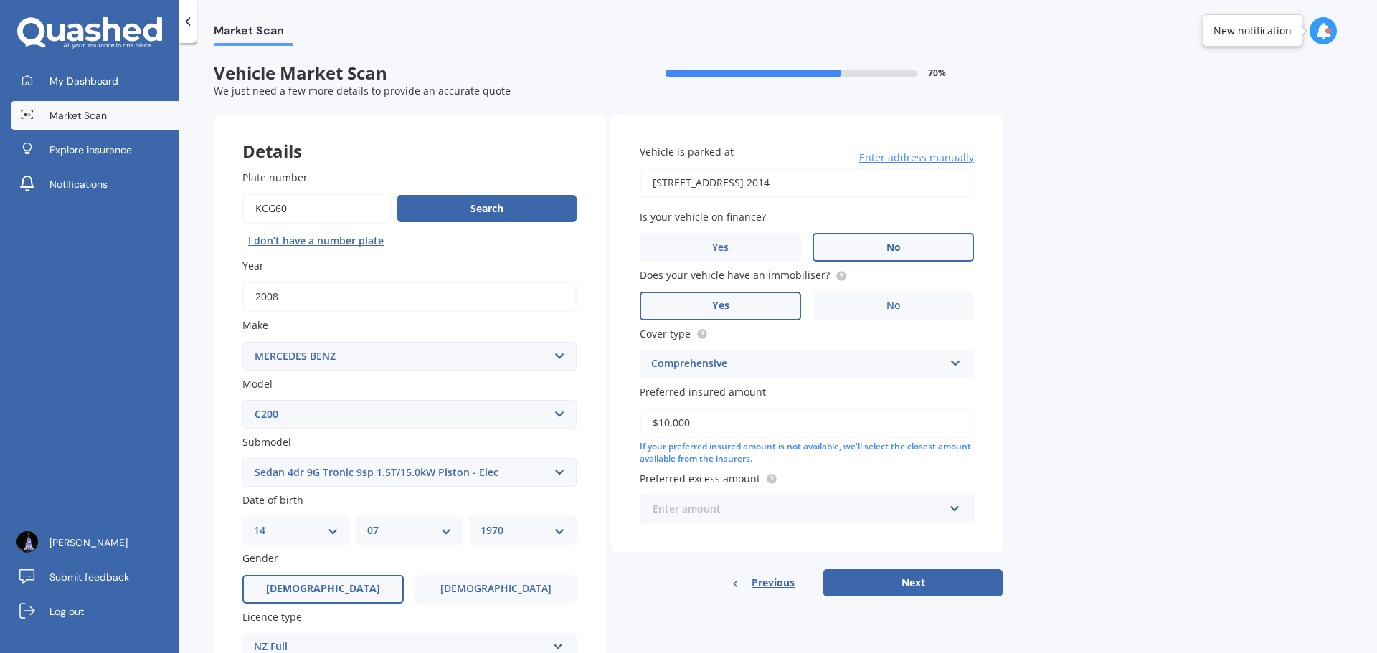
click at [956, 509] on input "text" at bounding box center [801, 509] width 321 height 27
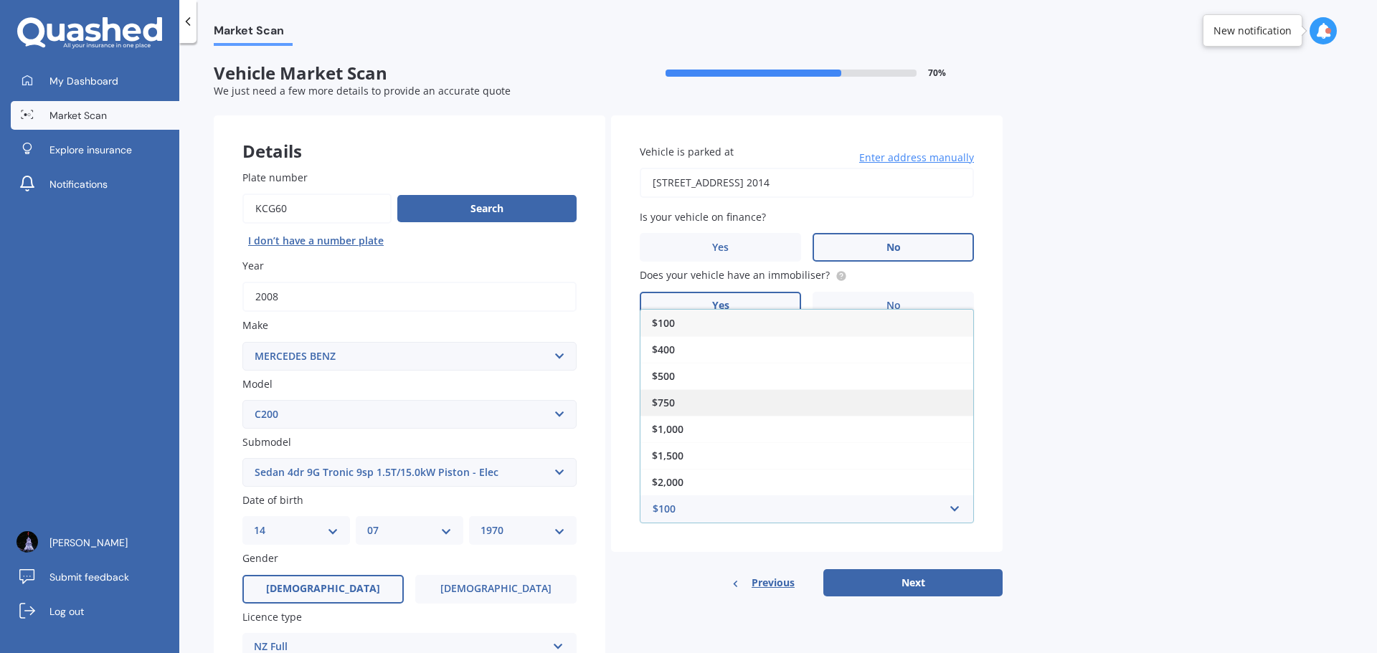
click at [673, 400] on span "$750" at bounding box center [663, 403] width 23 height 14
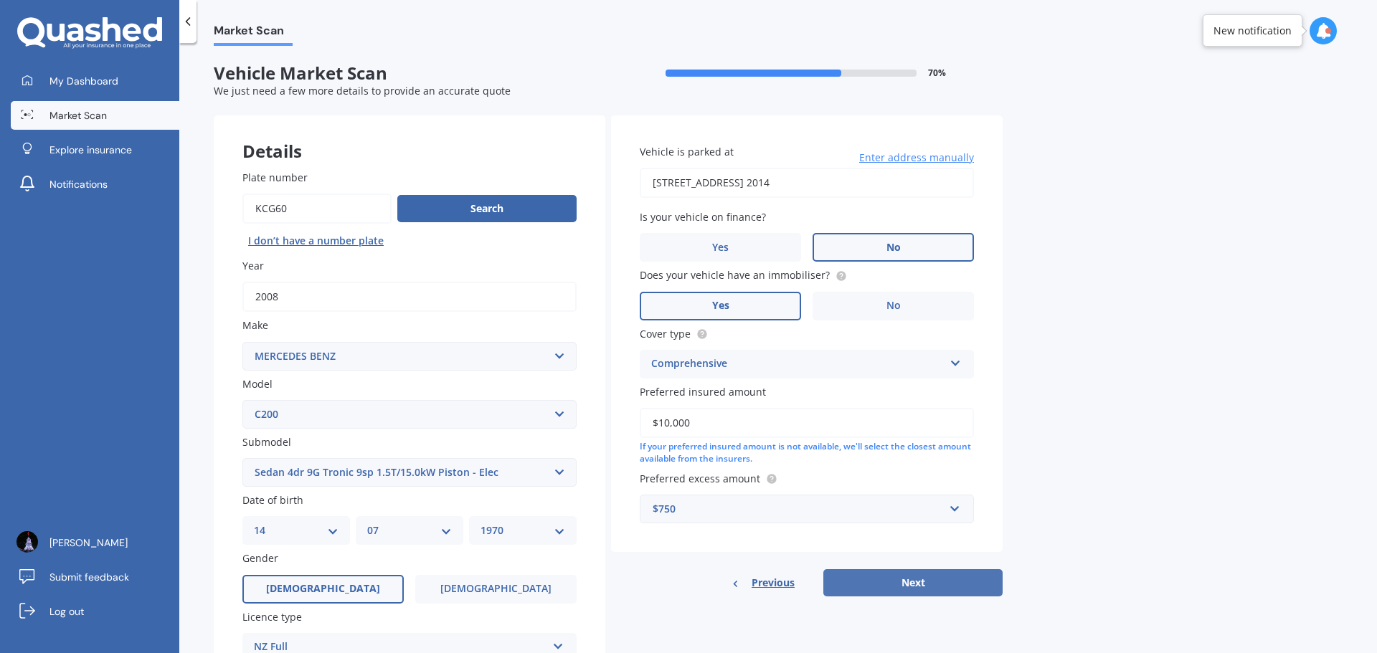
click at [930, 581] on button "Next" at bounding box center [912, 582] width 179 height 27
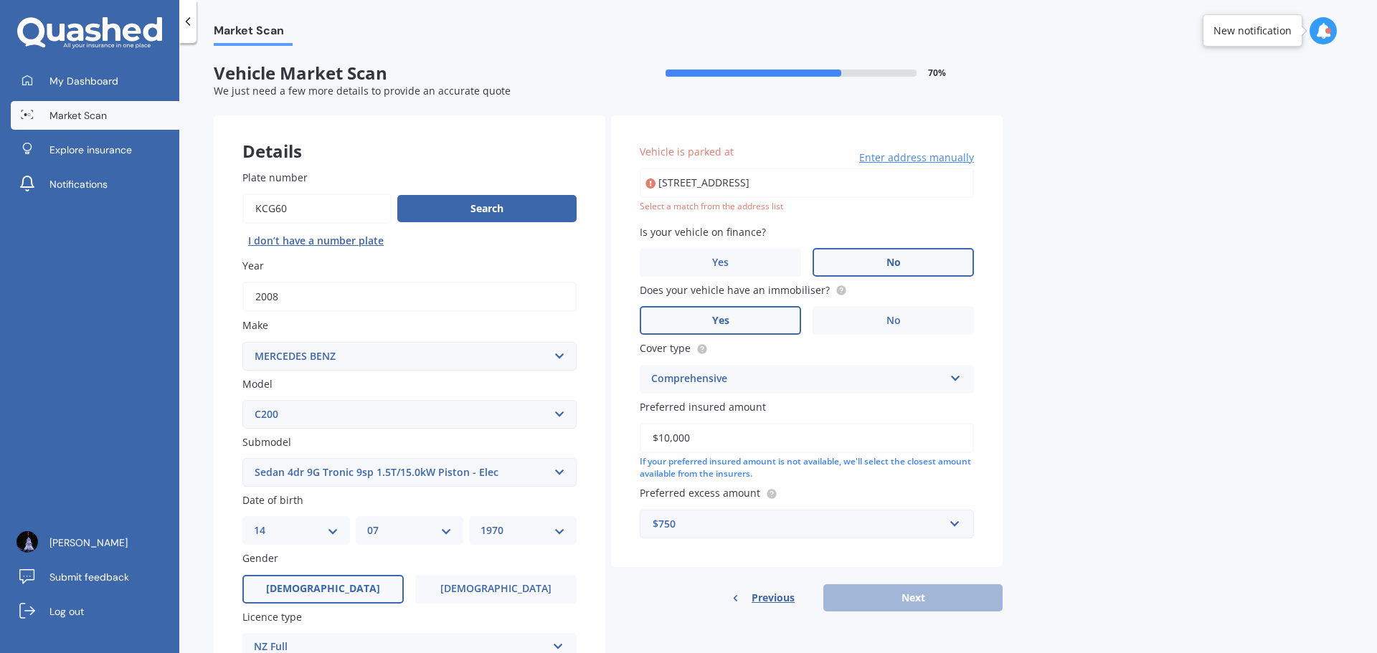
type input "[STREET_ADDRESS] 2014"
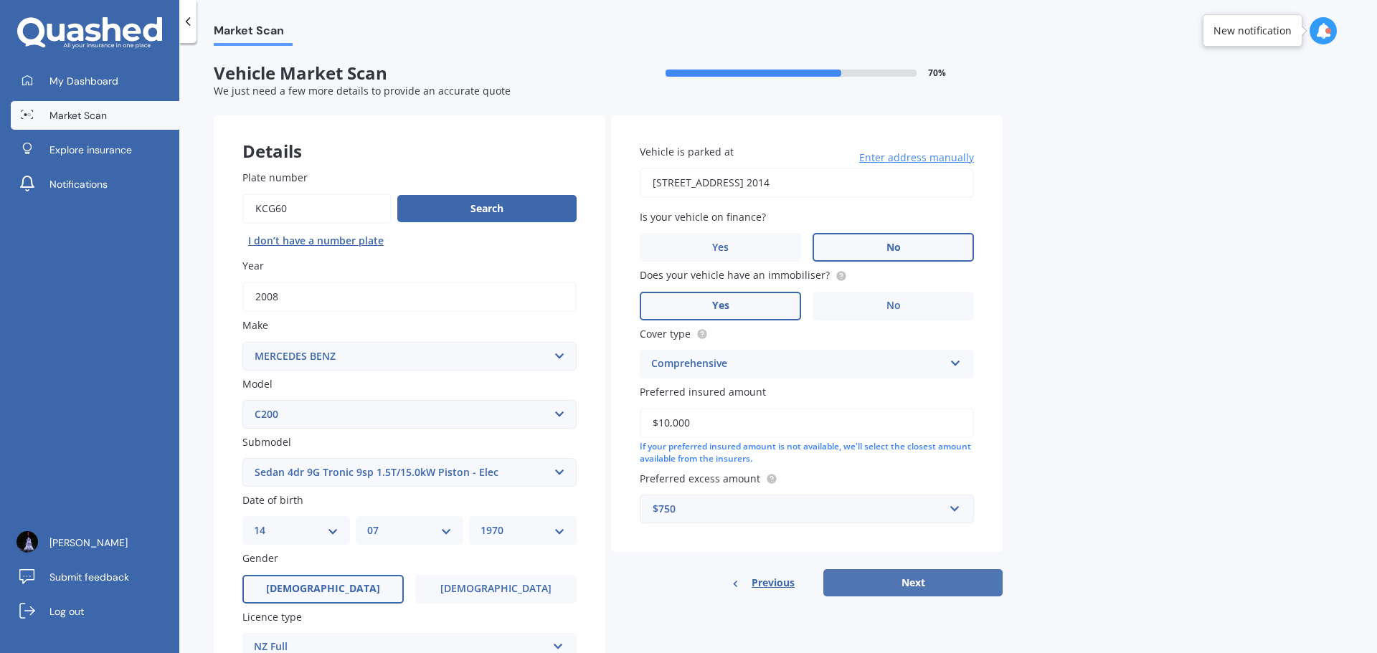
click at [912, 584] on button "Next" at bounding box center [912, 582] width 179 height 27
select select "14"
select select "07"
select select "1970"
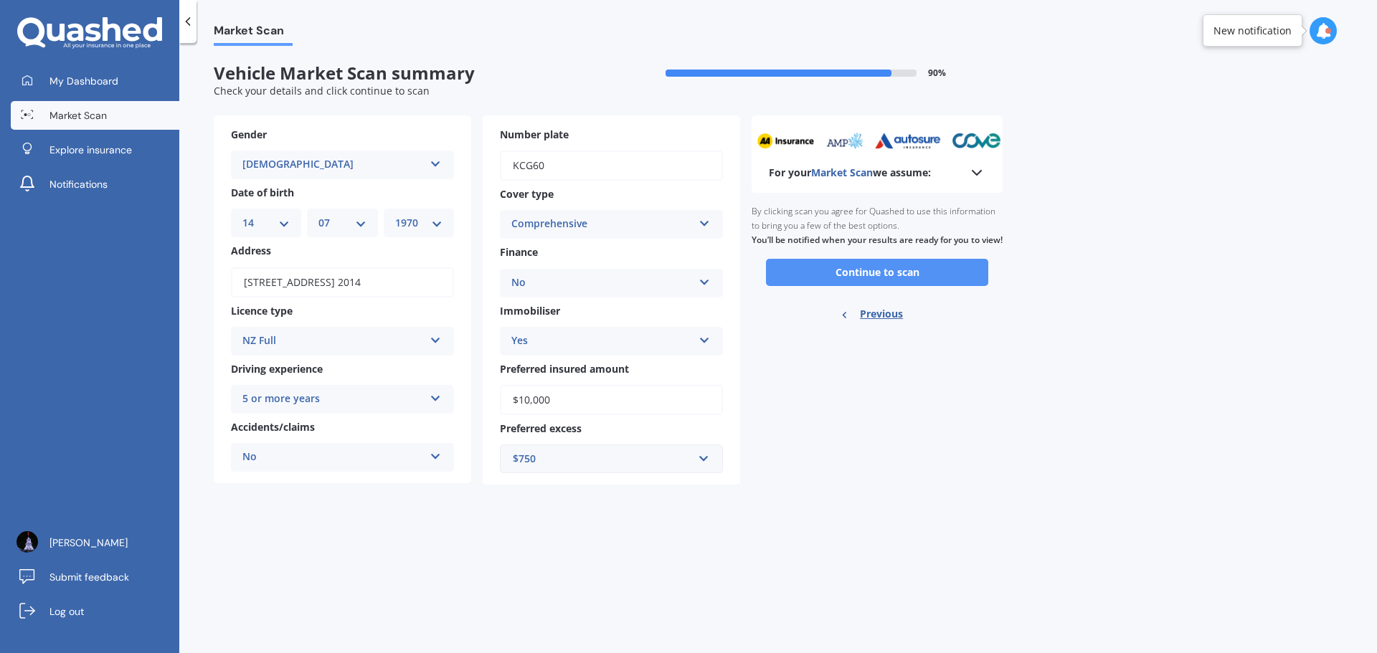
click at [832, 280] on button "Continue to scan" at bounding box center [877, 272] width 222 height 27
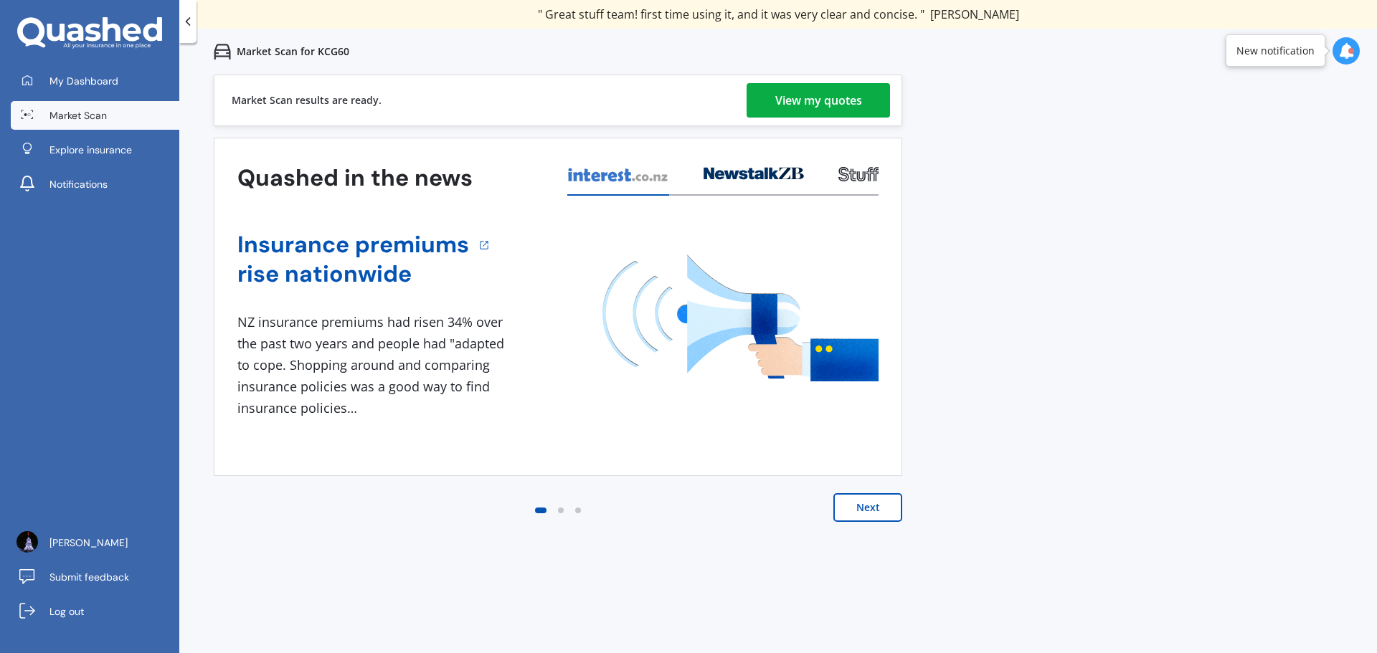
click at [814, 99] on div "View my quotes" at bounding box center [818, 100] width 87 height 34
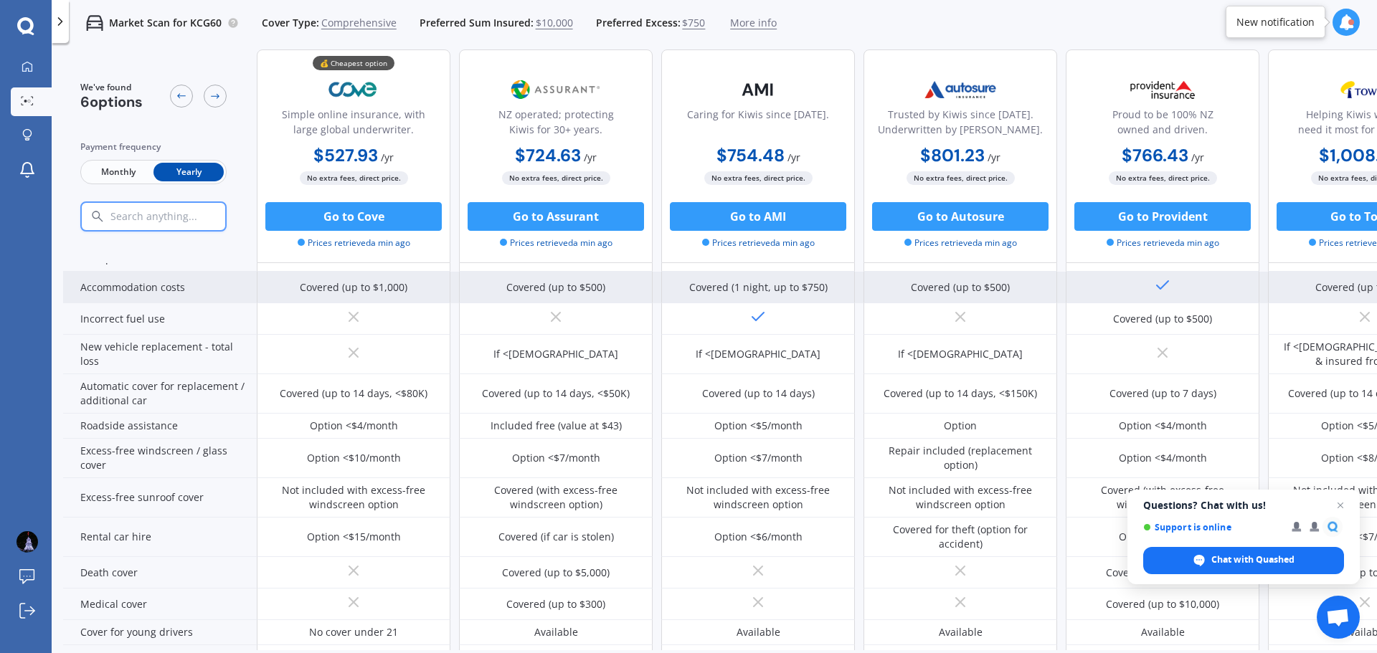
scroll to position [359, 0]
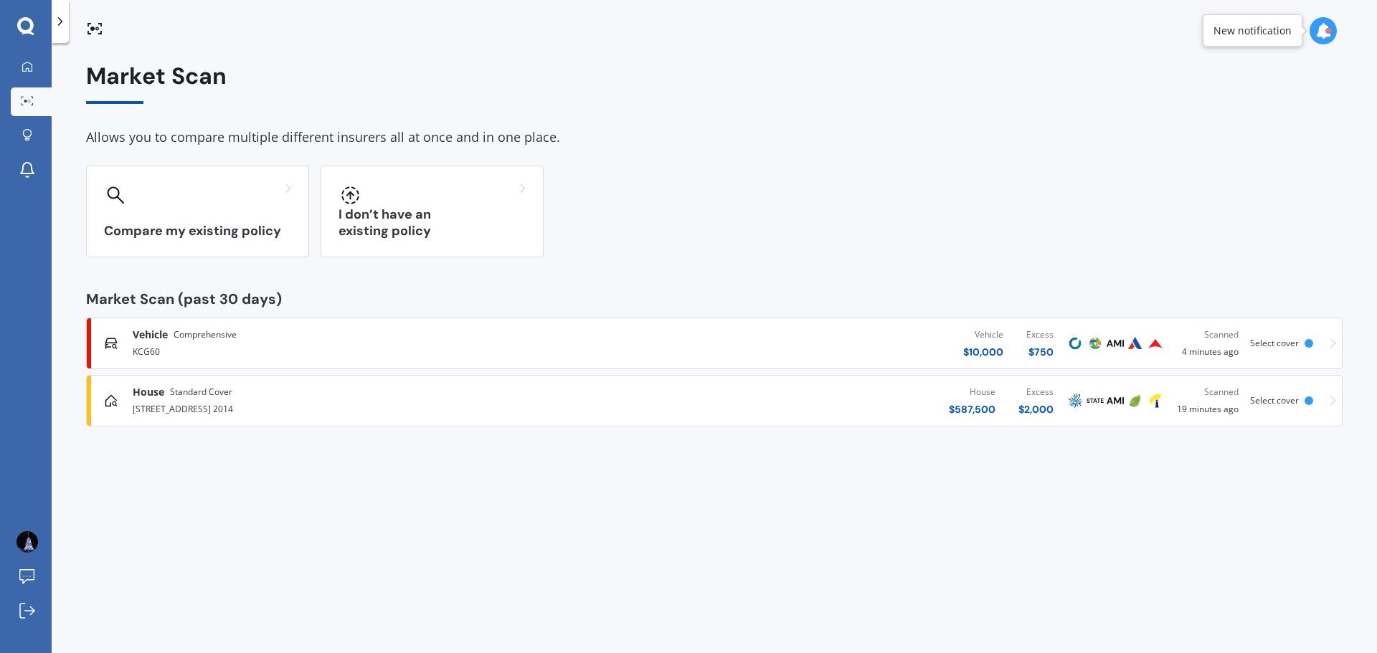
click at [222, 349] on div "KCG60" at bounding box center [359, 350] width 452 height 17
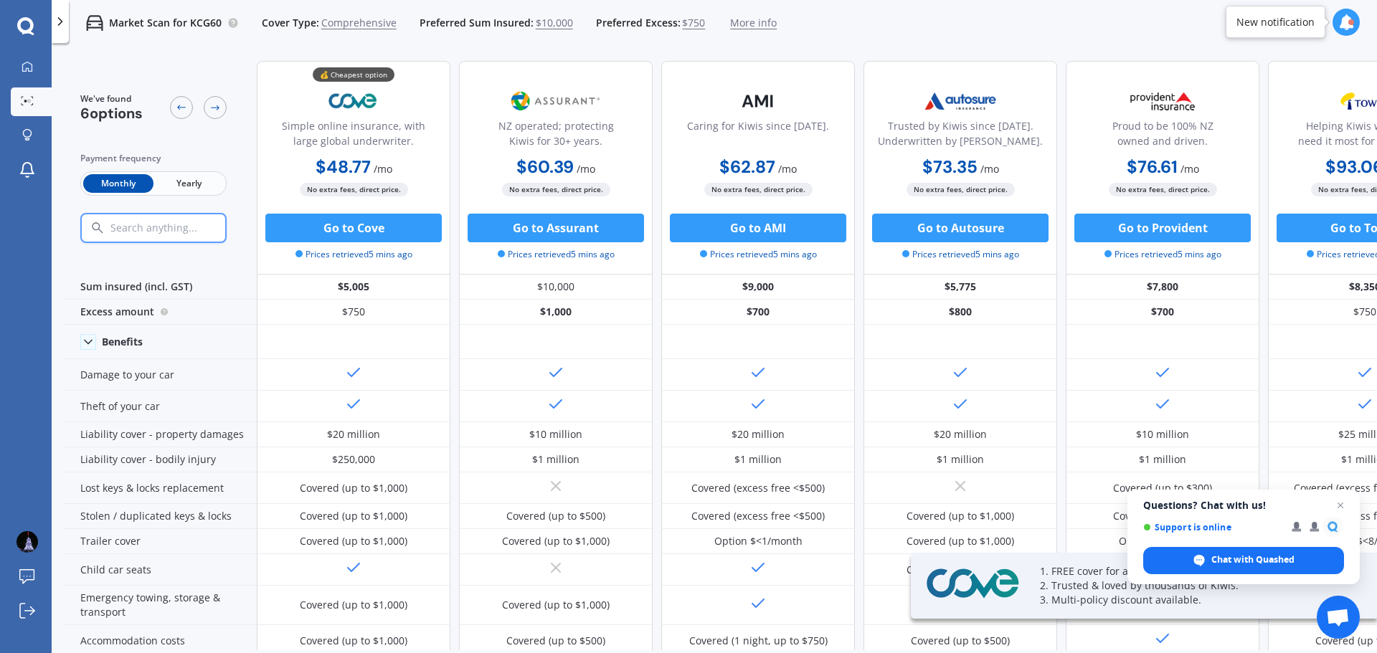
click at [184, 171] on div "Monthly Yearly" at bounding box center [153, 183] width 146 height 24
click at [184, 176] on span "Yearly" at bounding box center [188, 183] width 70 height 19
click at [184, 104] on icon at bounding box center [181, 107] width 11 height 11
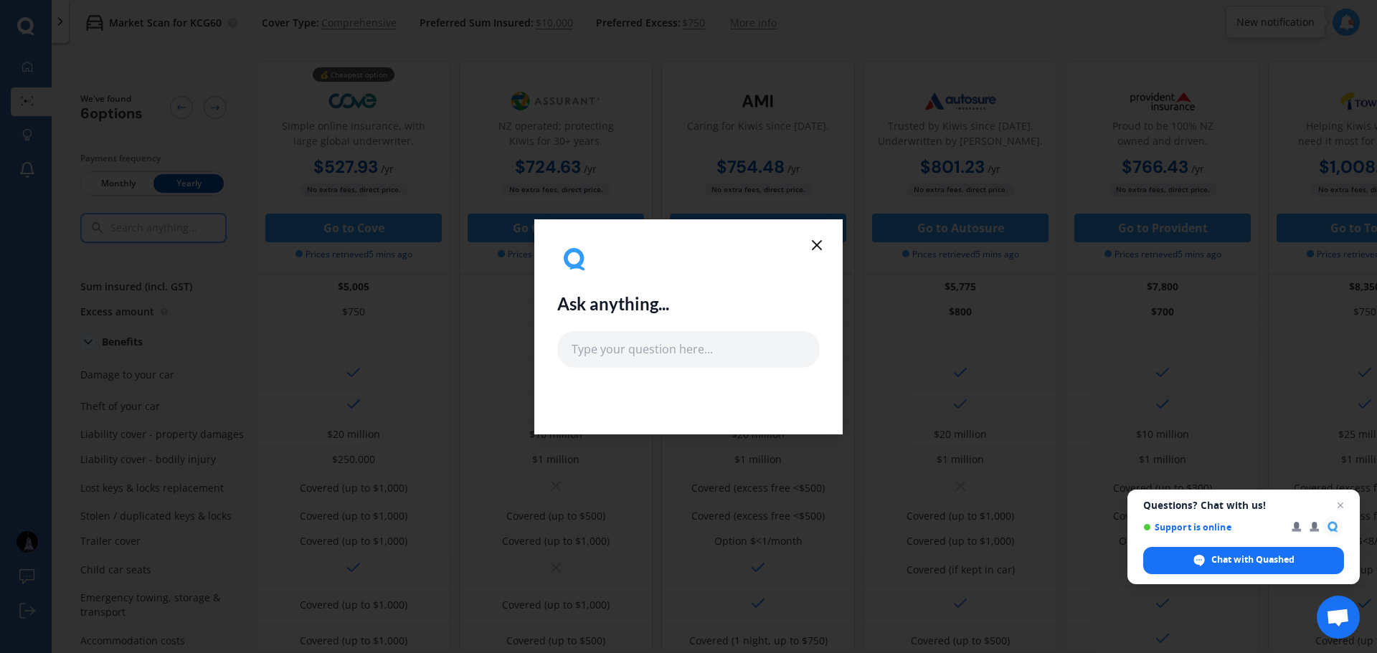
click at [822, 247] on icon at bounding box center [816, 245] width 17 height 17
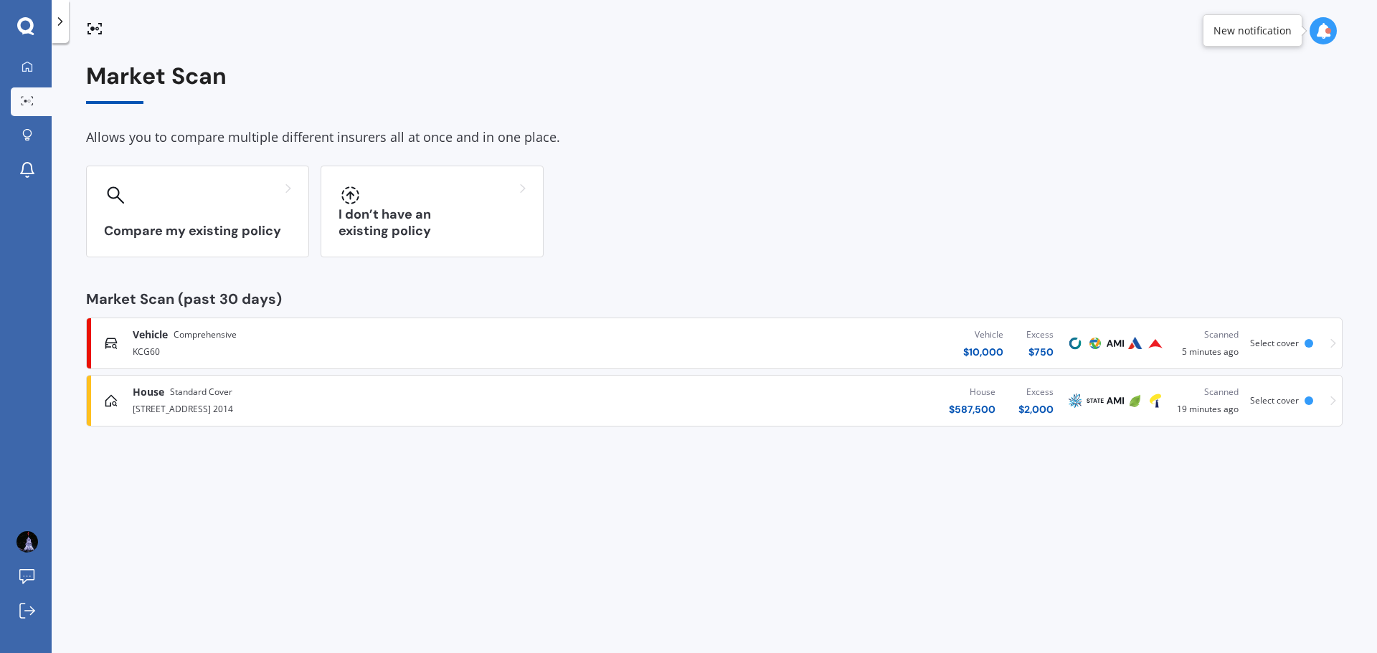
click at [361, 341] on div "Vehicle Comprehensive" at bounding box center [359, 335] width 452 height 14
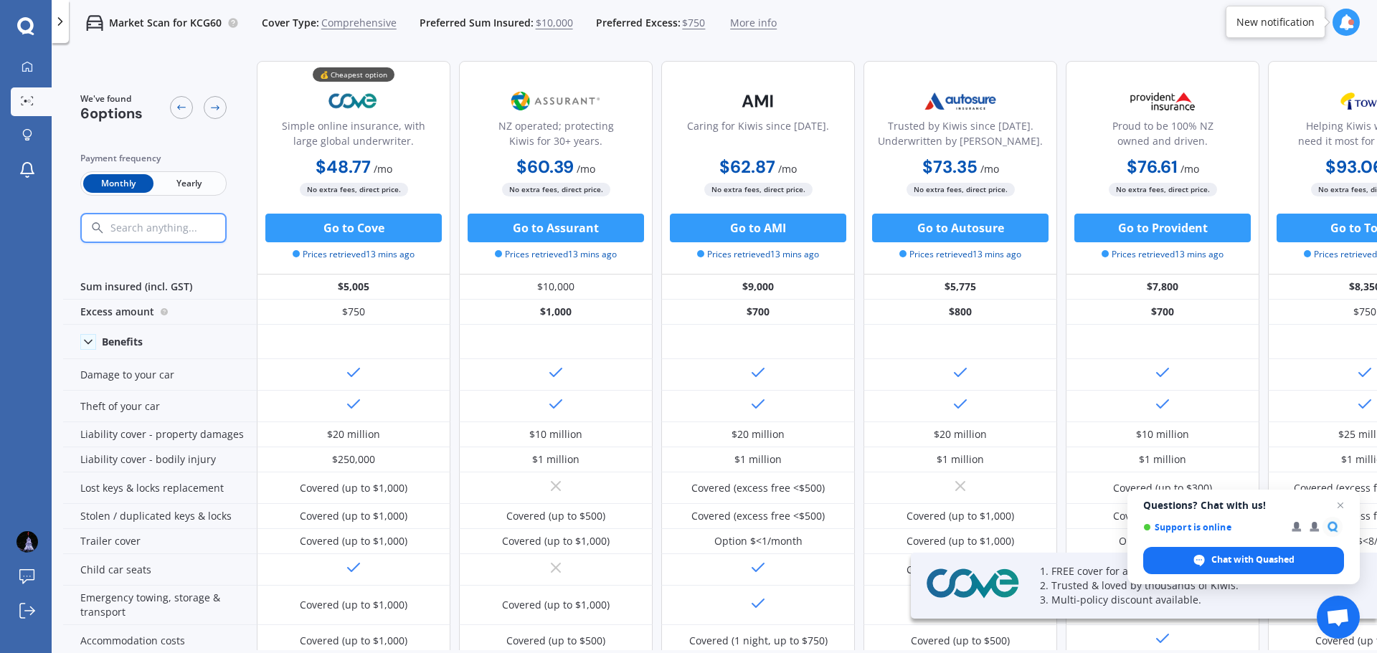
click at [185, 179] on span "Yearly" at bounding box center [188, 183] width 70 height 19
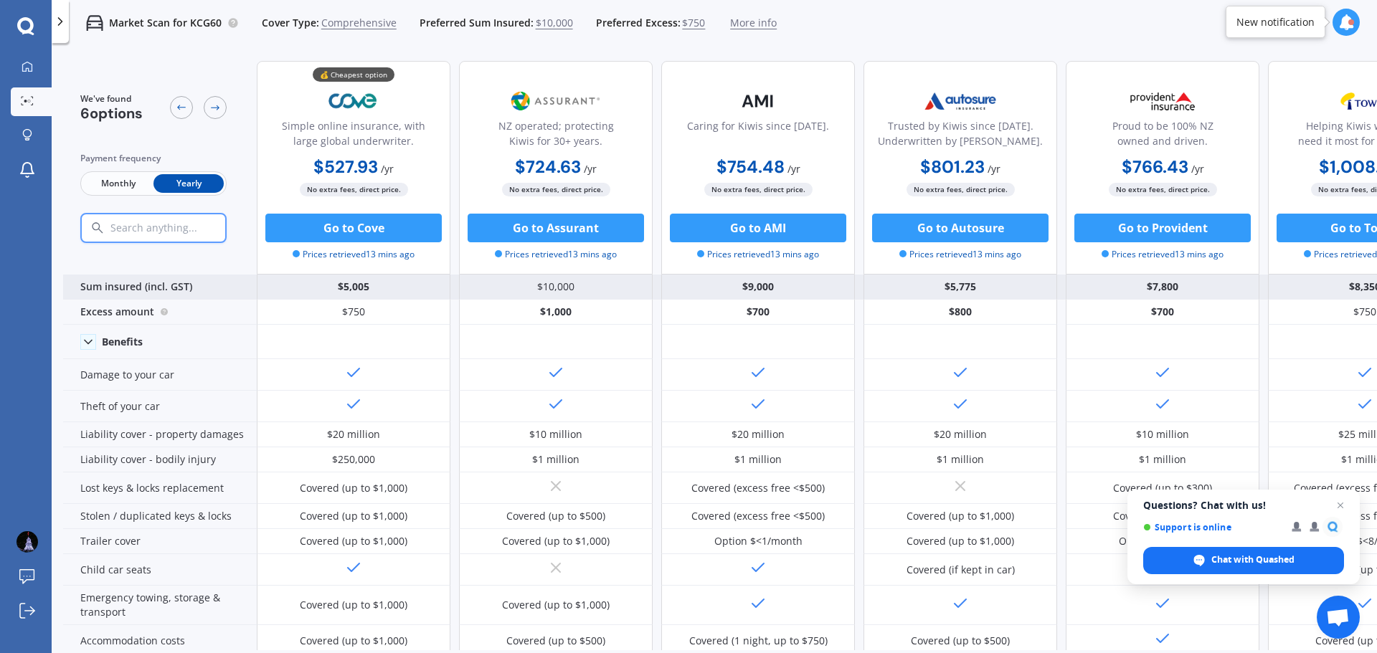
click at [307, 284] on div "$5,005" at bounding box center [354, 287] width 194 height 25
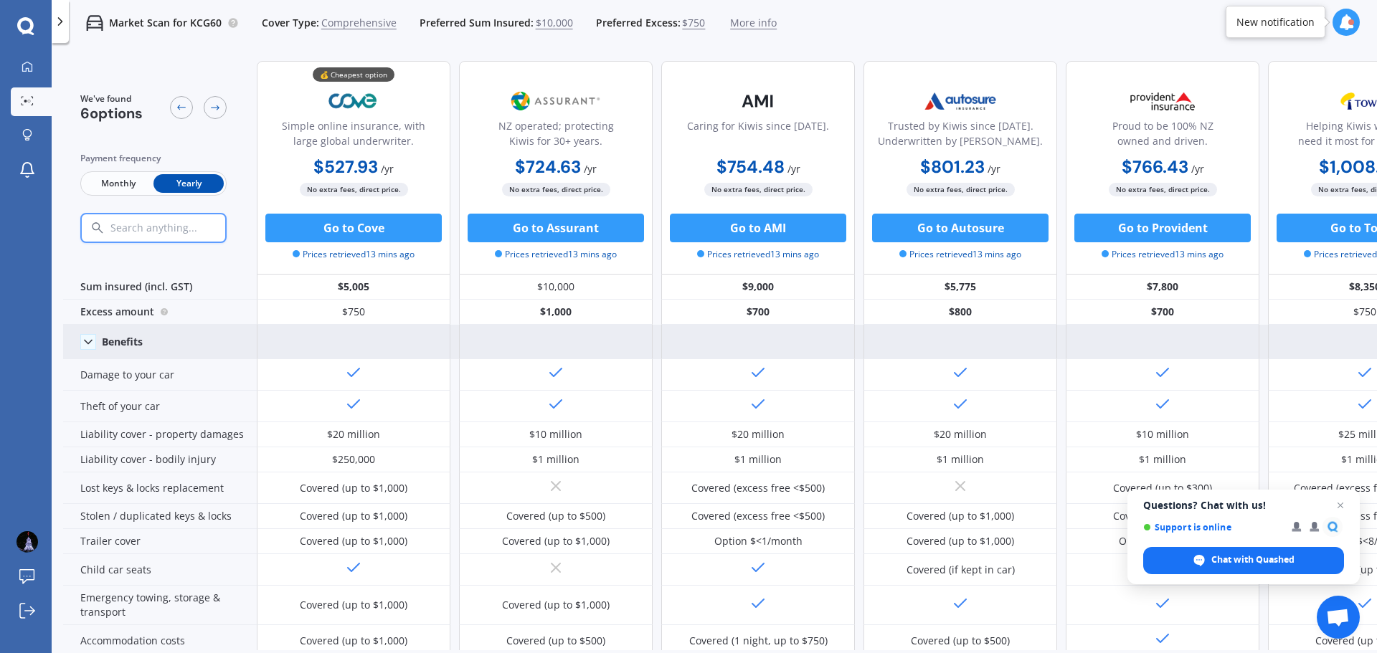
click at [85, 344] on icon at bounding box center [88, 342] width 14 height 14
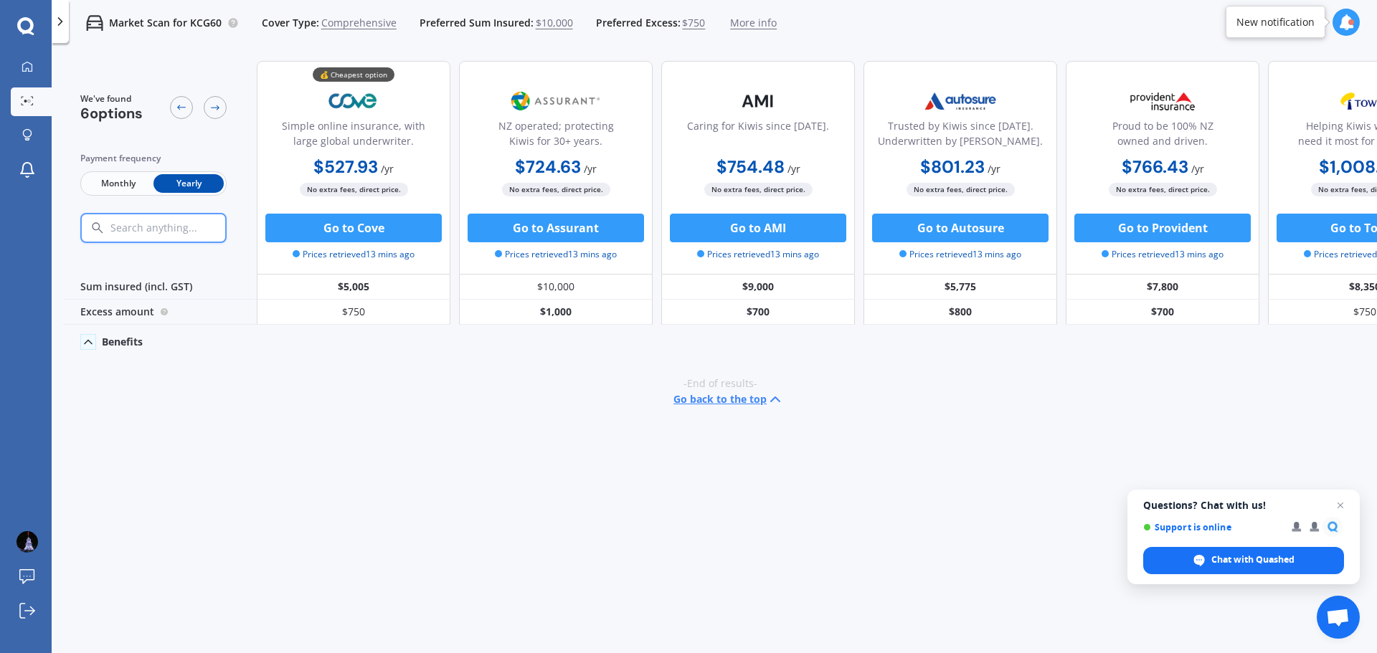
click at [90, 344] on icon at bounding box center [88, 342] width 14 height 14
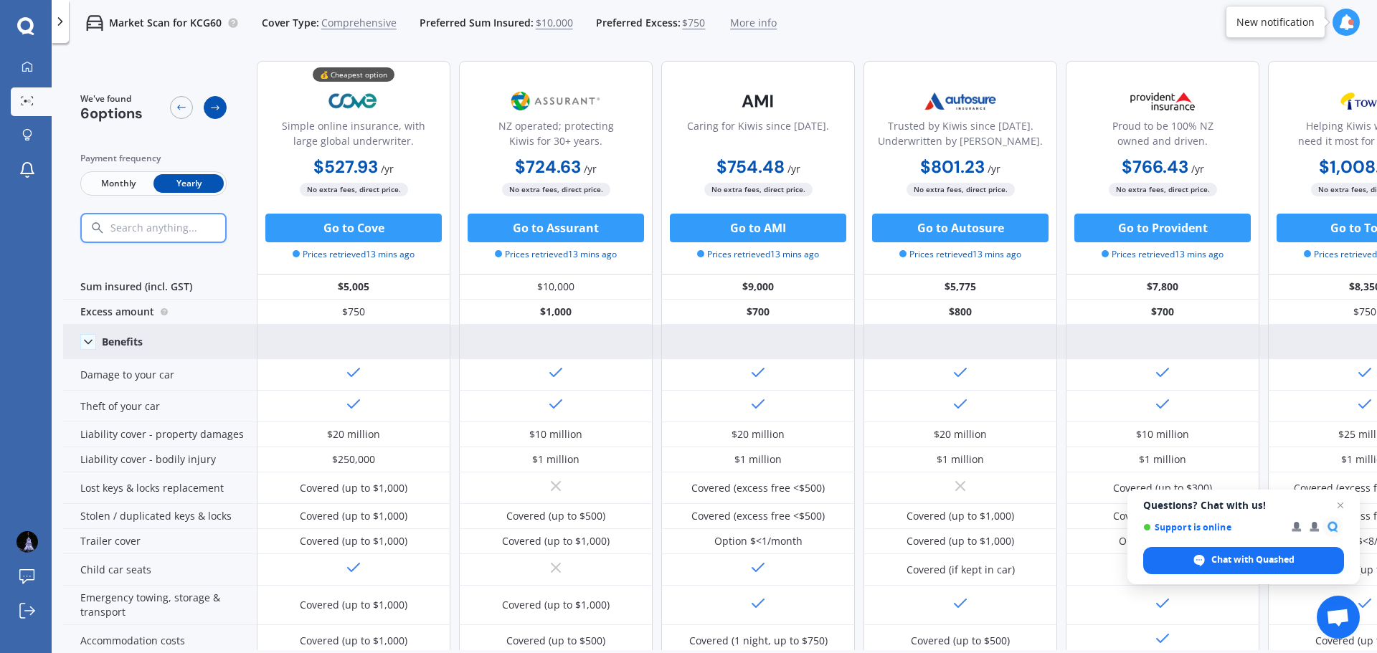
click at [210, 103] on icon at bounding box center [214, 107] width 11 height 11
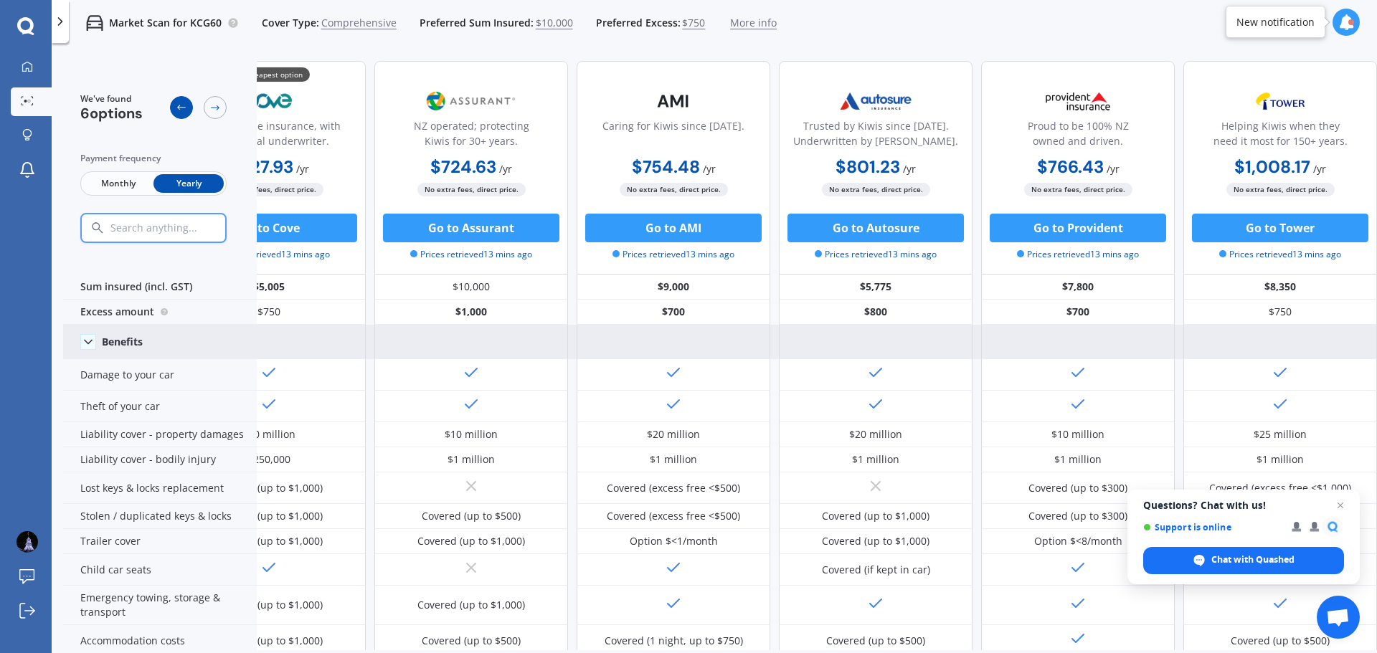
click at [176, 106] on icon at bounding box center [181, 107] width 11 height 11
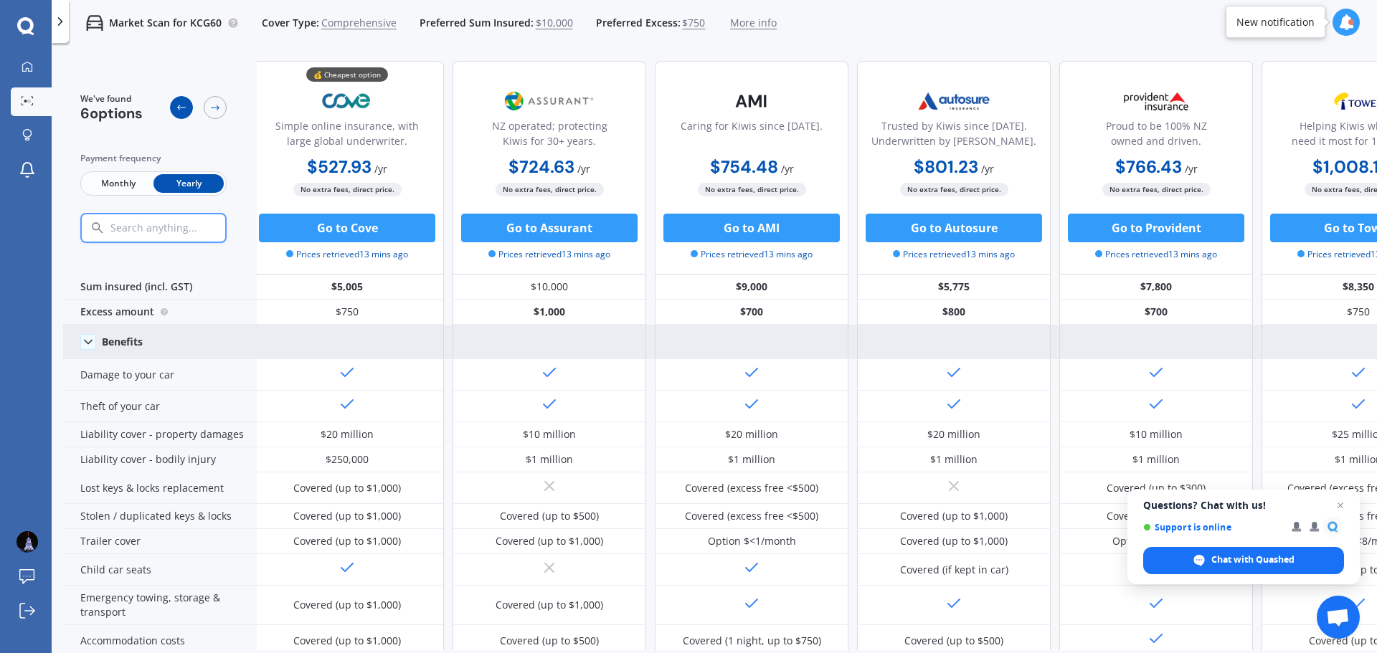
scroll to position [0, 0]
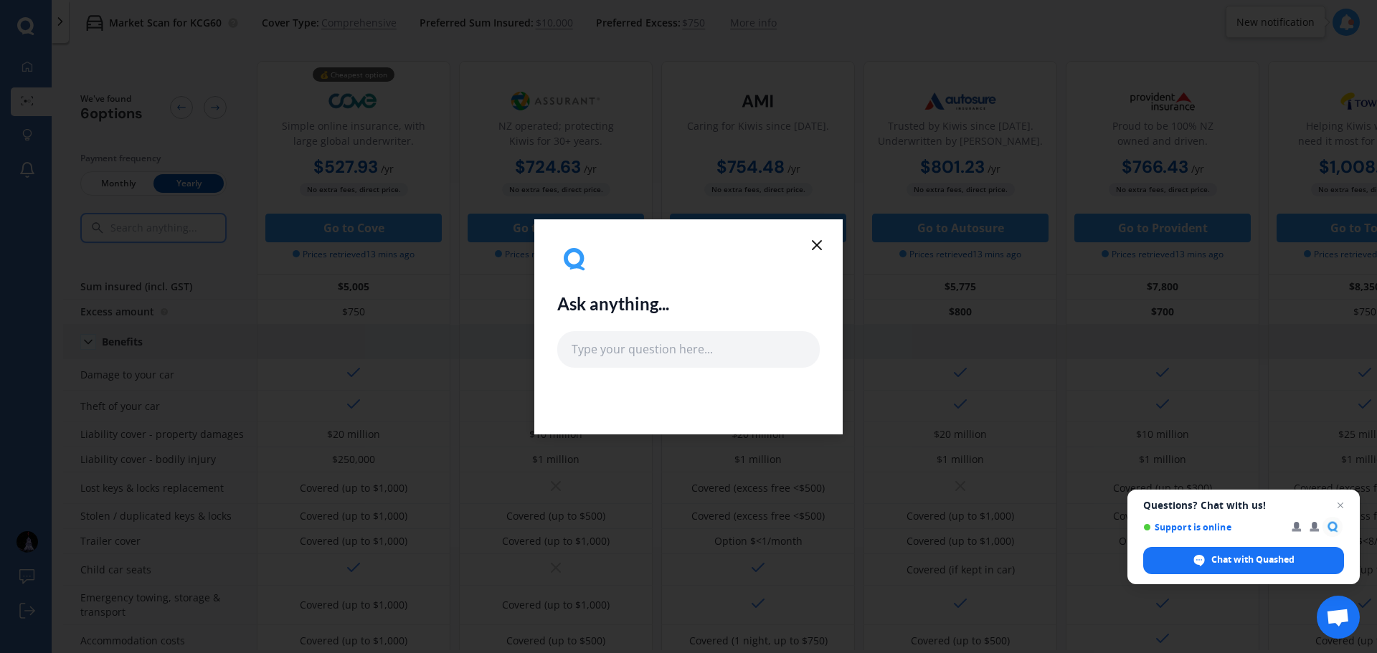
click at [818, 245] on icon at bounding box center [816, 245] width 17 height 17
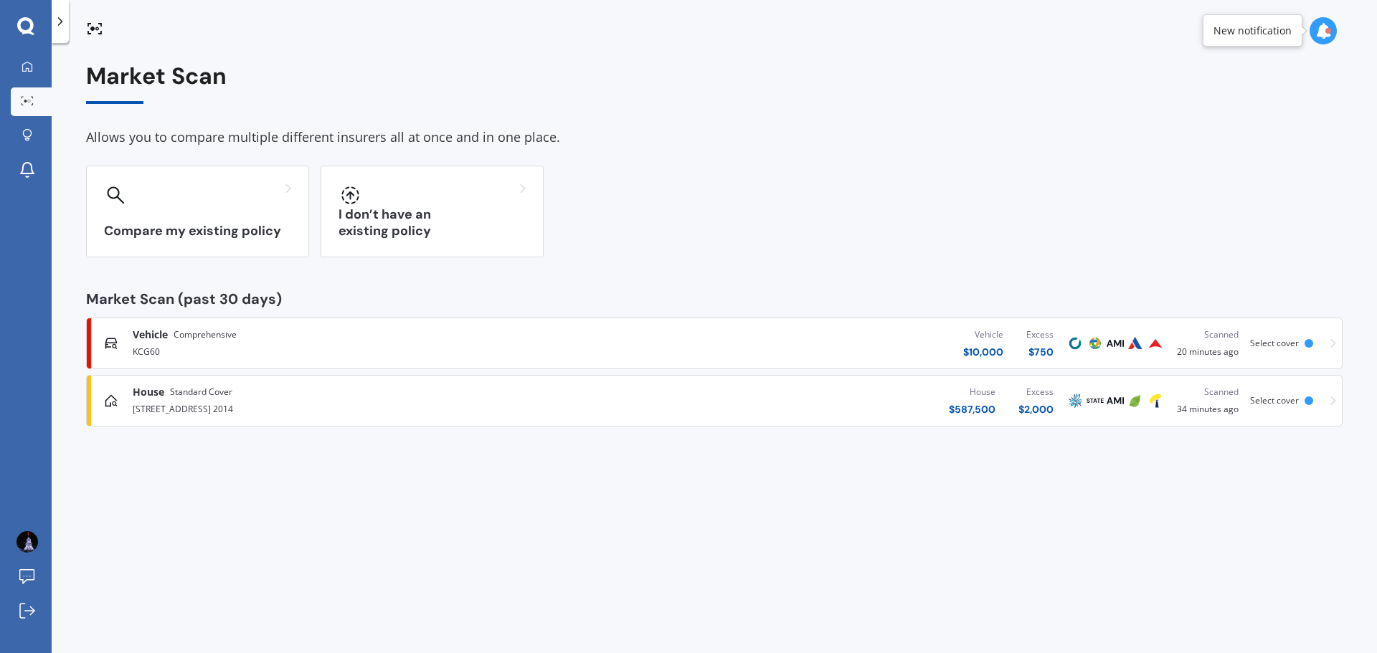
click at [1278, 342] on span "Select cover" at bounding box center [1274, 343] width 49 height 12
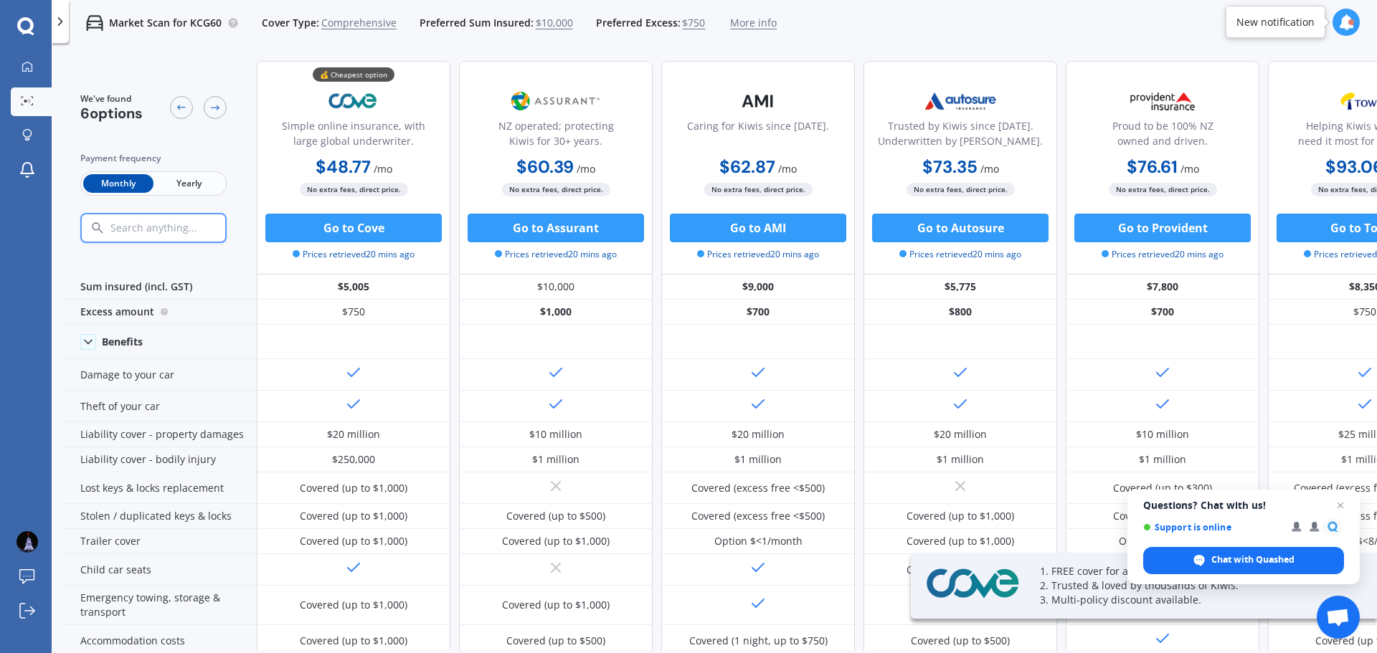
click at [194, 181] on span "Yearly" at bounding box center [188, 183] width 70 height 19
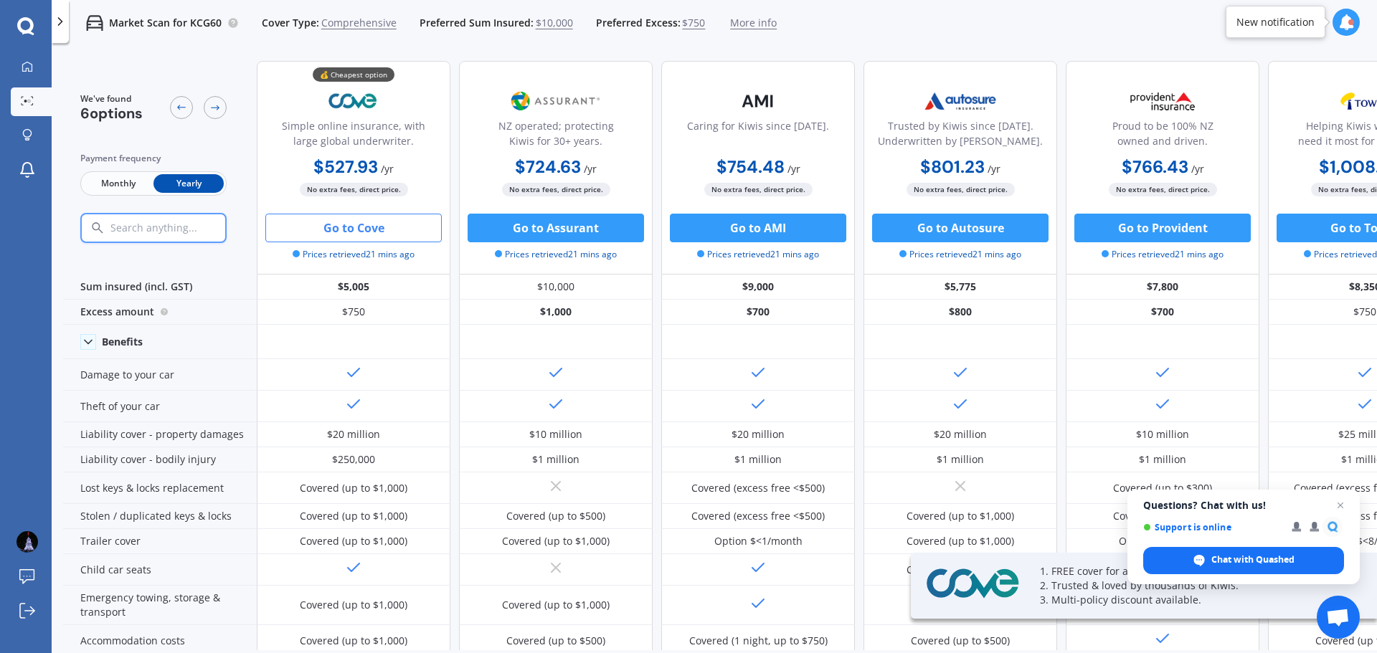
click at [387, 230] on button "Go to Cove" at bounding box center [353, 228] width 176 height 29
